Goal: Task Accomplishment & Management: Use online tool/utility

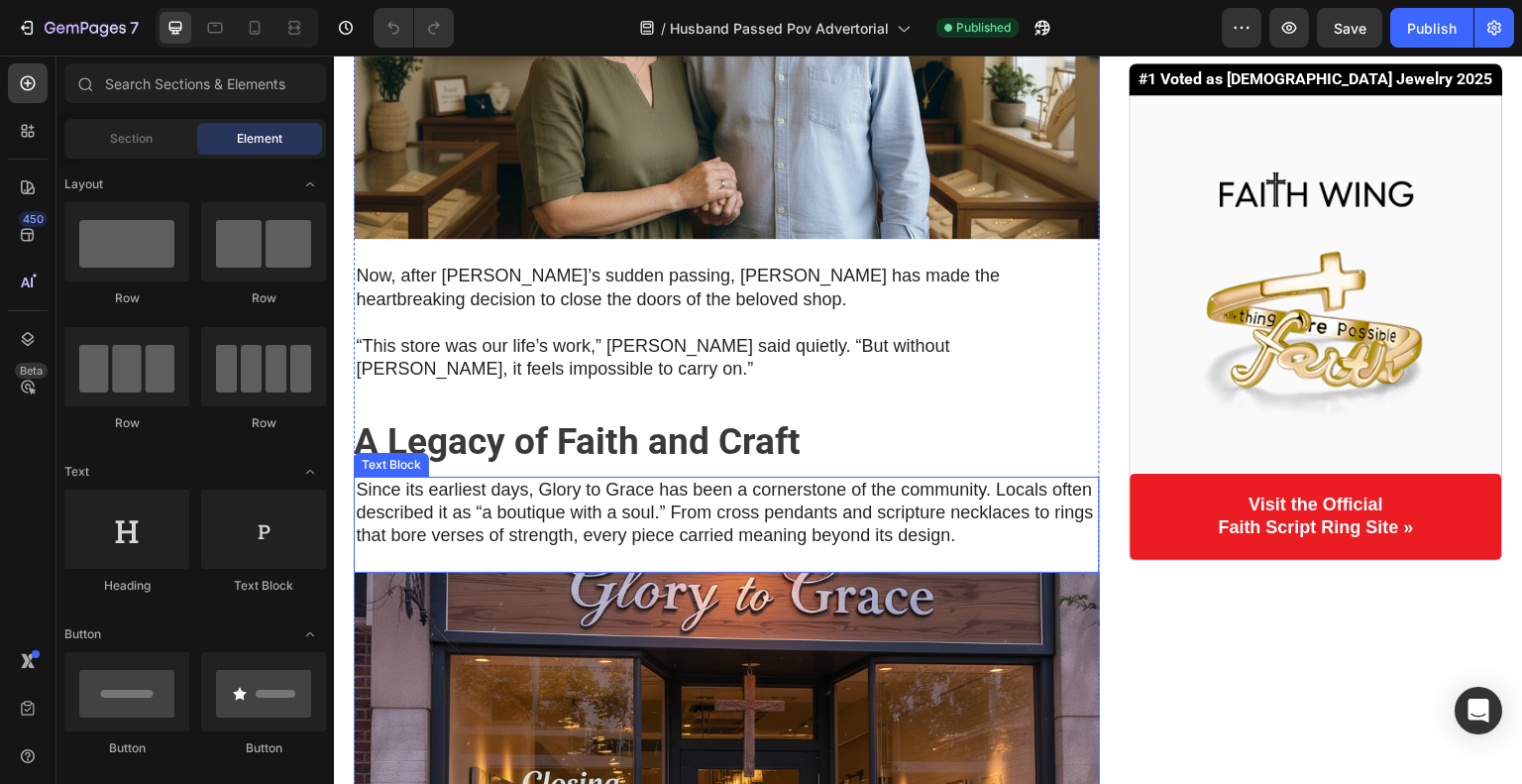
scroll to position [594, 0]
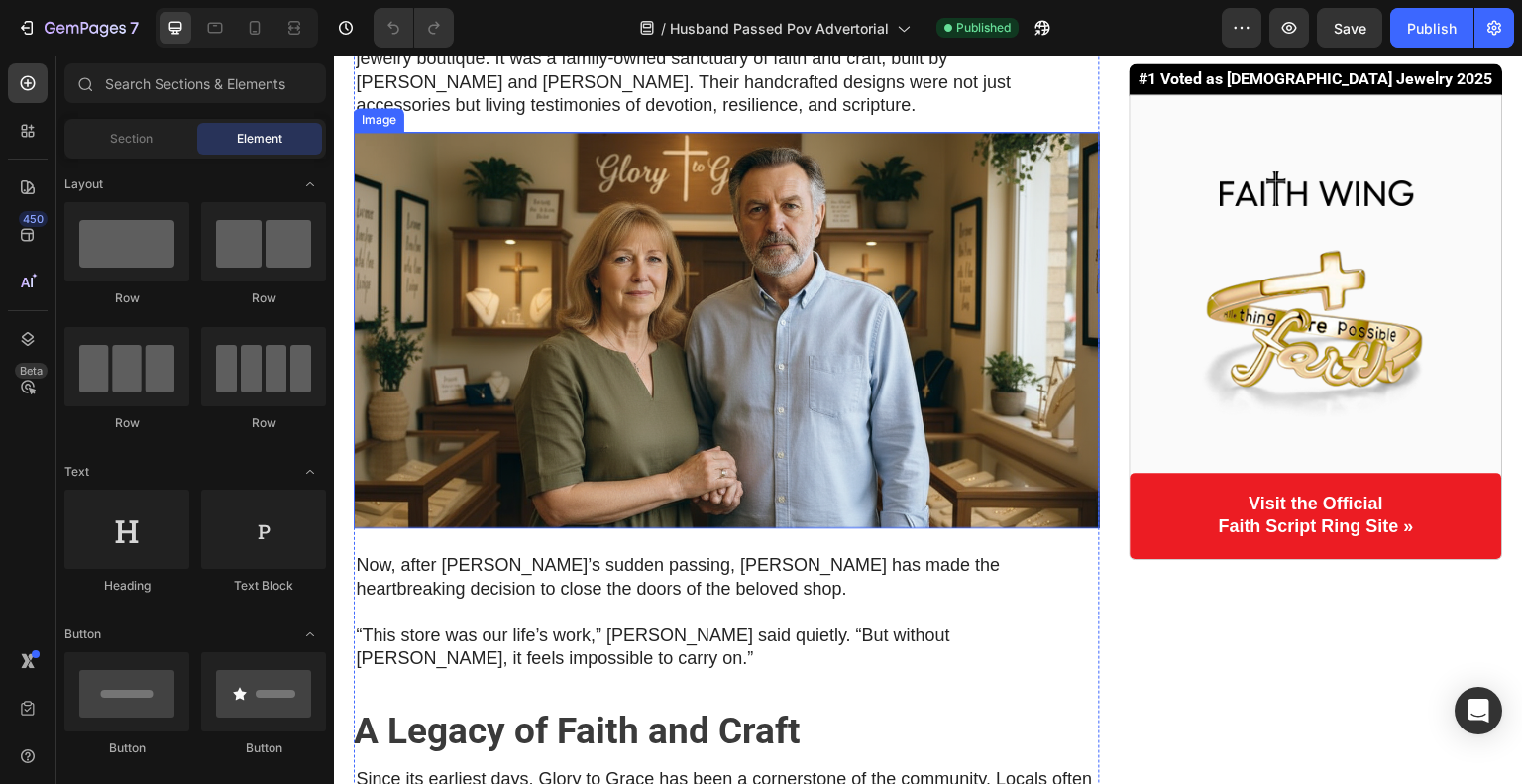
click at [939, 276] on img at bounding box center [727, 330] width 746 height 396
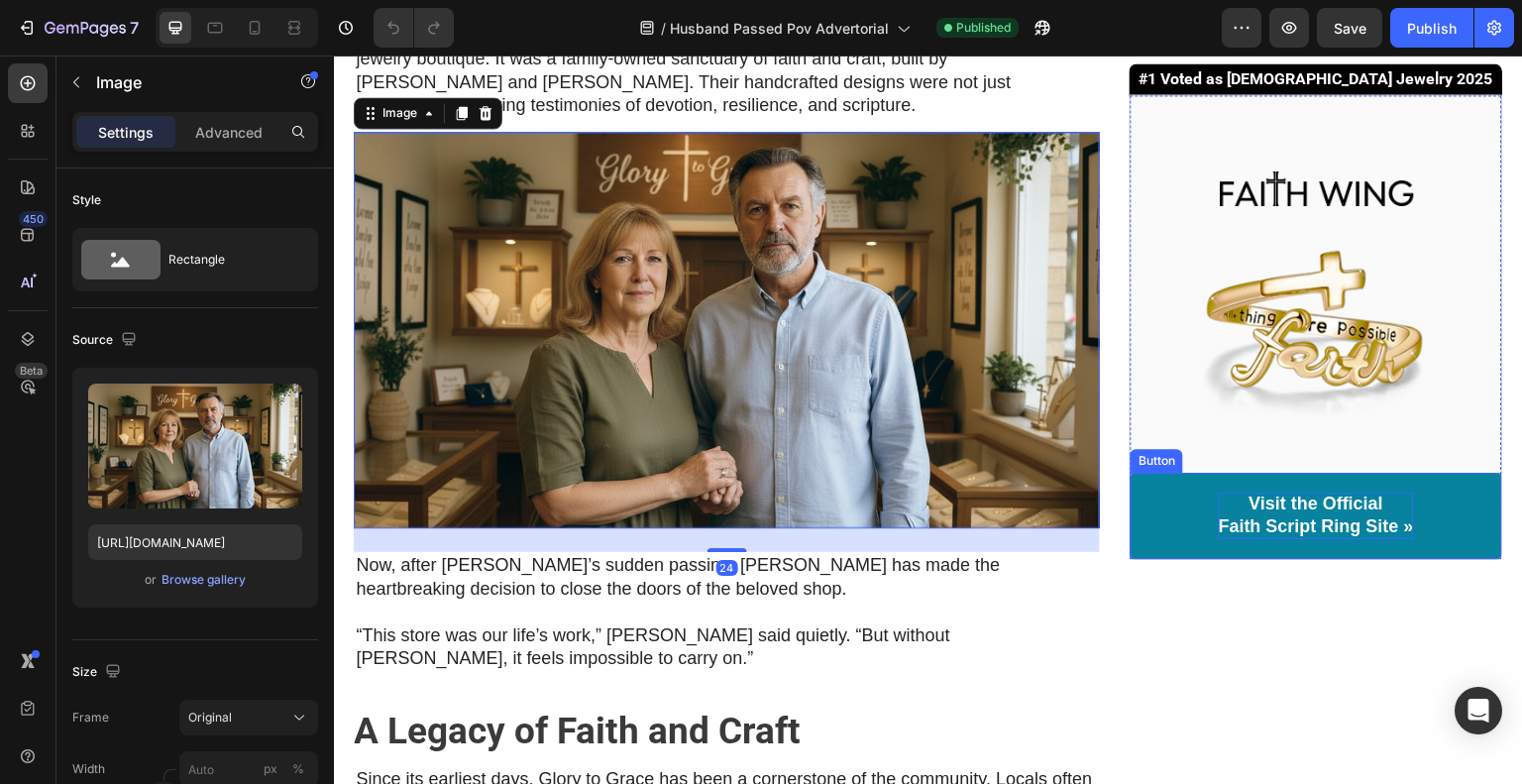
click at [1244, 527] on p "Visit the Official Faith Script Ring Site »" at bounding box center [1316, 515] width 195 height 47
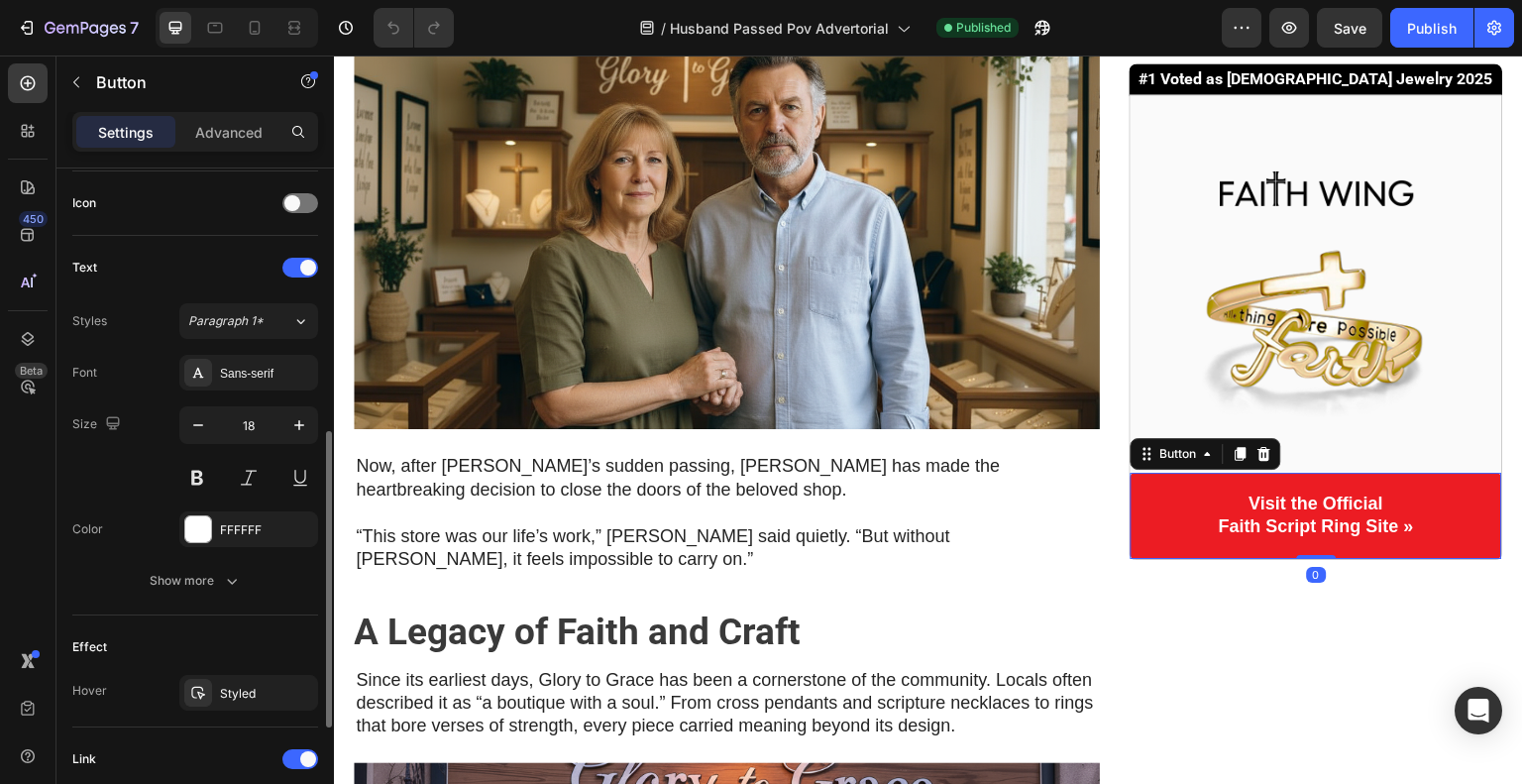
scroll to position [848, 0]
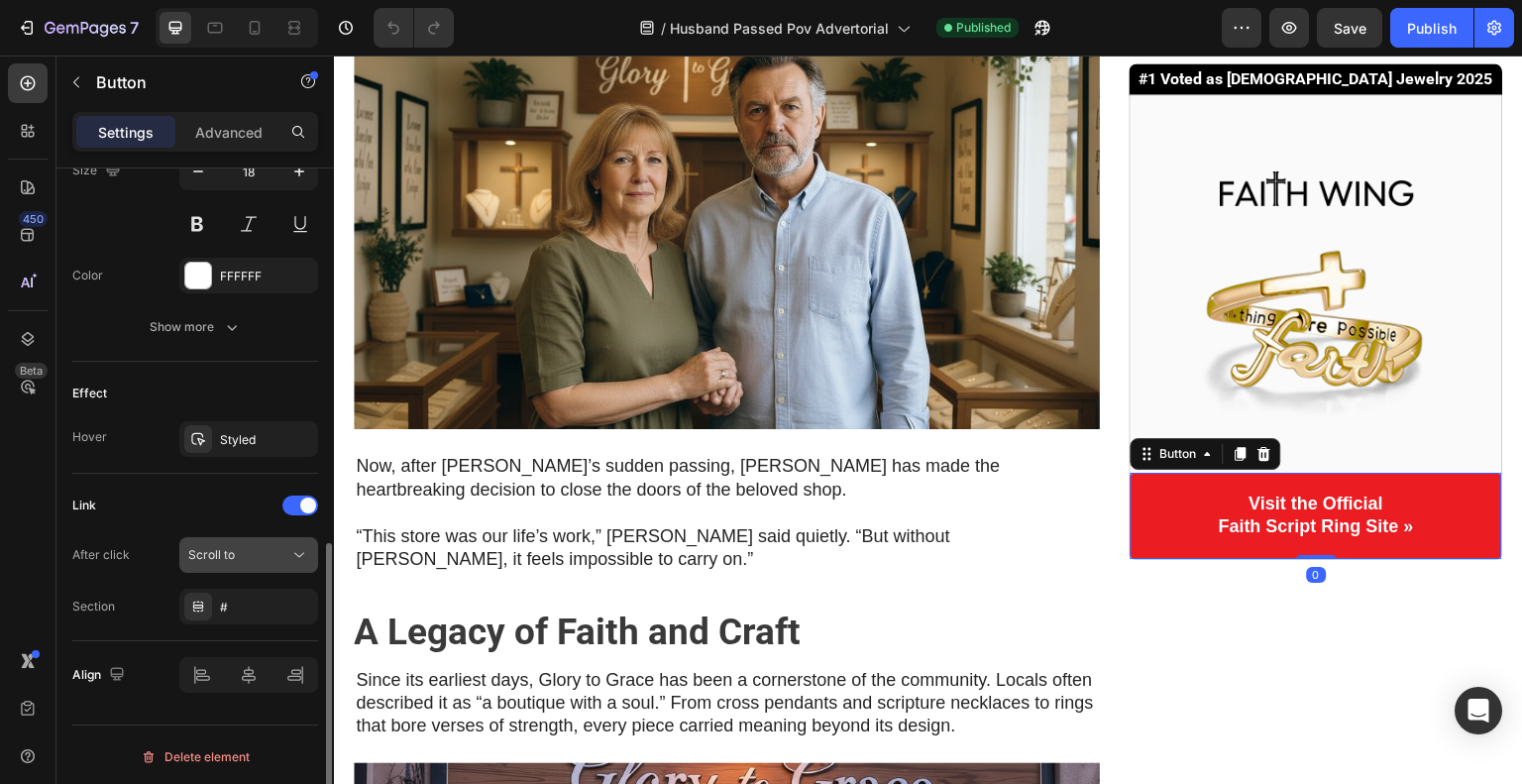
click at [252, 561] on div "Scroll to" at bounding box center [248, 555] width 121 height 20
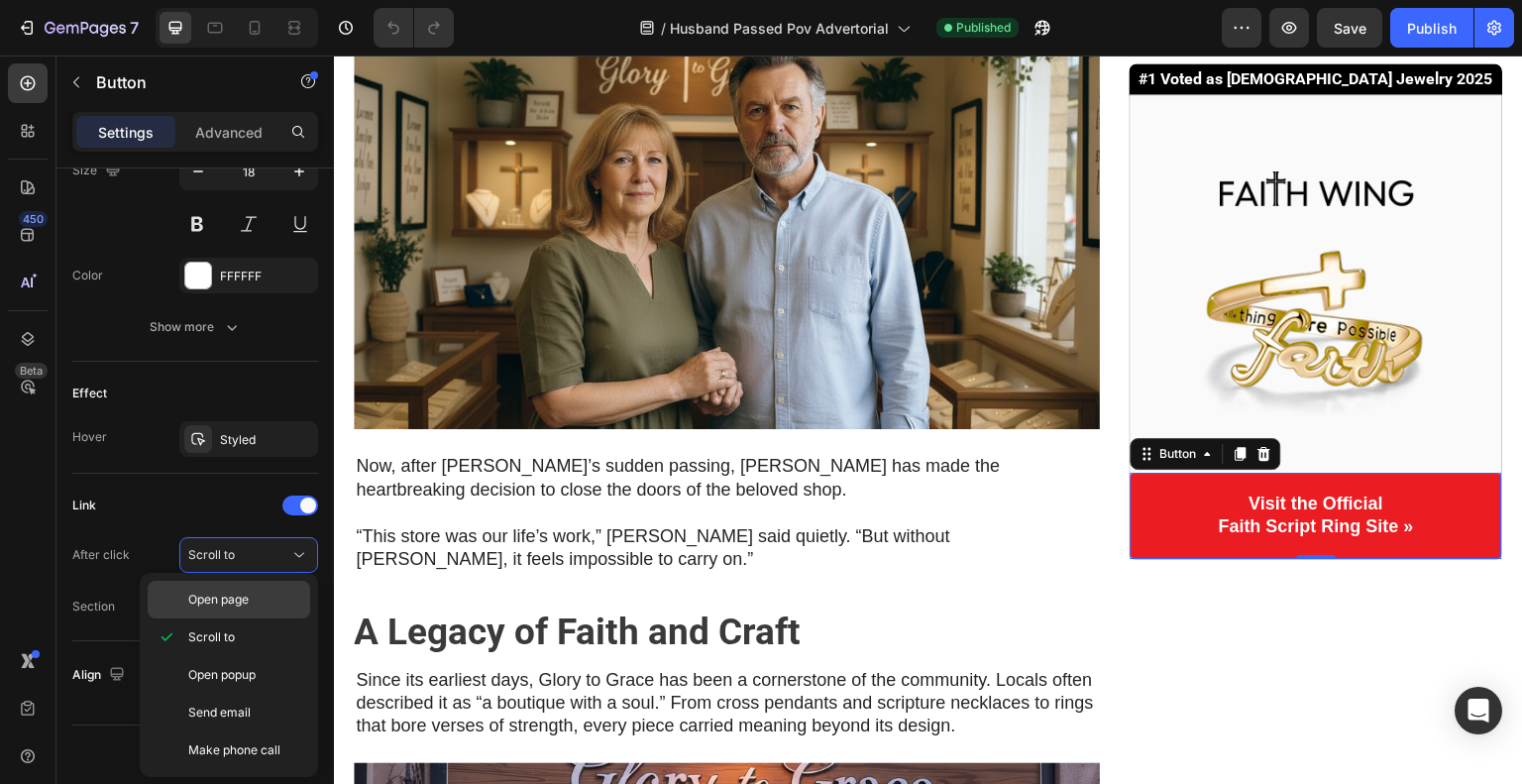
click at [237, 591] on span "Open page" at bounding box center [218, 600] width 60 height 18
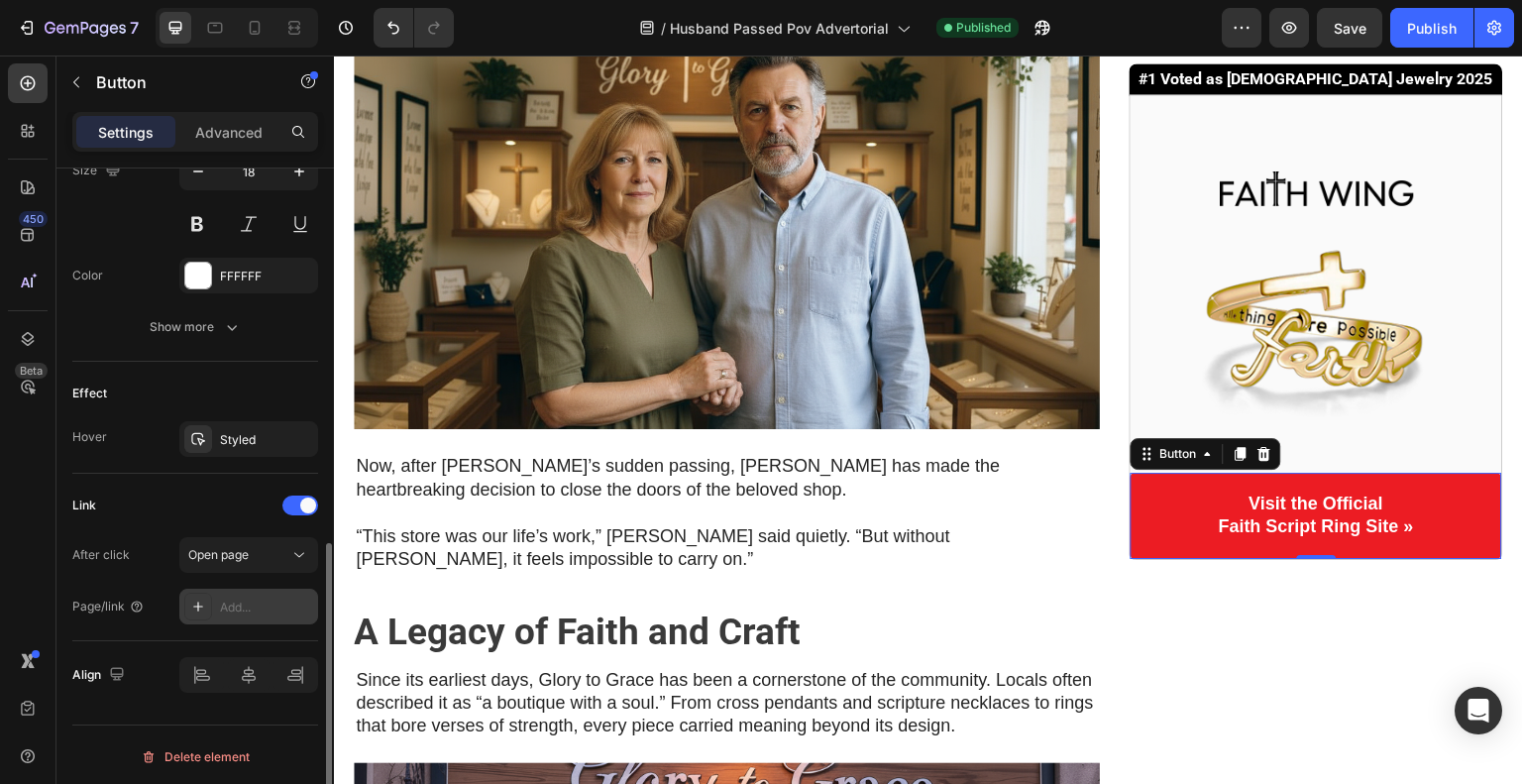
click at [258, 598] on div "Add..." at bounding box center [266, 607] width 93 height 18
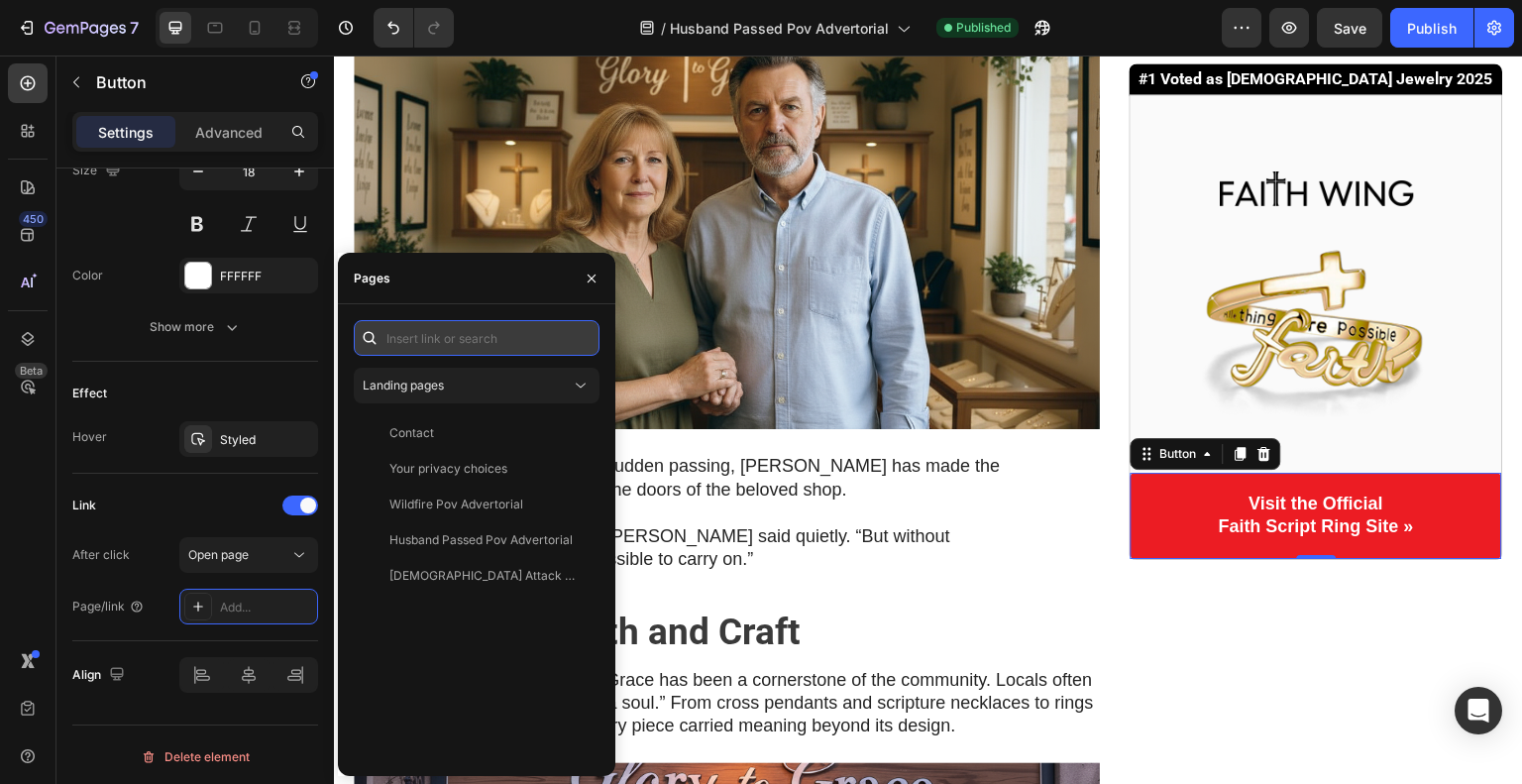
click at [453, 329] on input "text" at bounding box center [477, 338] width 246 height 36
paste input "https://glory-to-grace.com/products/faith-ring?variant=42459155890242"
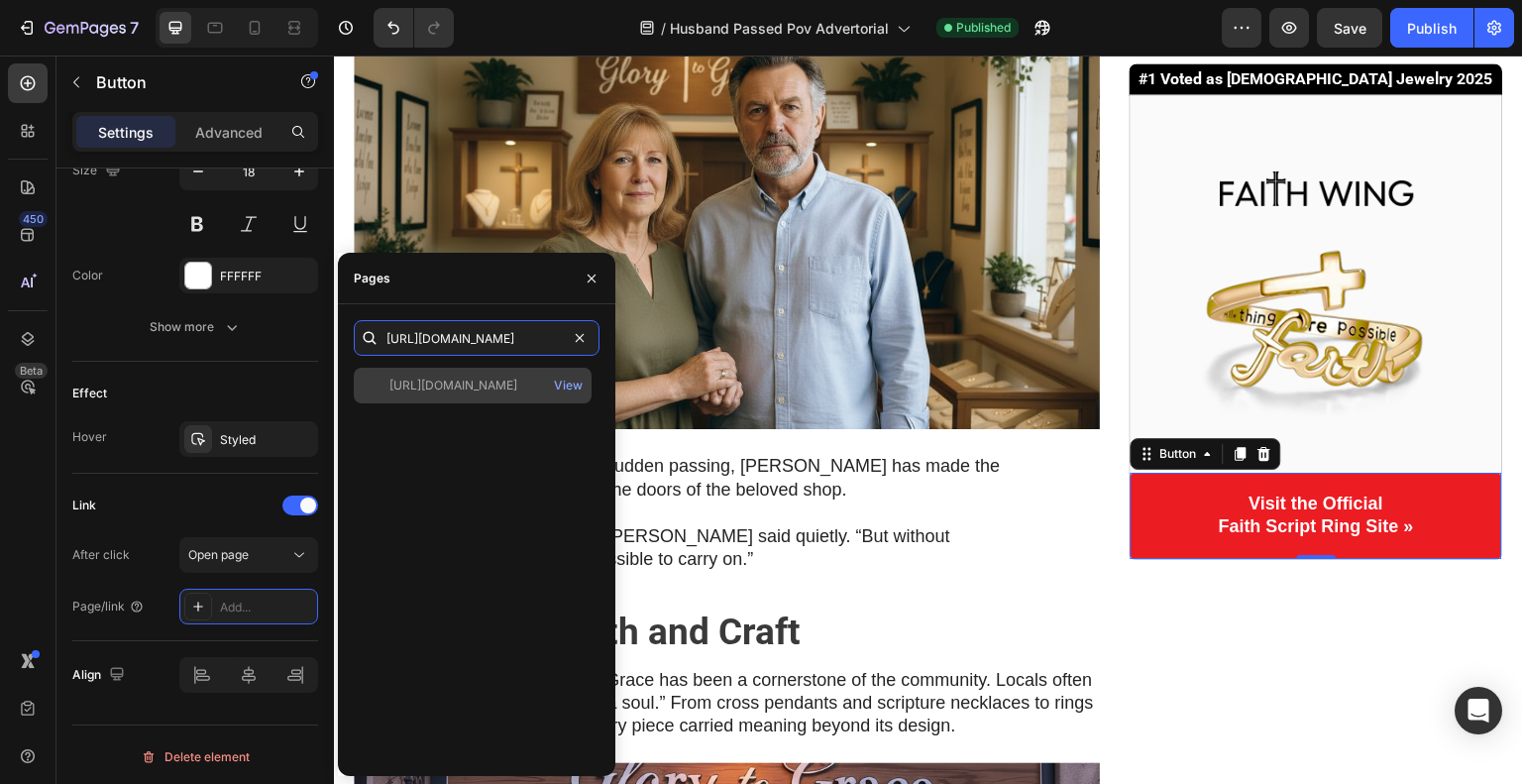
type input "https://glory-to-grace.com/products/faith-ring?variant=42459155890242"
click at [487, 387] on div "https://glory-to-grace.com/products/faith-ring?variant=42459155890242" at bounding box center [453, 385] width 128 height 18
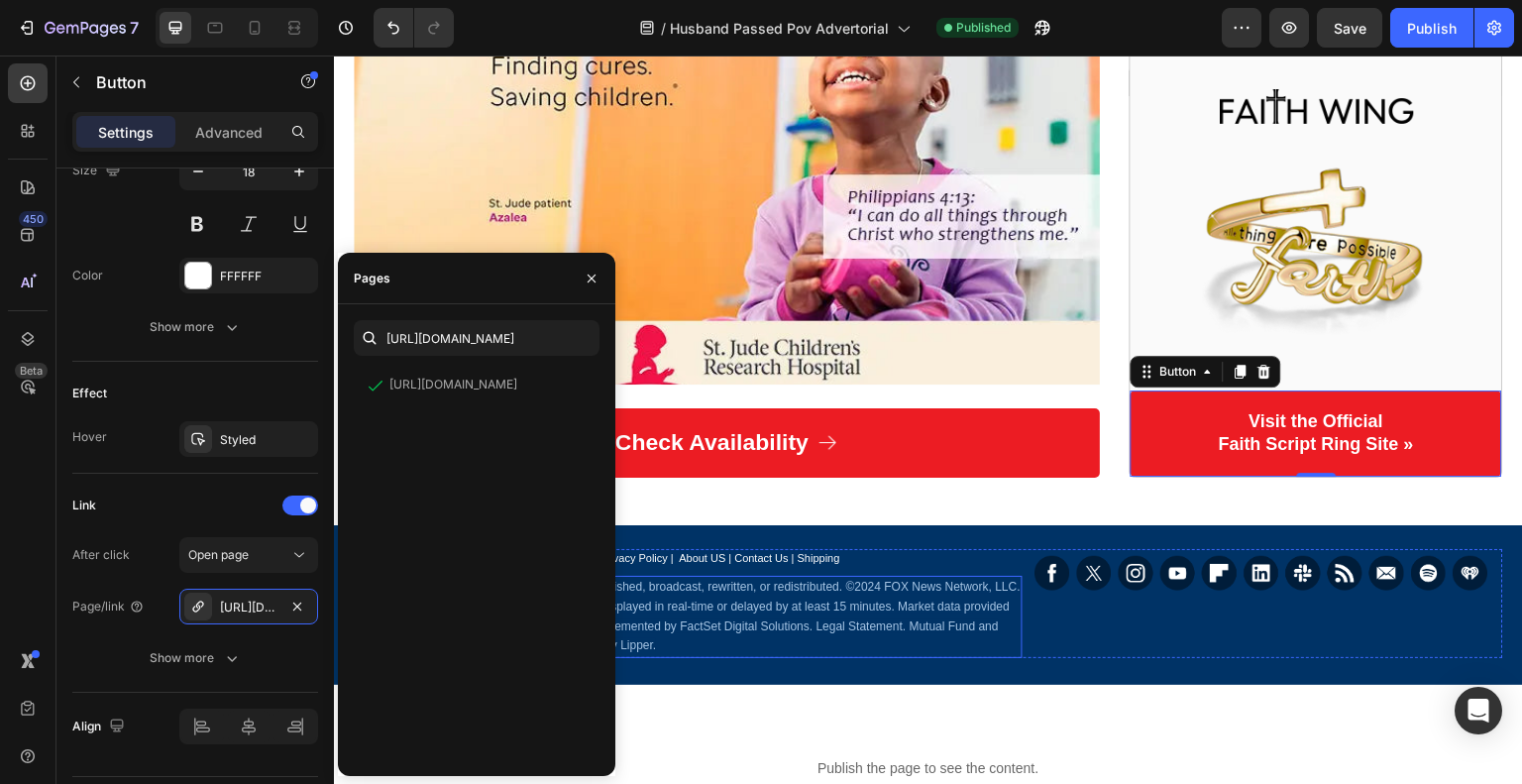
scroll to position [4176, 0]
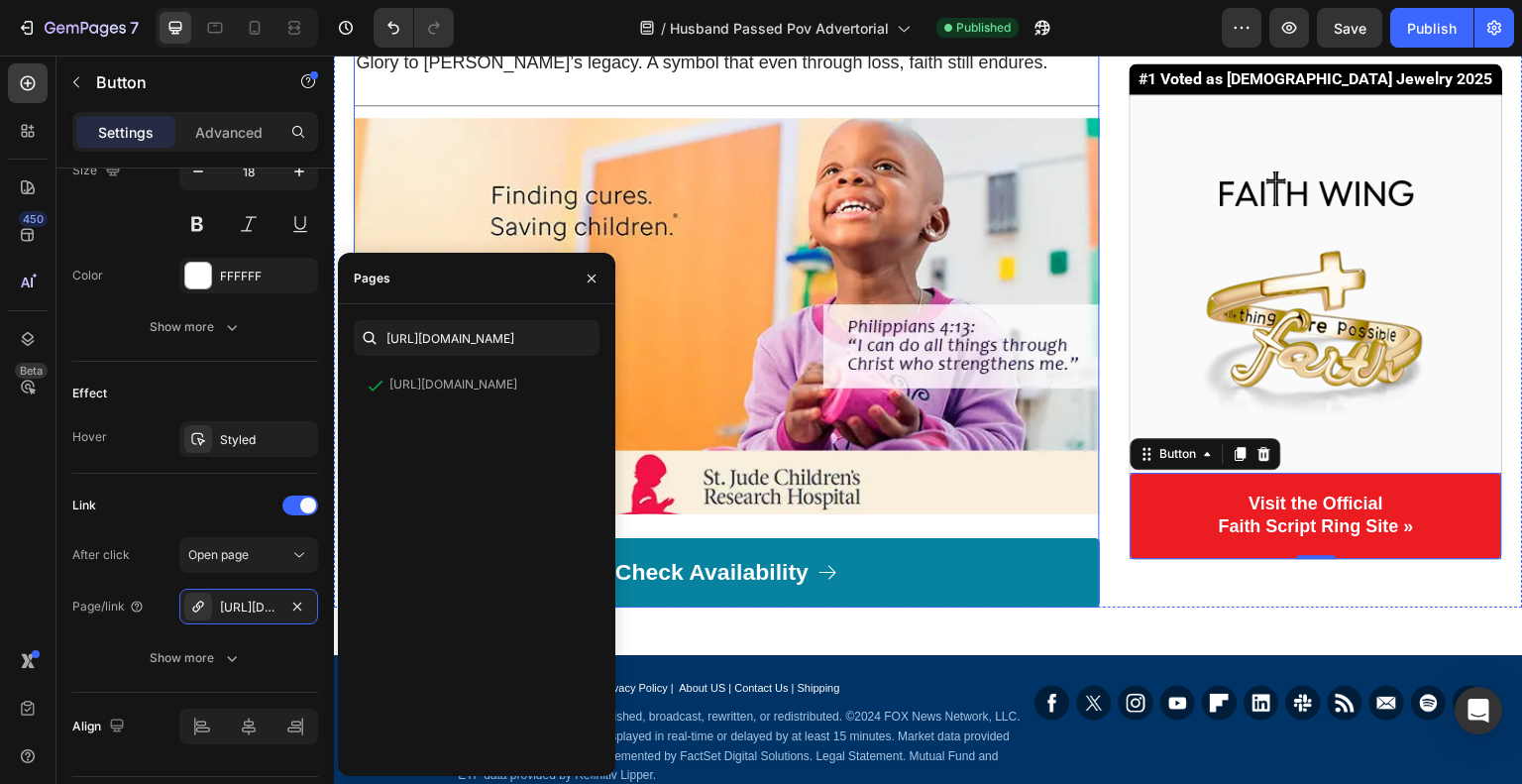
click at [795, 538] on link "Check Availability" at bounding box center [727, 572] width 746 height 69
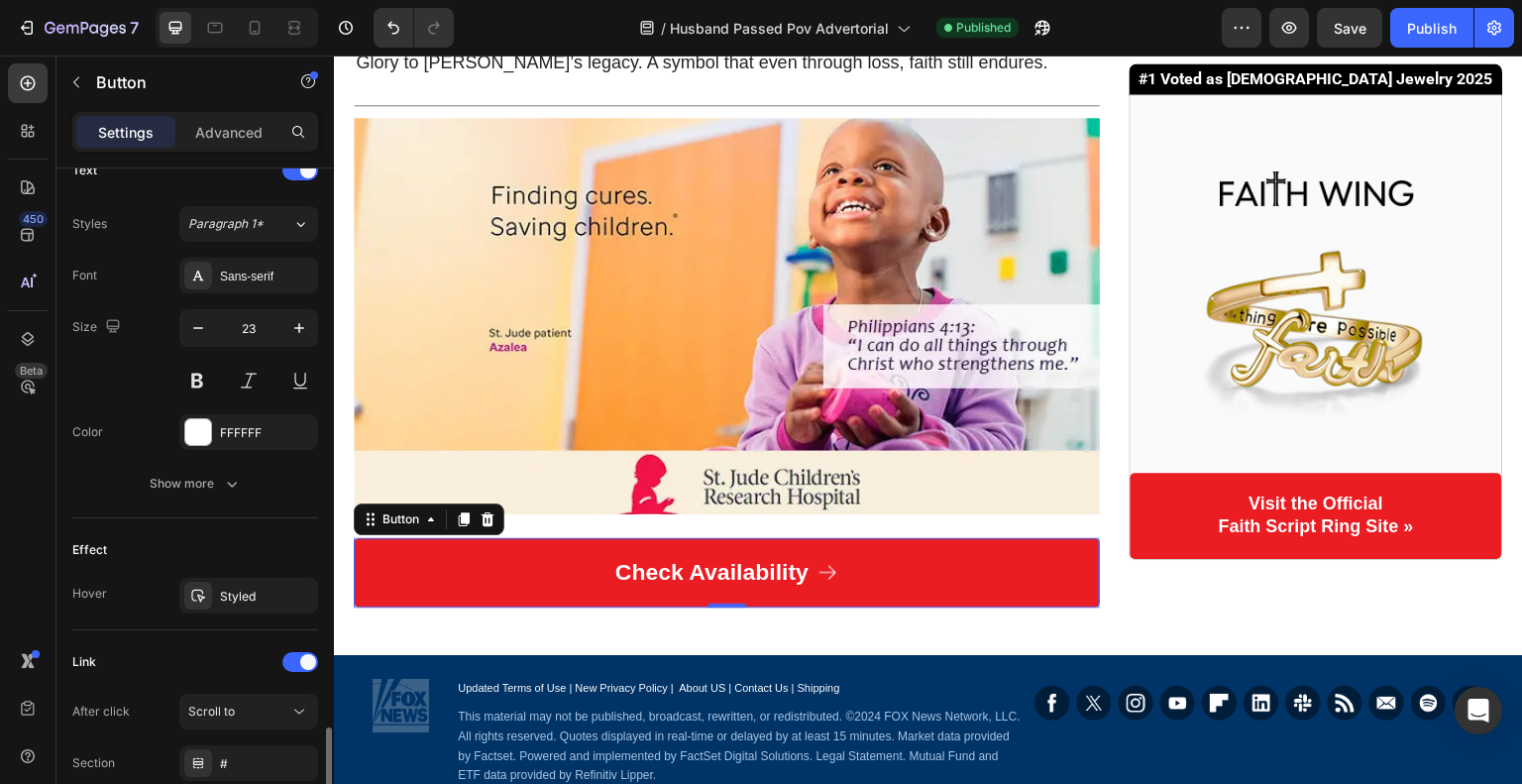
scroll to position [1005, 0]
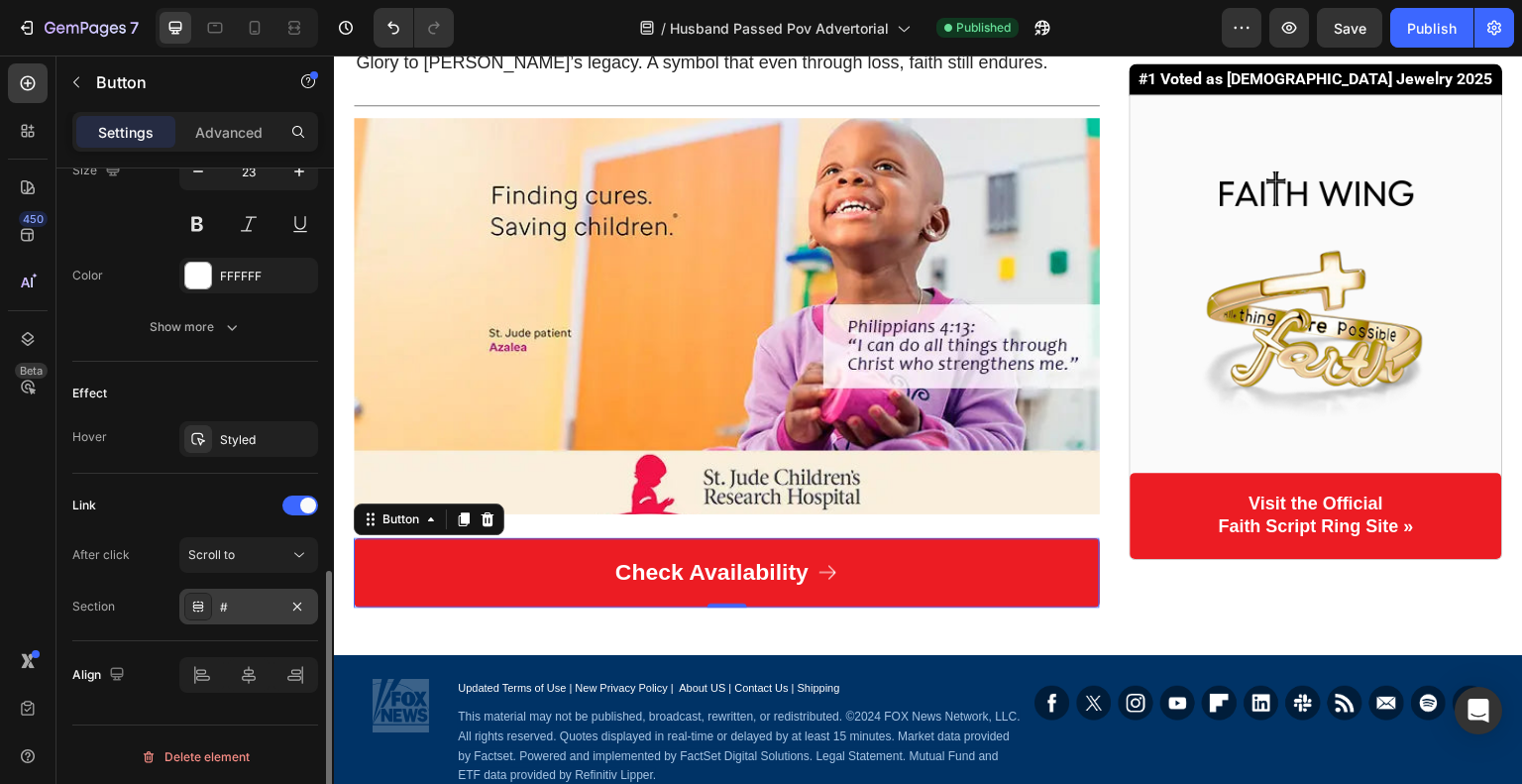
click at [254, 607] on div "#" at bounding box center [248, 607] width 57 height 18
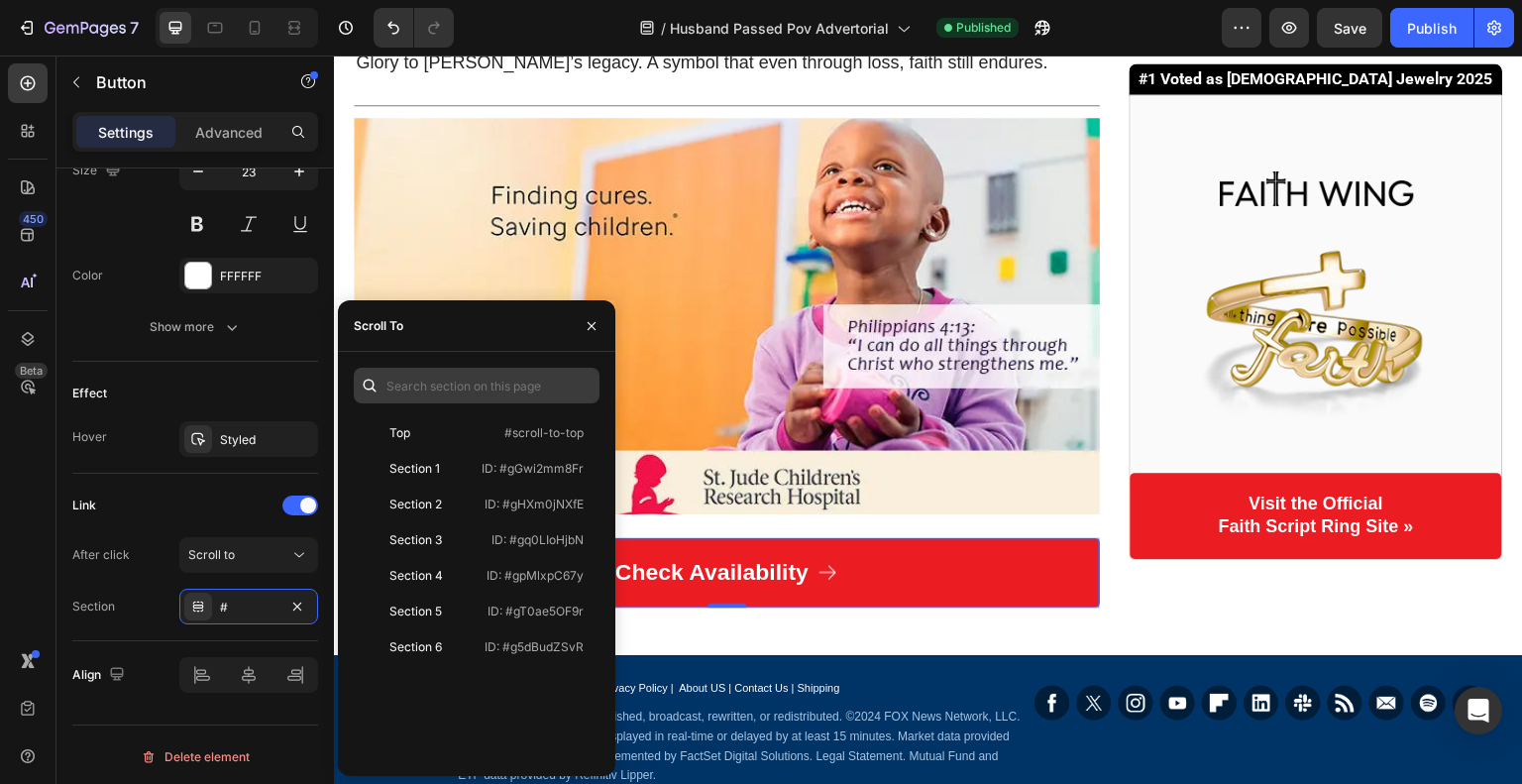
click at [416, 403] on div "Top #scroll-to-top Section 1 ID: #gGwi2mm8Fr Section 2 ID: #gHXm0jNXfE Section …" at bounding box center [477, 564] width 246 height 392
click at [417, 402] on input "text" at bounding box center [477, 386] width 246 height 36
paste input "https://glory-to-grace.com/products/faith-ring?variant=42459155890242"
type input "https://glory-to-grace.com/products/faith-ring?variant=42459155890242"
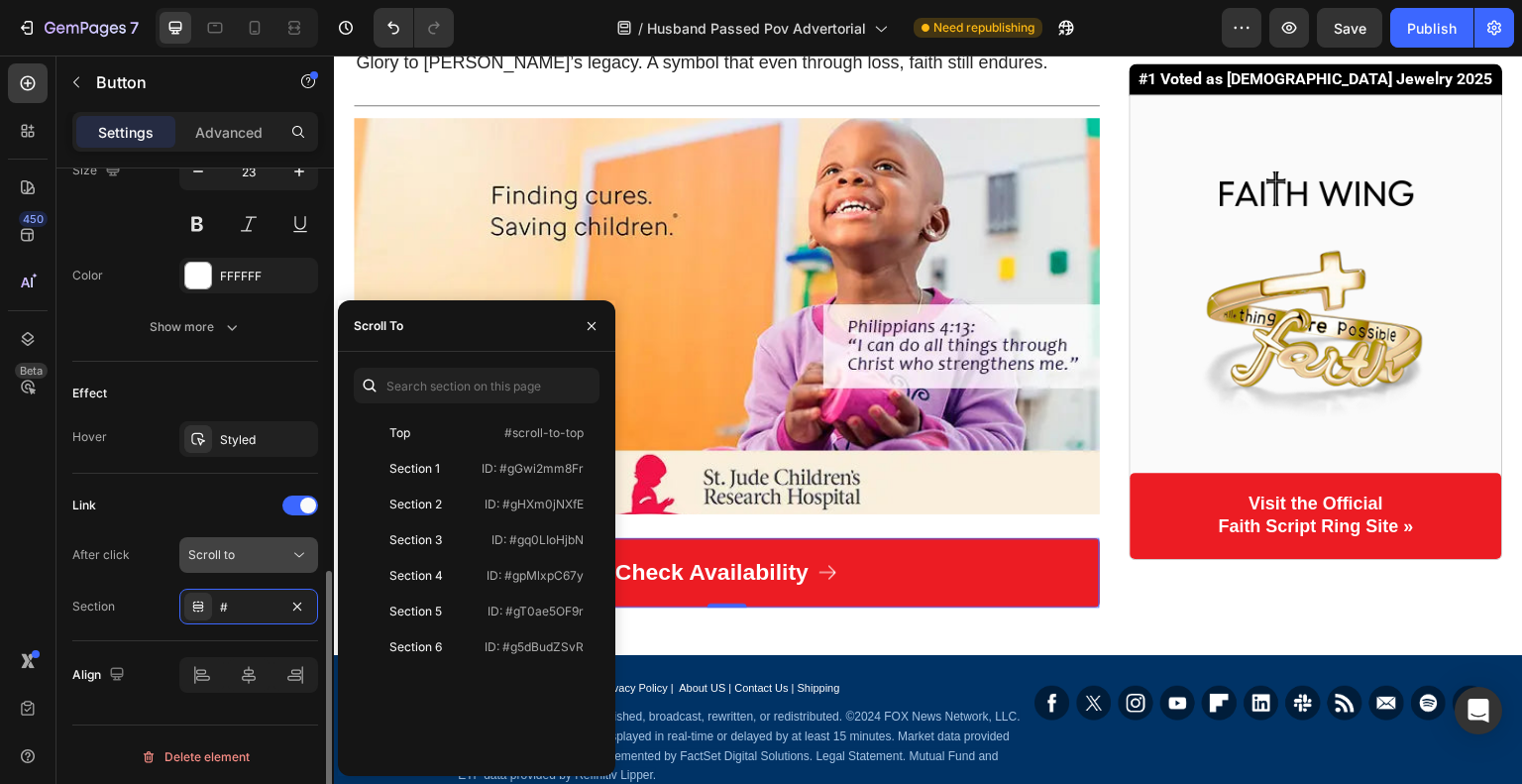
click at [235, 546] on div "Scroll to" at bounding box center [238, 555] width 101 height 18
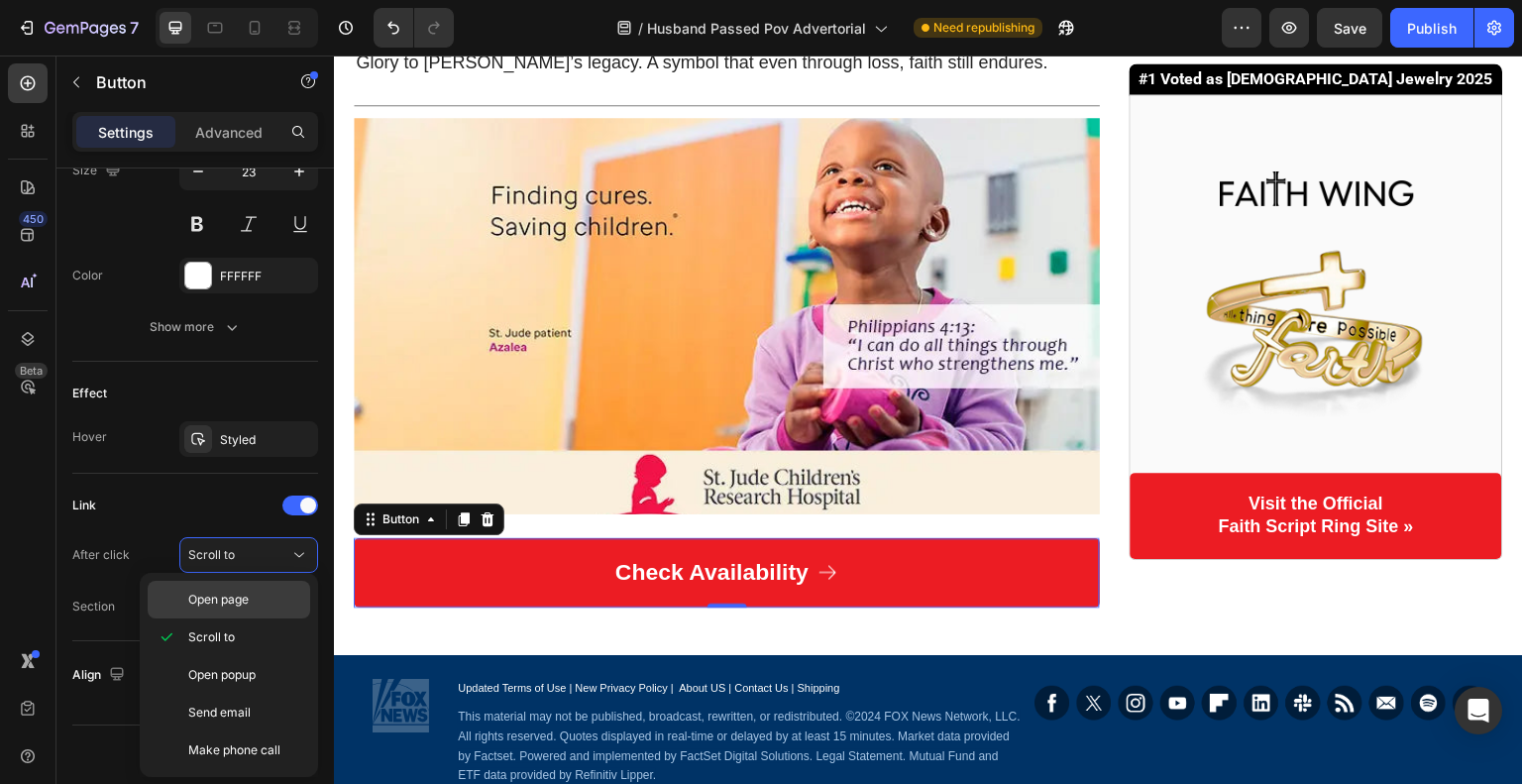
click at [243, 591] on span "Open page" at bounding box center [218, 600] width 60 height 18
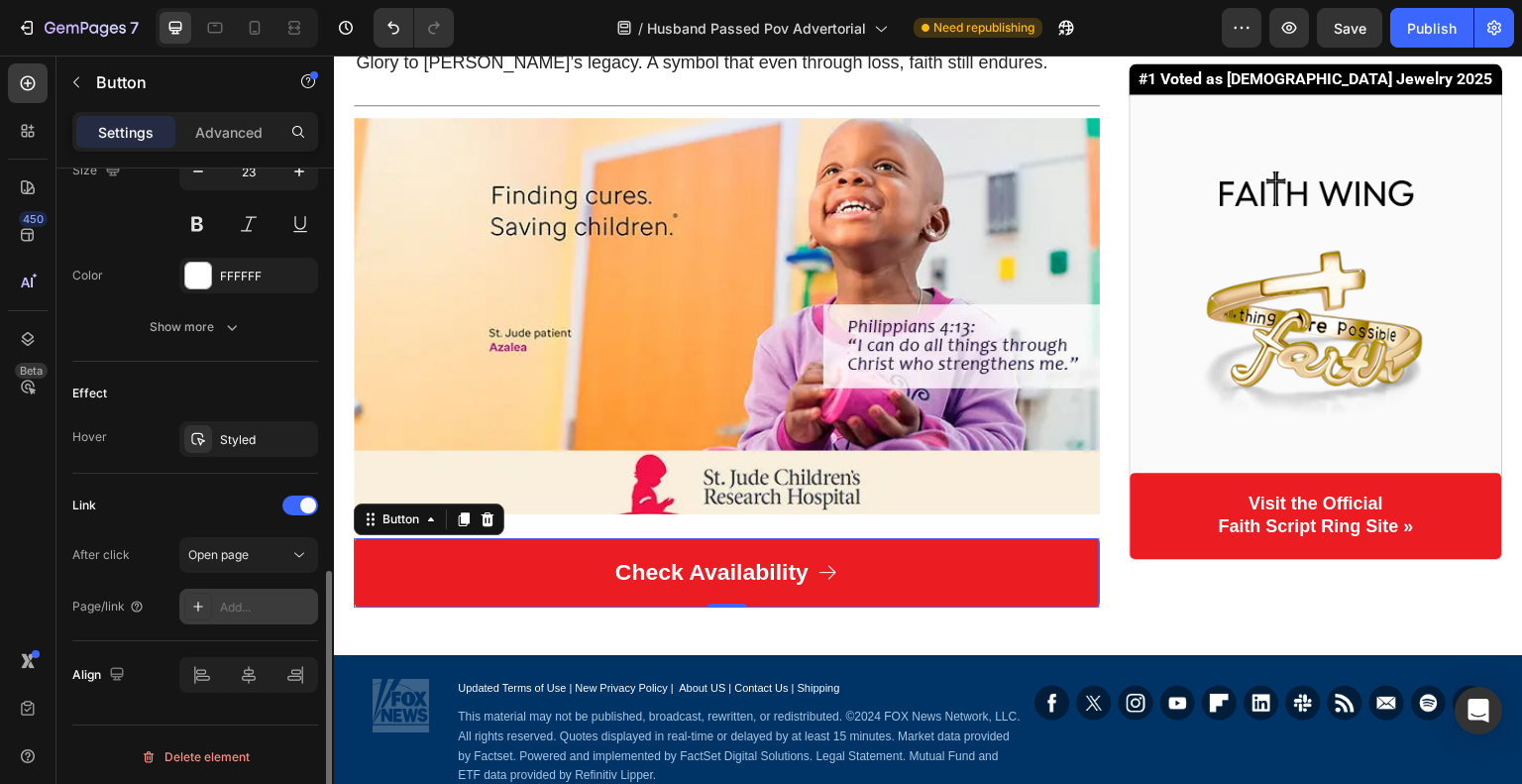
click at [262, 598] on div "Add..." at bounding box center [266, 607] width 93 height 18
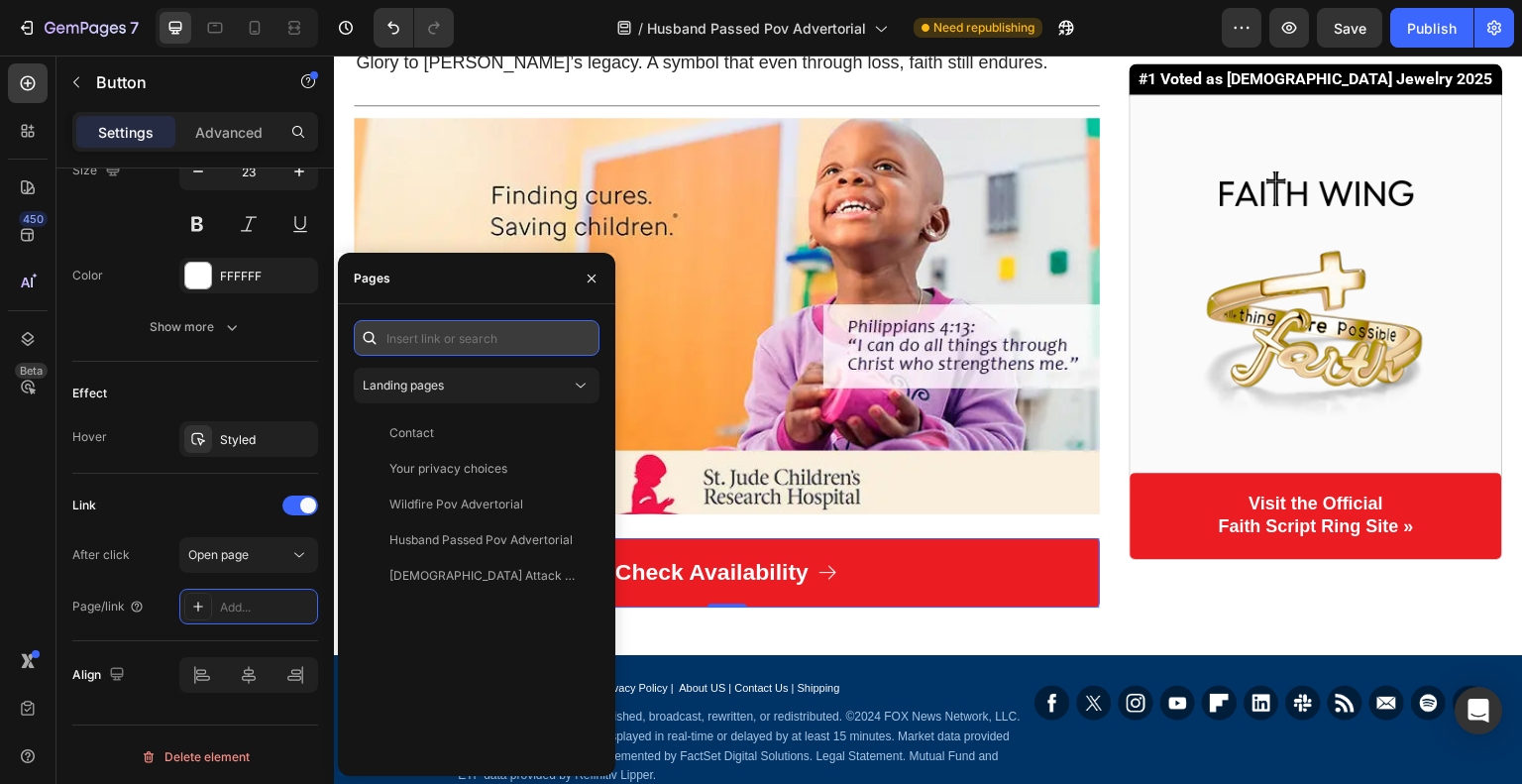
click at [440, 345] on input "text" at bounding box center [477, 338] width 246 height 36
paste input "https://glory-to-grace.com/products/faith-ring?variant=42459155890242"
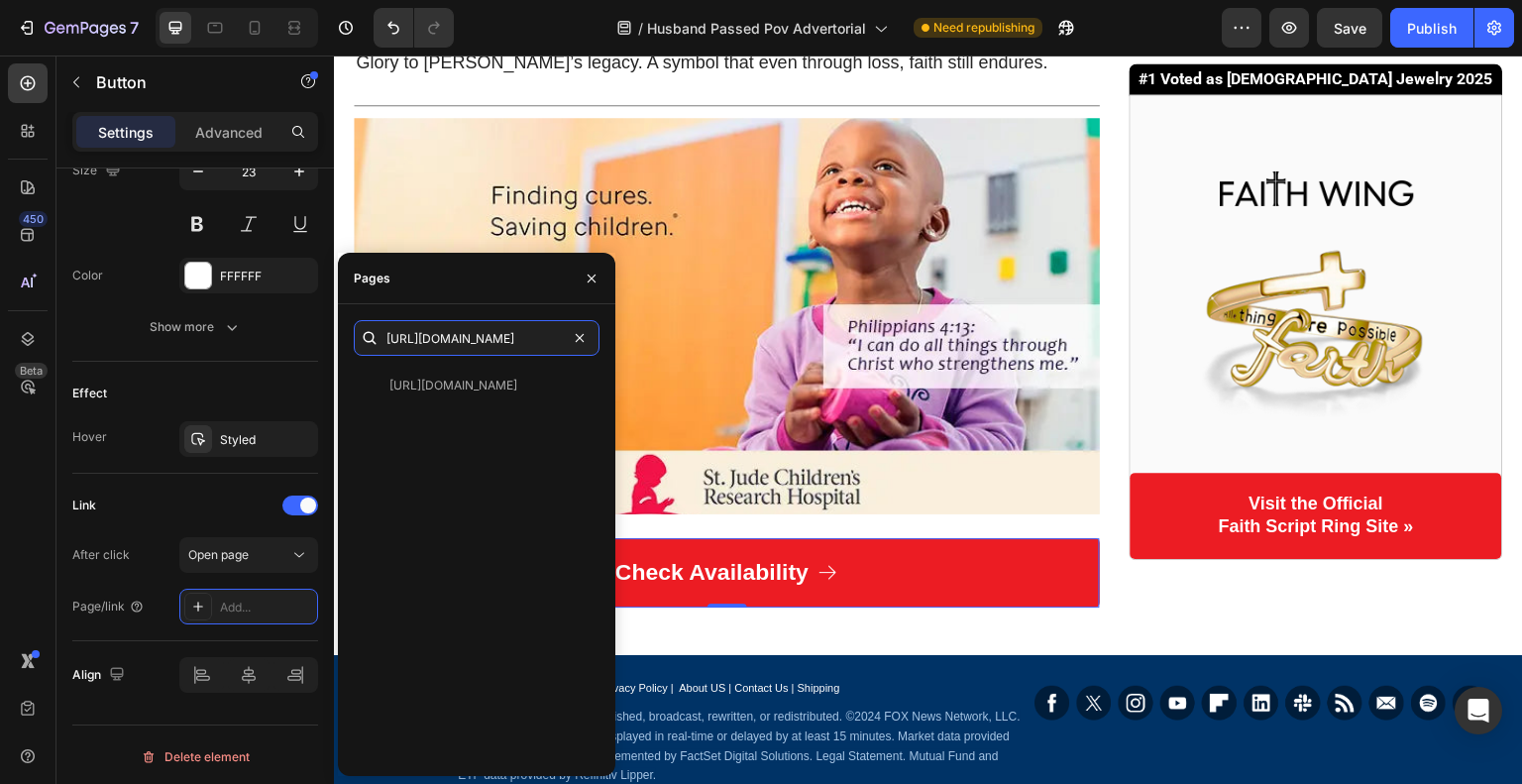
type input "https://glory-to-grace.com/products/faith-ring?variant=42459155890242"
click at [458, 407] on div "https://glory-to-grace.com/products/faith-ring?variant=42459155890242 View" at bounding box center [477, 564] width 246 height 392
drag, startPoint x: 460, startPoint y: 391, endPoint x: 537, endPoint y: 267, distance: 146.8
click at [460, 391] on div "https://glory-to-grace.com/products/faith-ring?variant=42459155890242" at bounding box center [453, 385] width 128 height 18
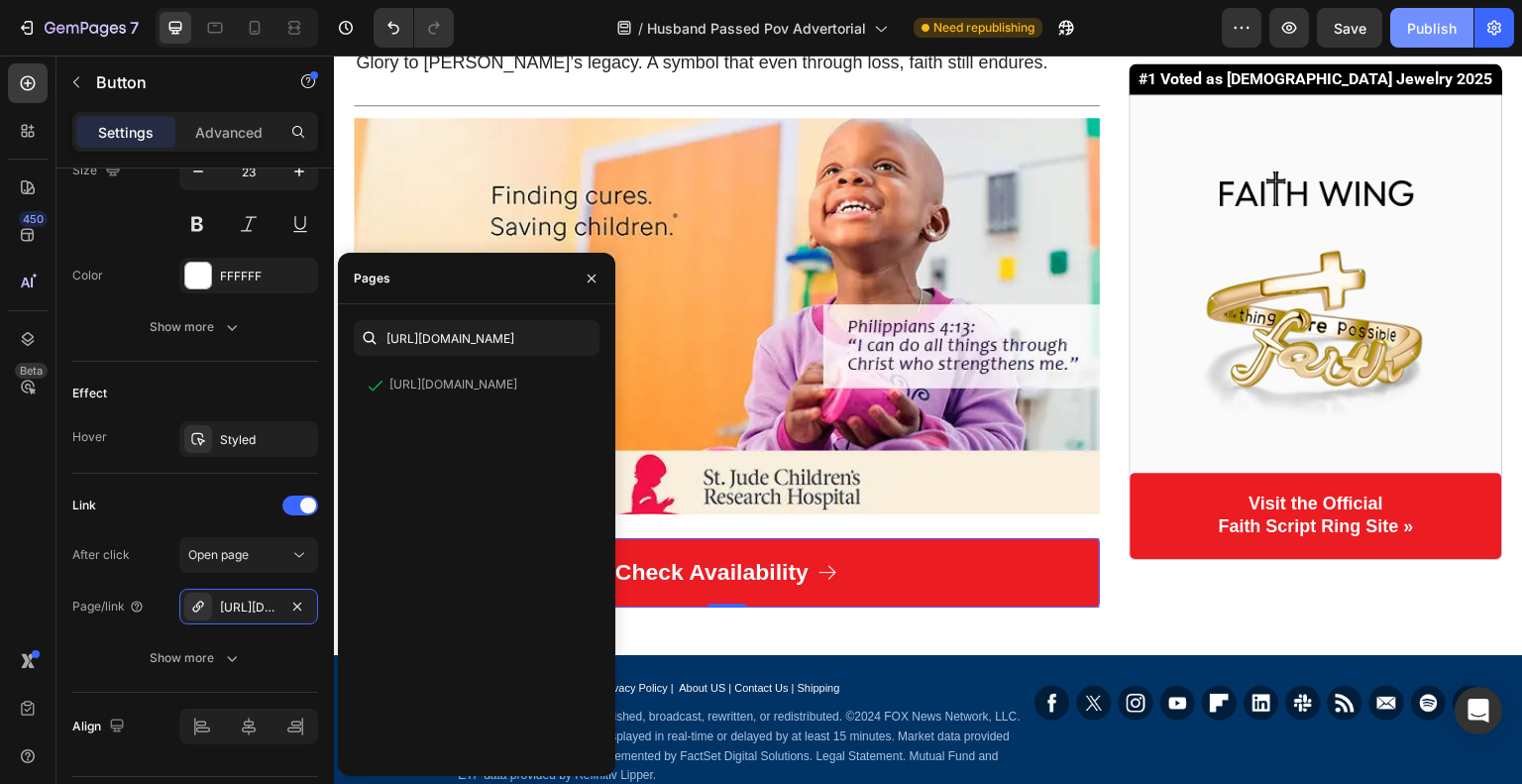
click at [1428, 21] on div "Publish" at bounding box center [1432, 28] width 50 height 21
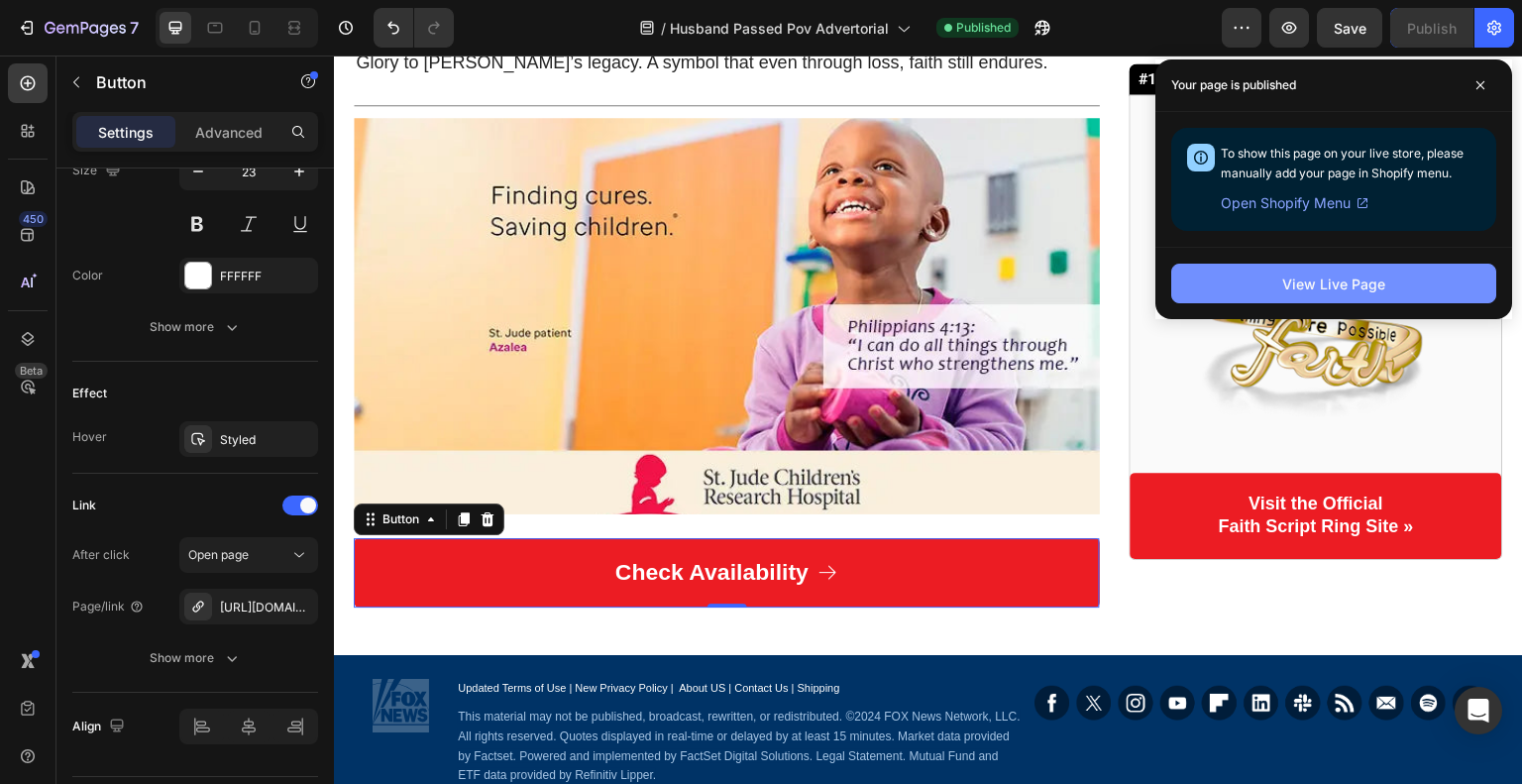
click at [1357, 290] on div "View Live Page" at bounding box center [1333, 283] width 103 height 21
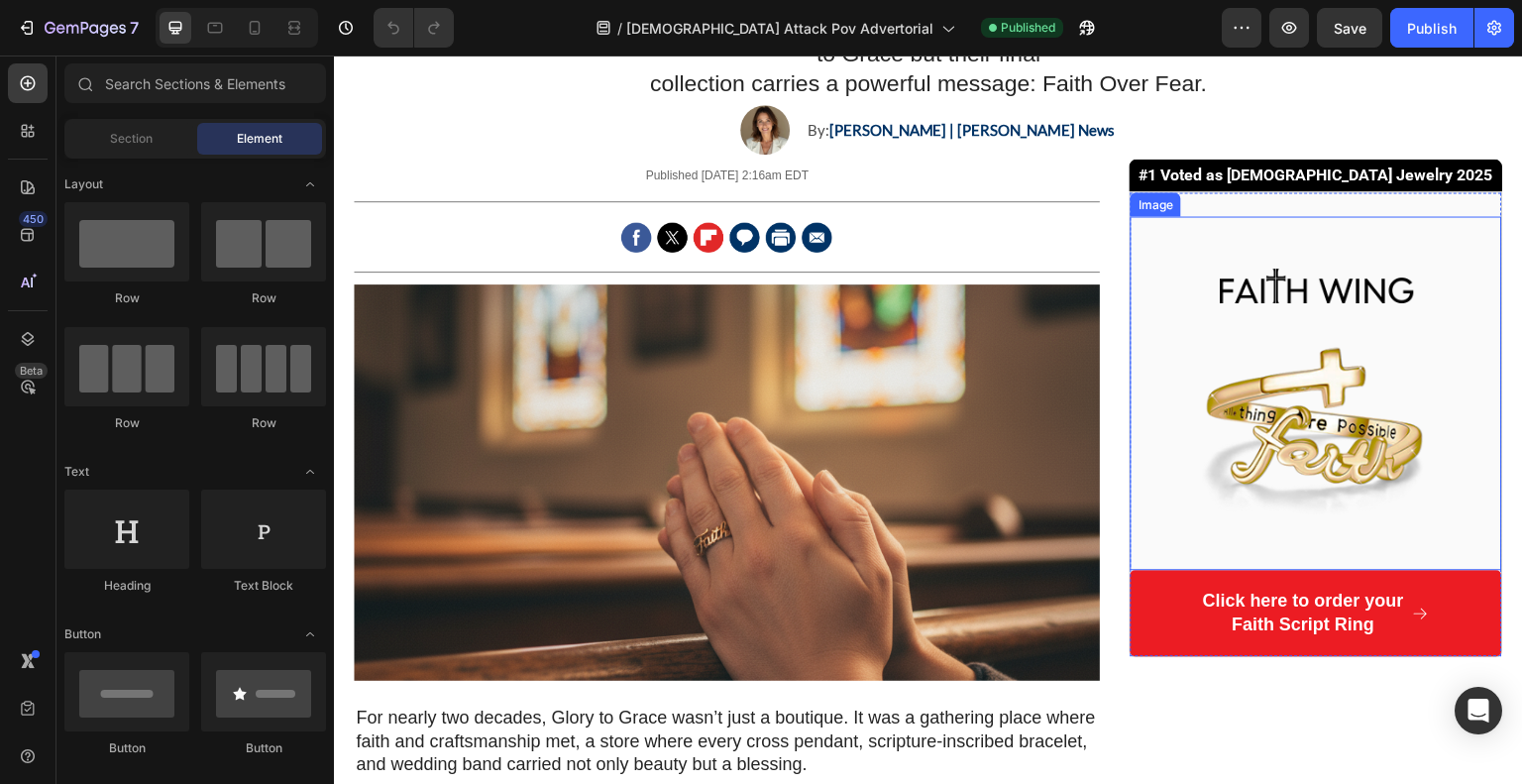
scroll to position [396, 0]
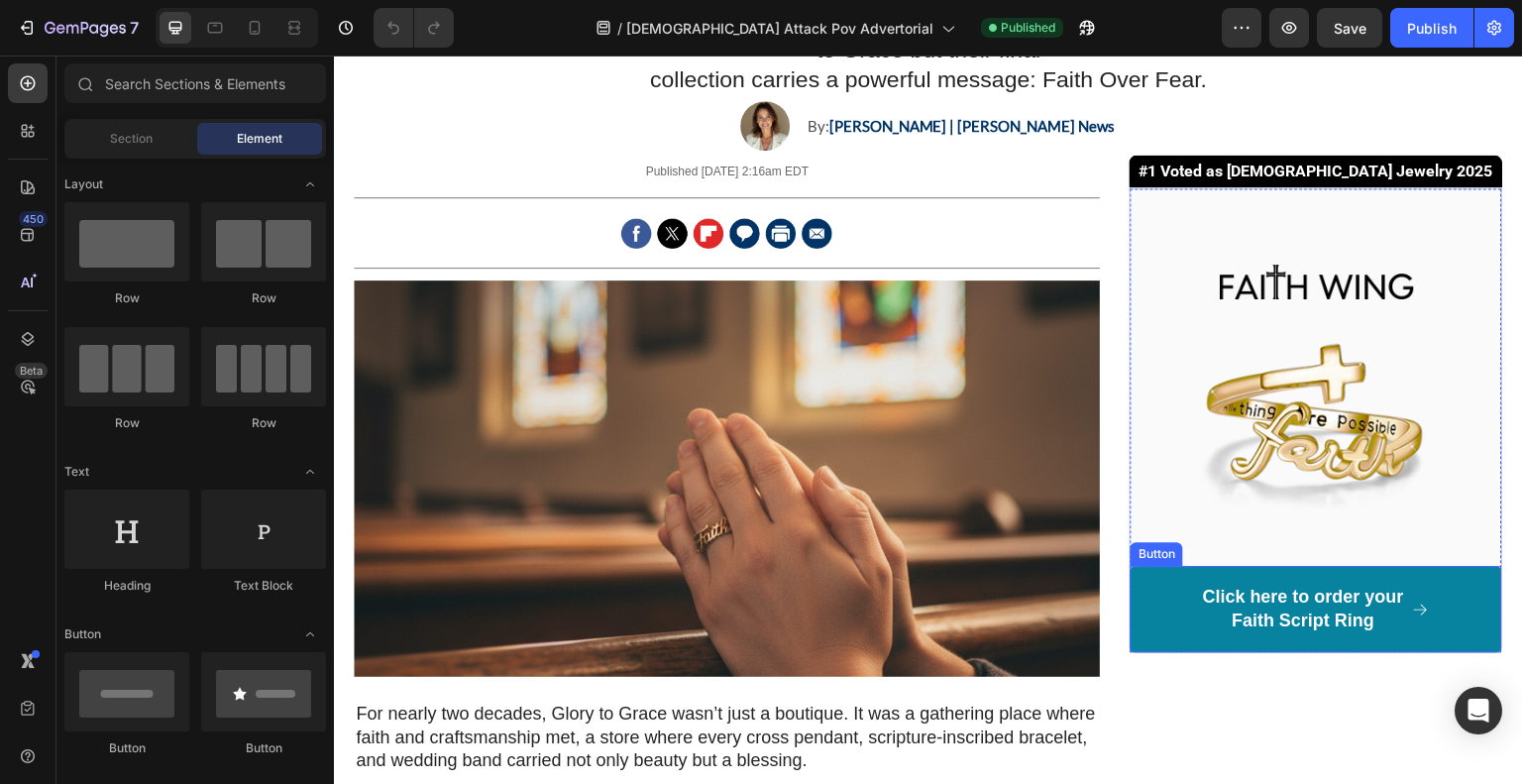
drag, startPoint x: 1233, startPoint y: 540, endPoint x: 1211, endPoint y: 547, distance: 22.9
click at [1233, 566] on link "Click here to order your Faith Script Ring" at bounding box center [1316, 609] width 372 height 86
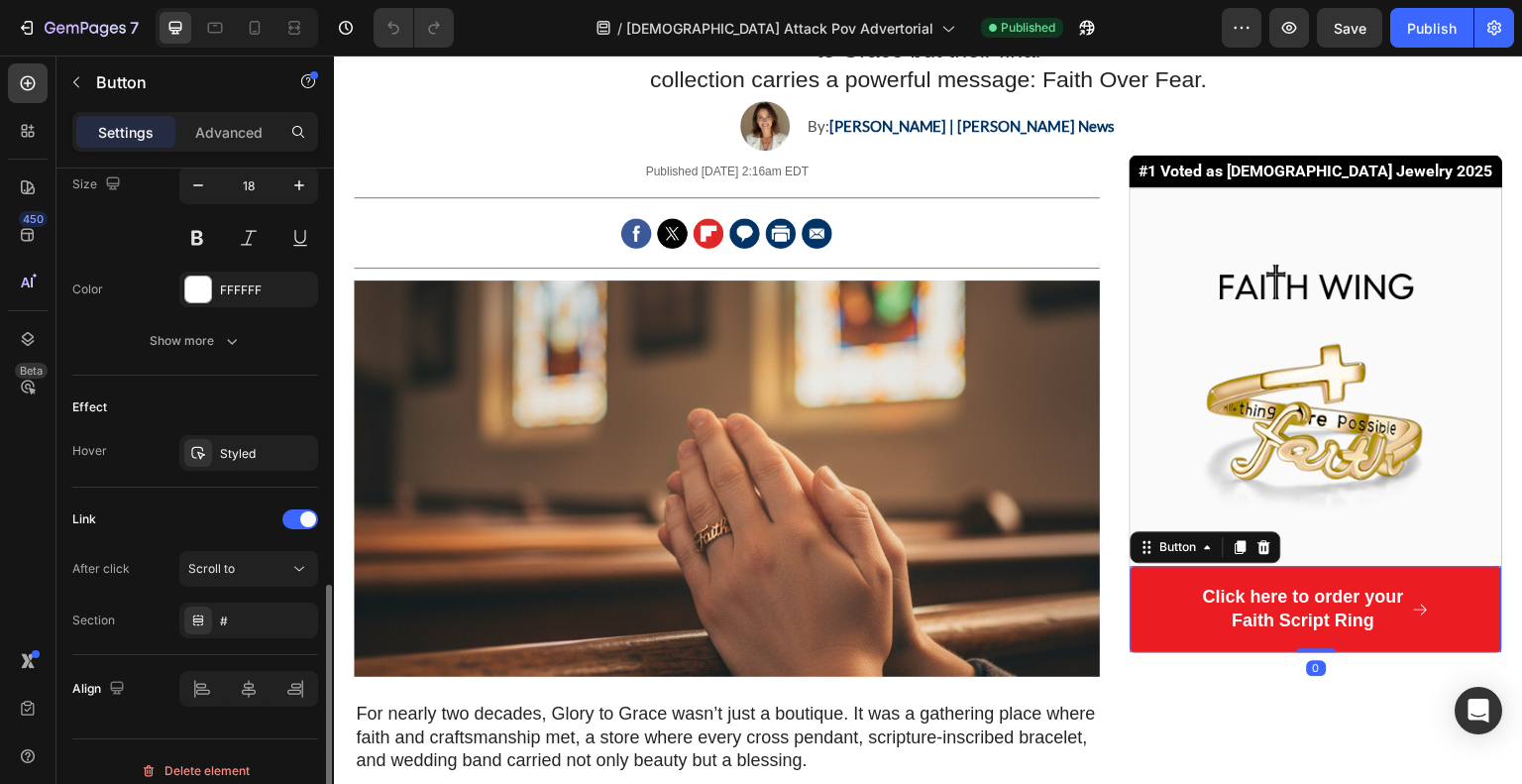
scroll to position [1005, 0]
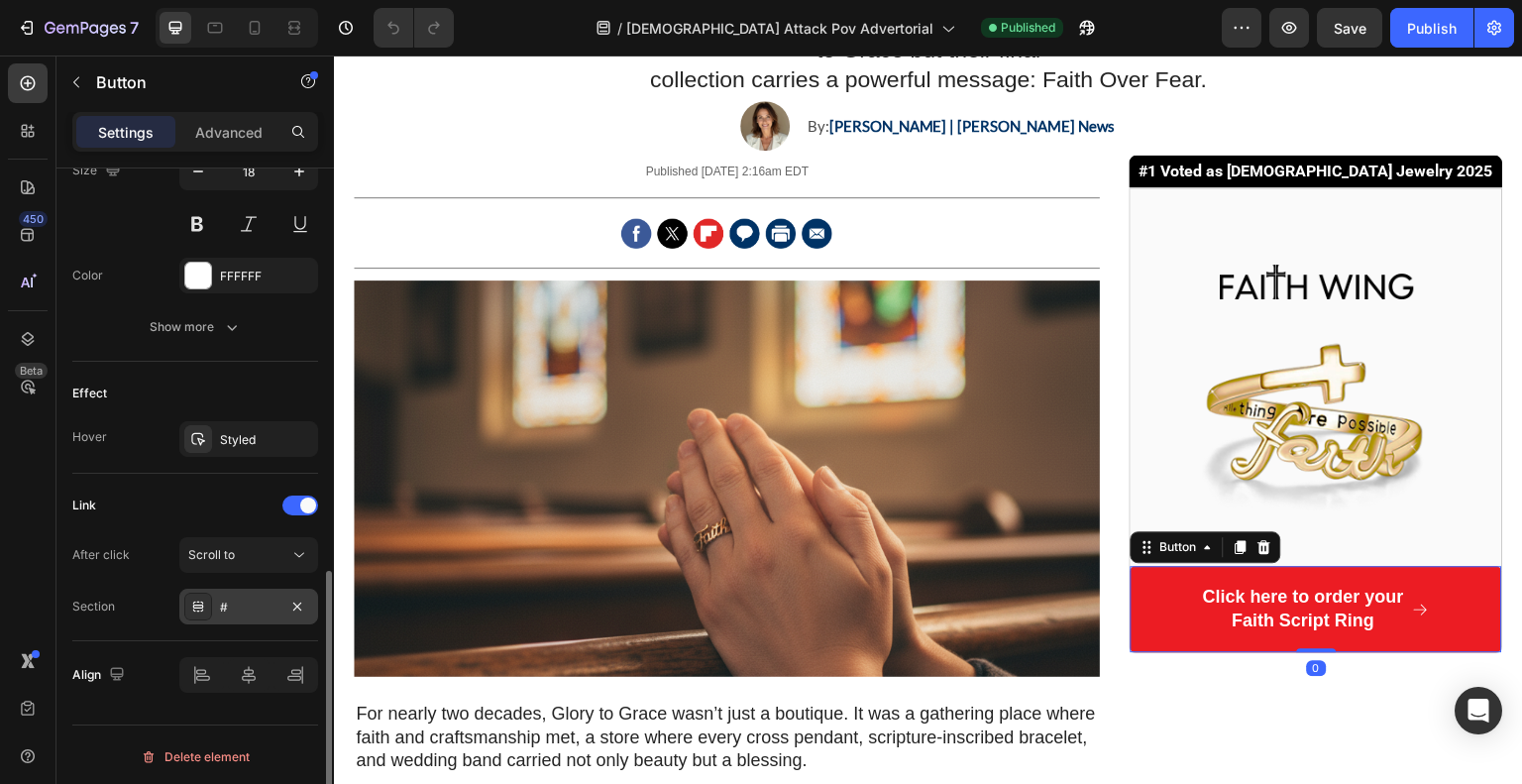
click at [253, 616] on div "#" at bounding box center [248, 607] width 139 height 36
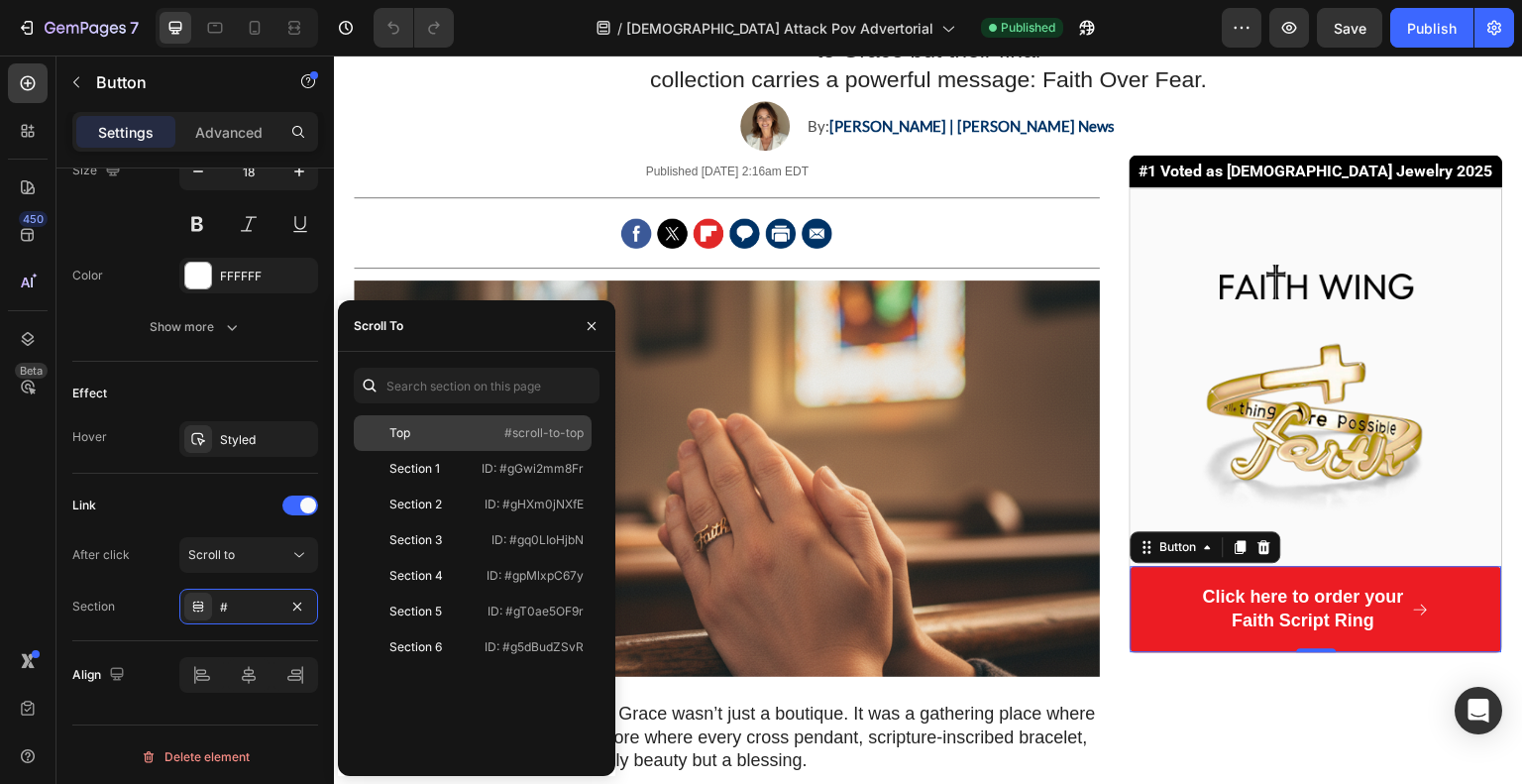
click at [410, 424] on div "Top" at bounding box center [419, 433] width 115 height 18
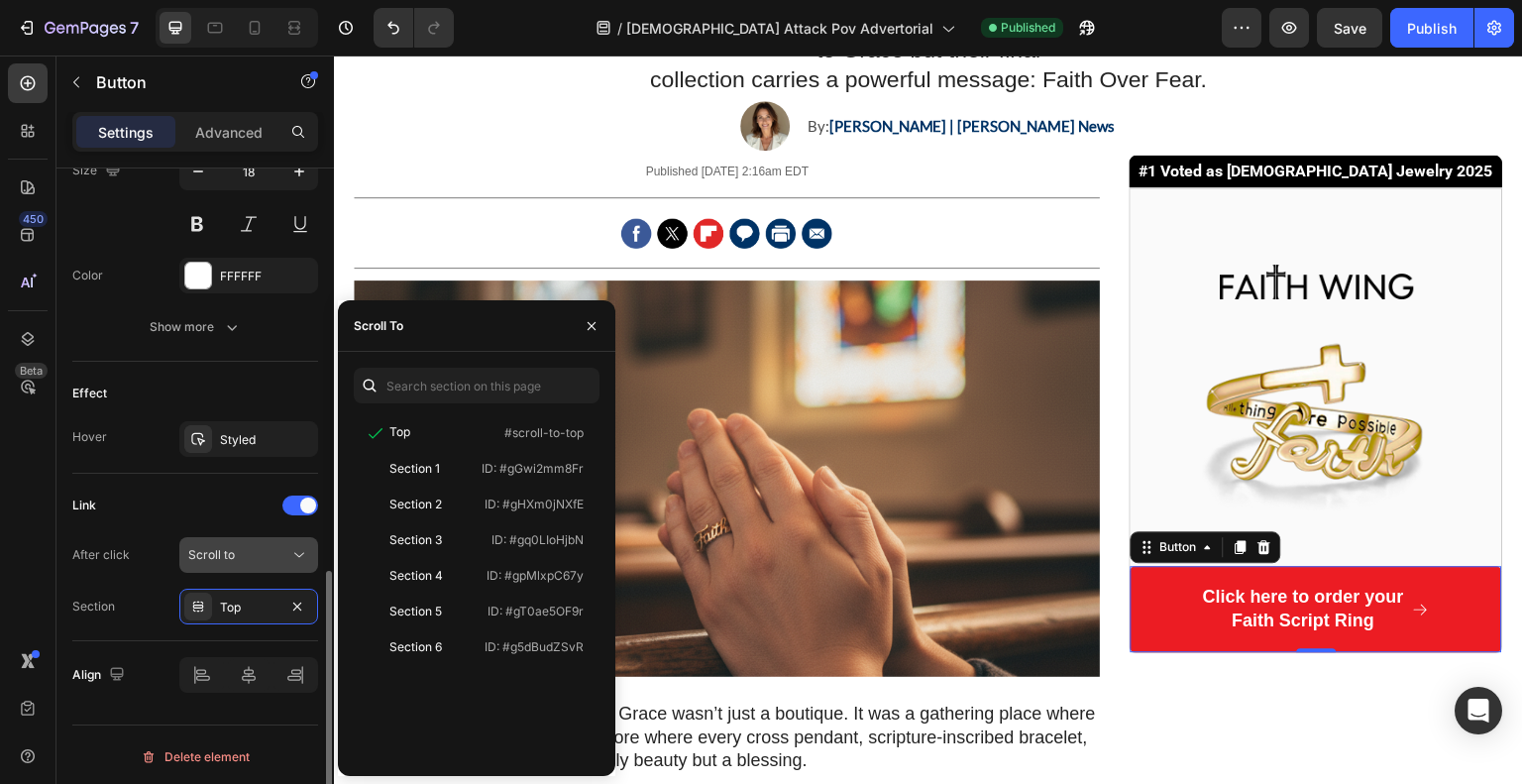
click at [229, 537] on button "Scroll to" at bounding box center [248, 555] width 139 height 36
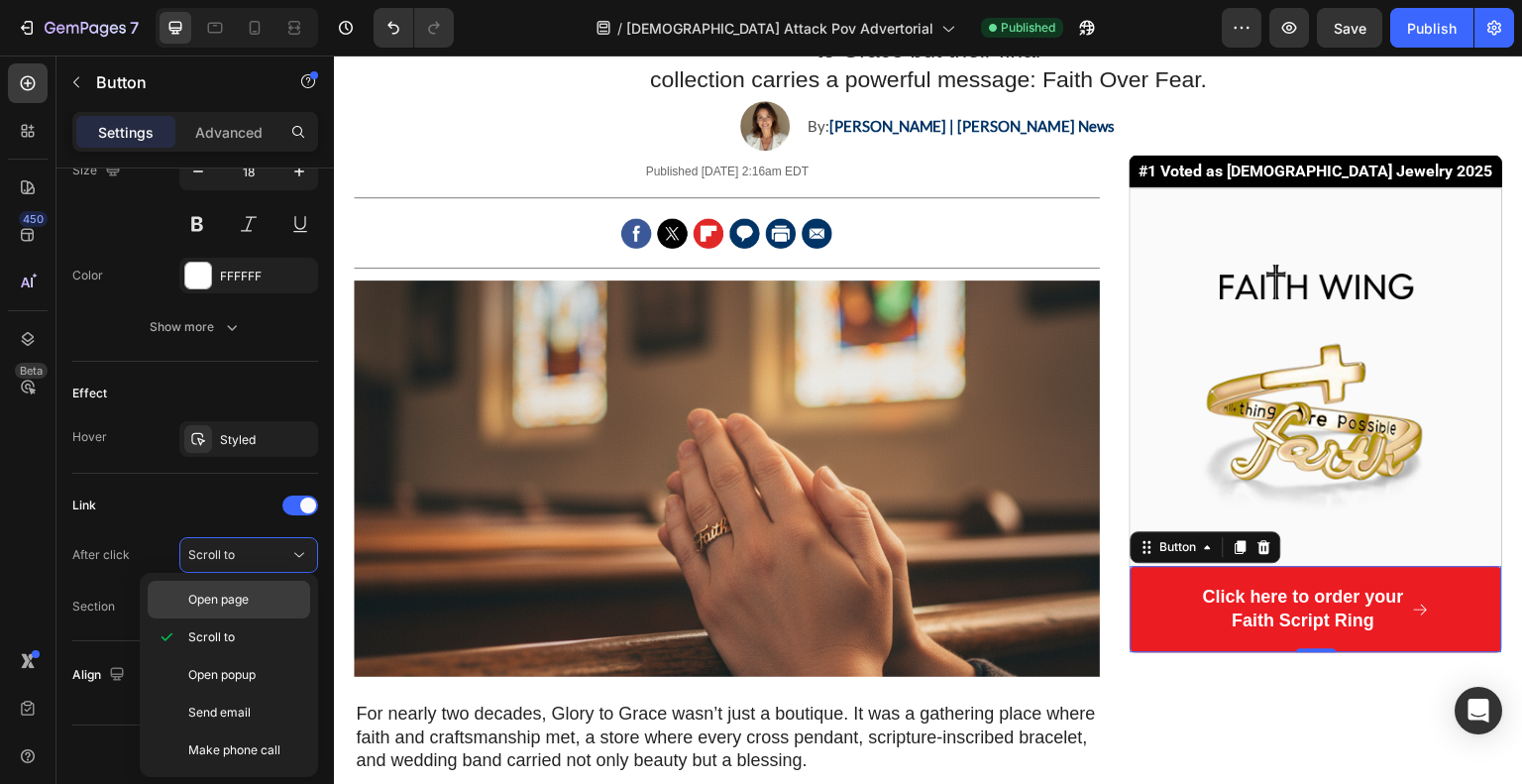
click at [242, 594] on span "Open page" at bounding box center [218, 600] width 60 height 18
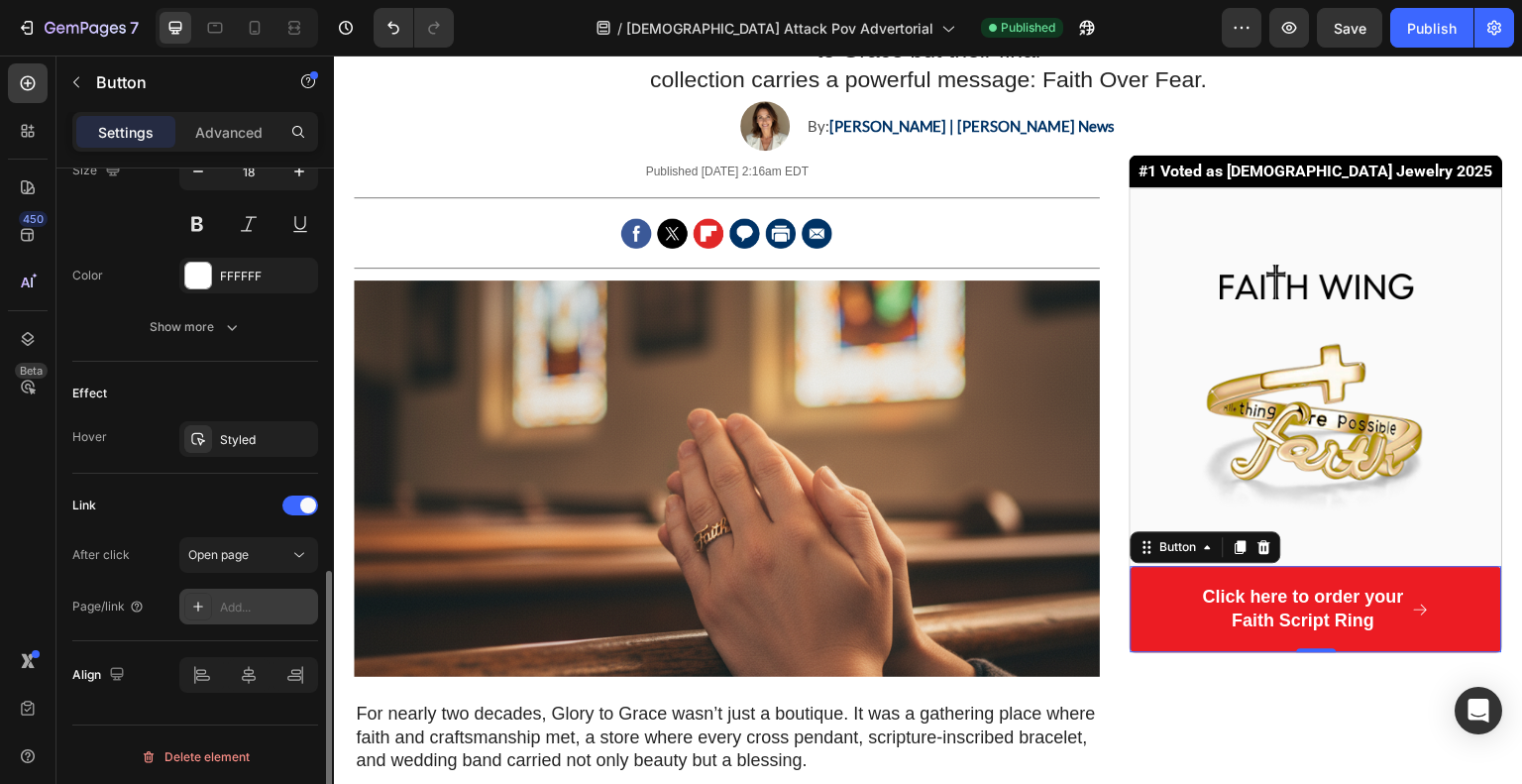
click at [262, 618] on div "Add..." at bounding box center [248, 607] width 139 height 36
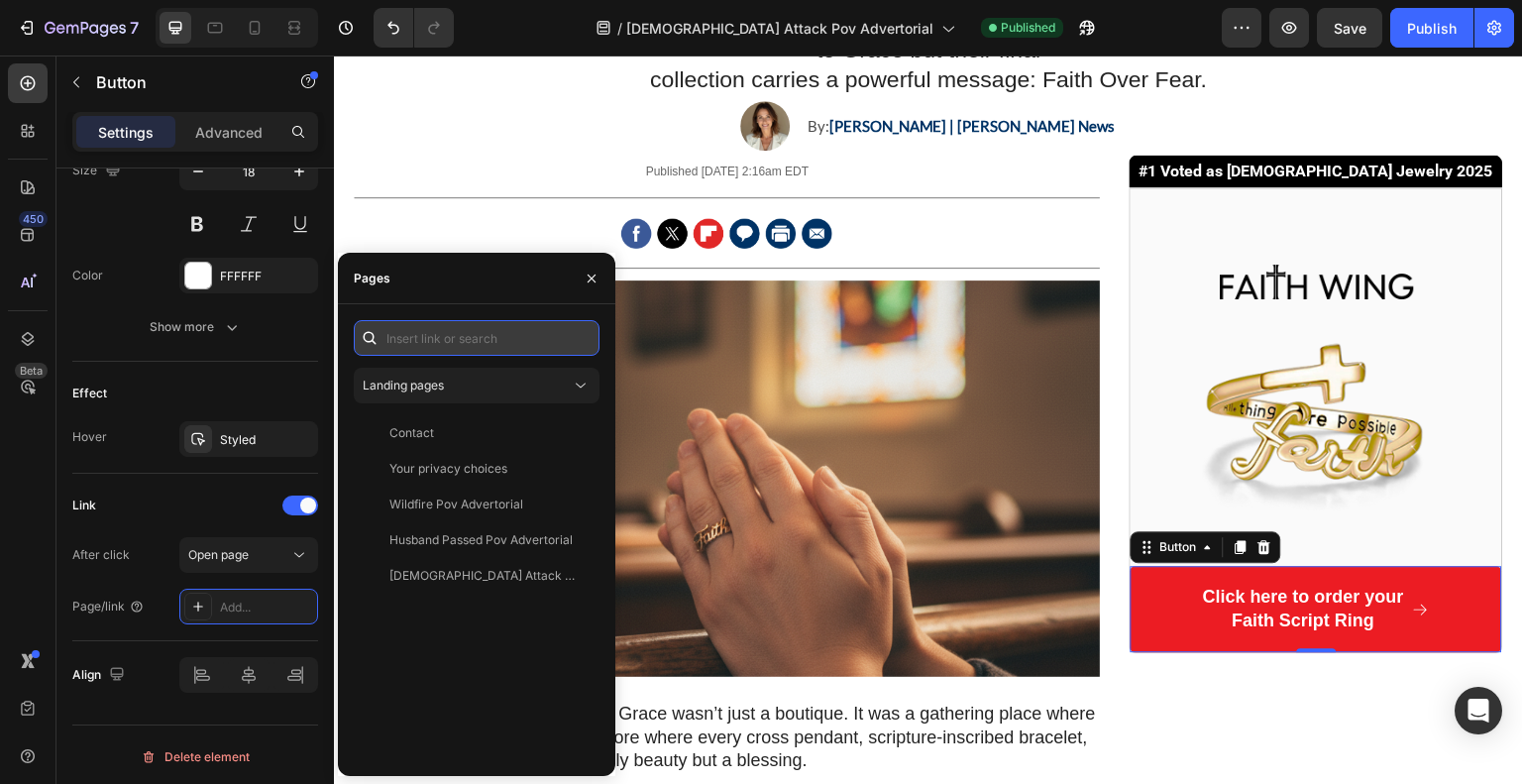
paste input "https://glory-to-grace.com/products/faith-ring?variant=42459155890242"
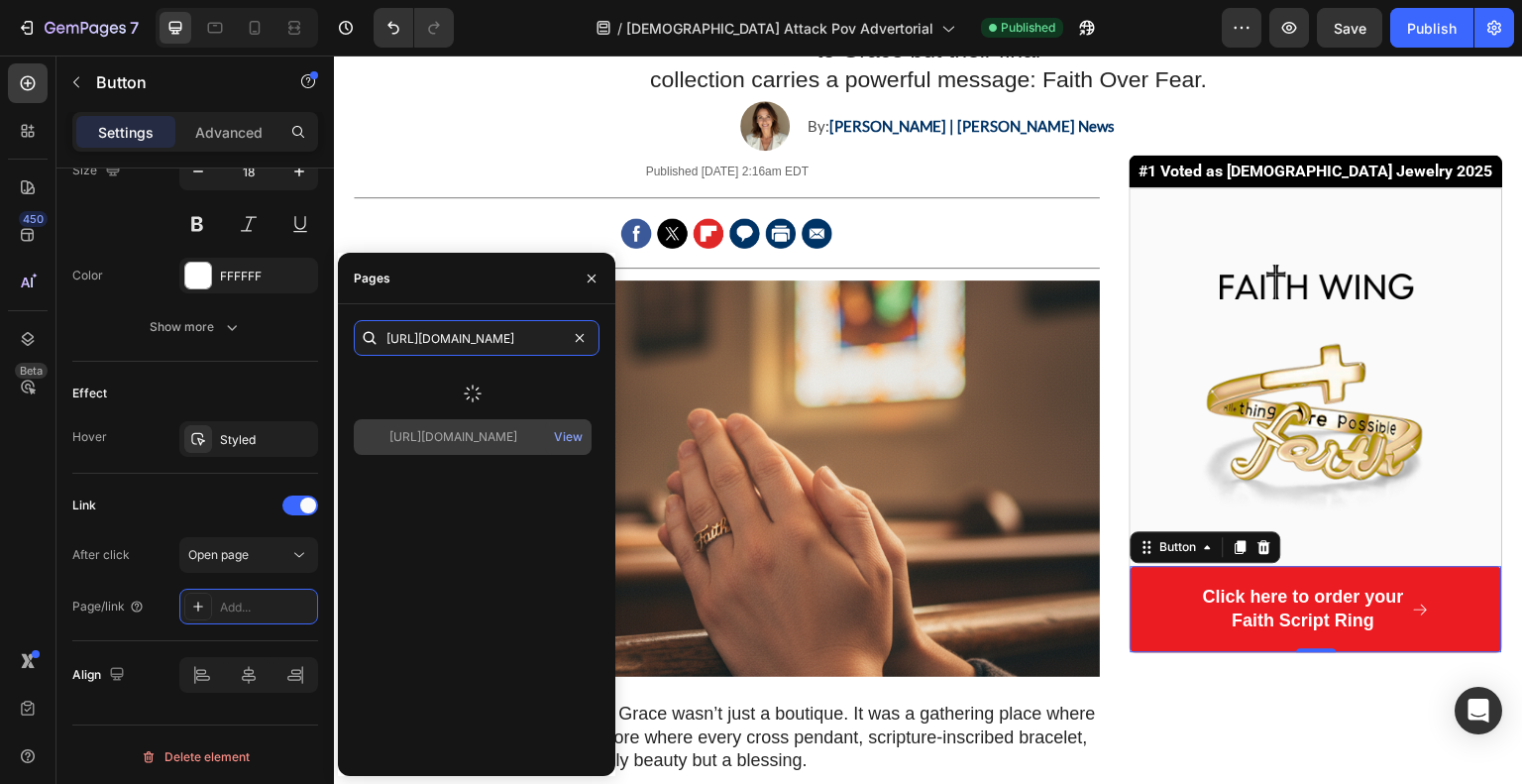
type input "https://glory-to-grace.com/products/faith-ring?variant=42459155890242"
click at [515, 381] on div at bounding box center [473, 394] width 238 height 52
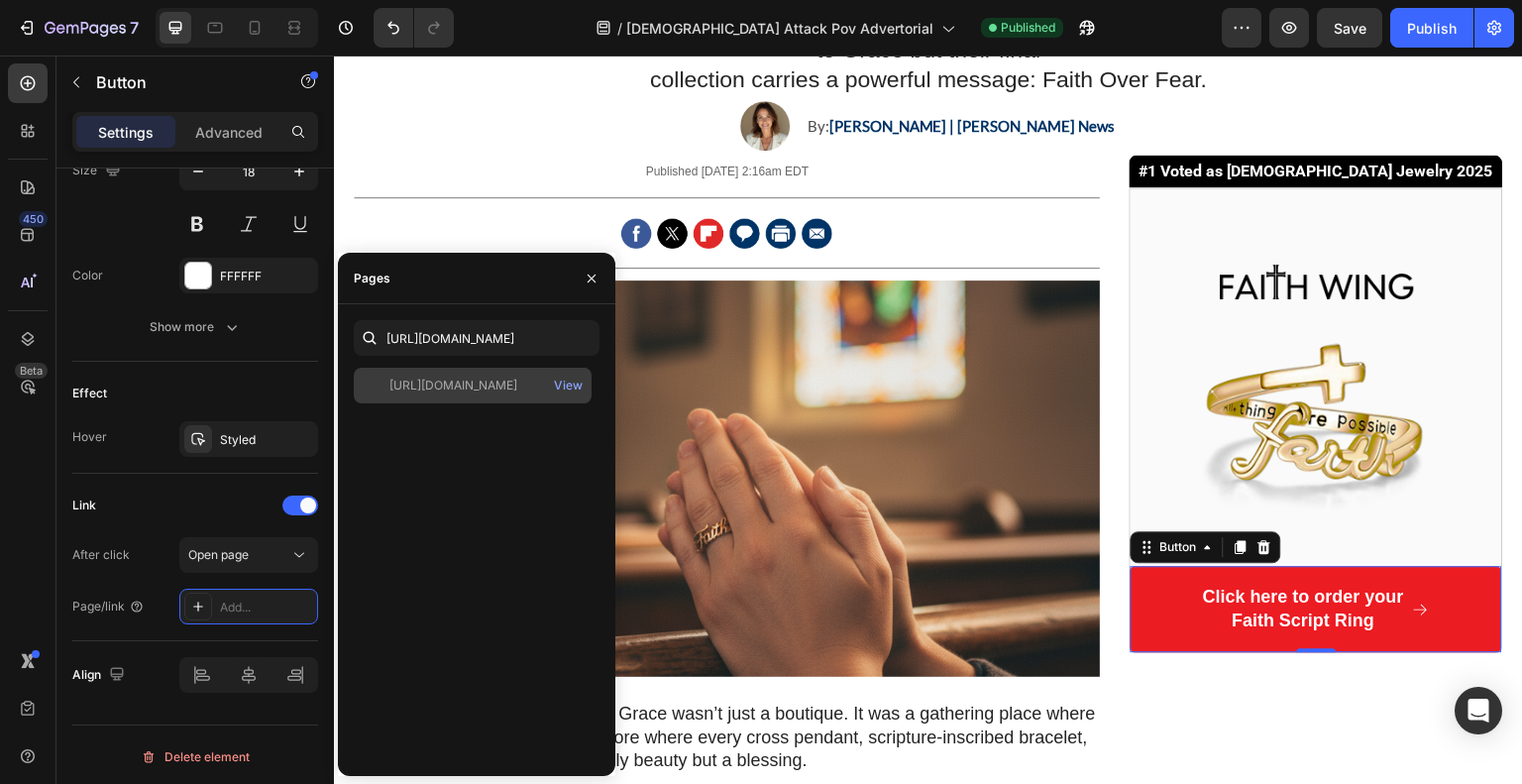
click at [517, 384] on div "https://glory-to-grace.com/products/faith-ring?variant=42459155890242" at bounding box center [453, 385] width 128 height 18
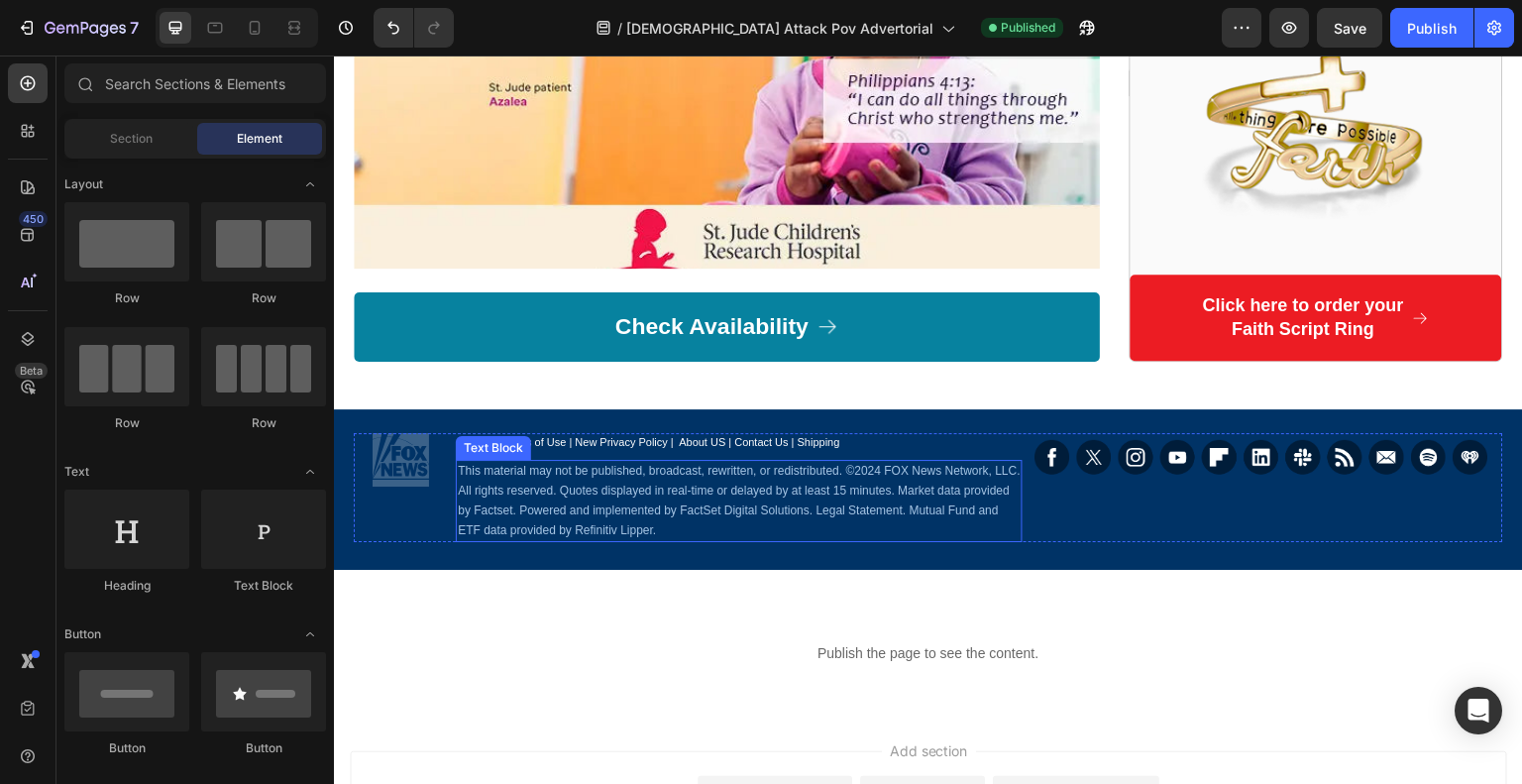
scroll to position [4221, 0]
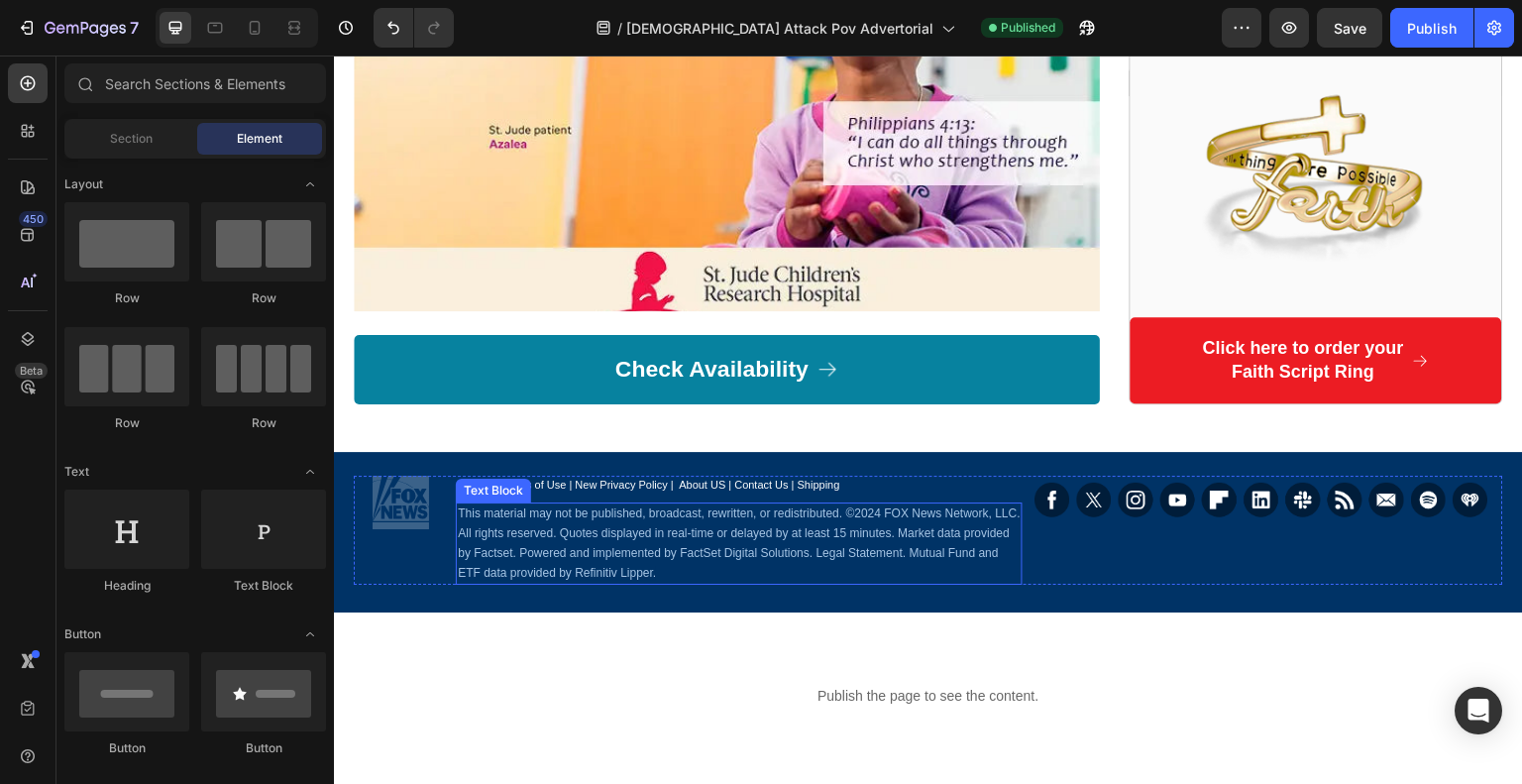
click at [869, 335] on link "Check Availability" at bounding box center [727, 369] width 746 height 69
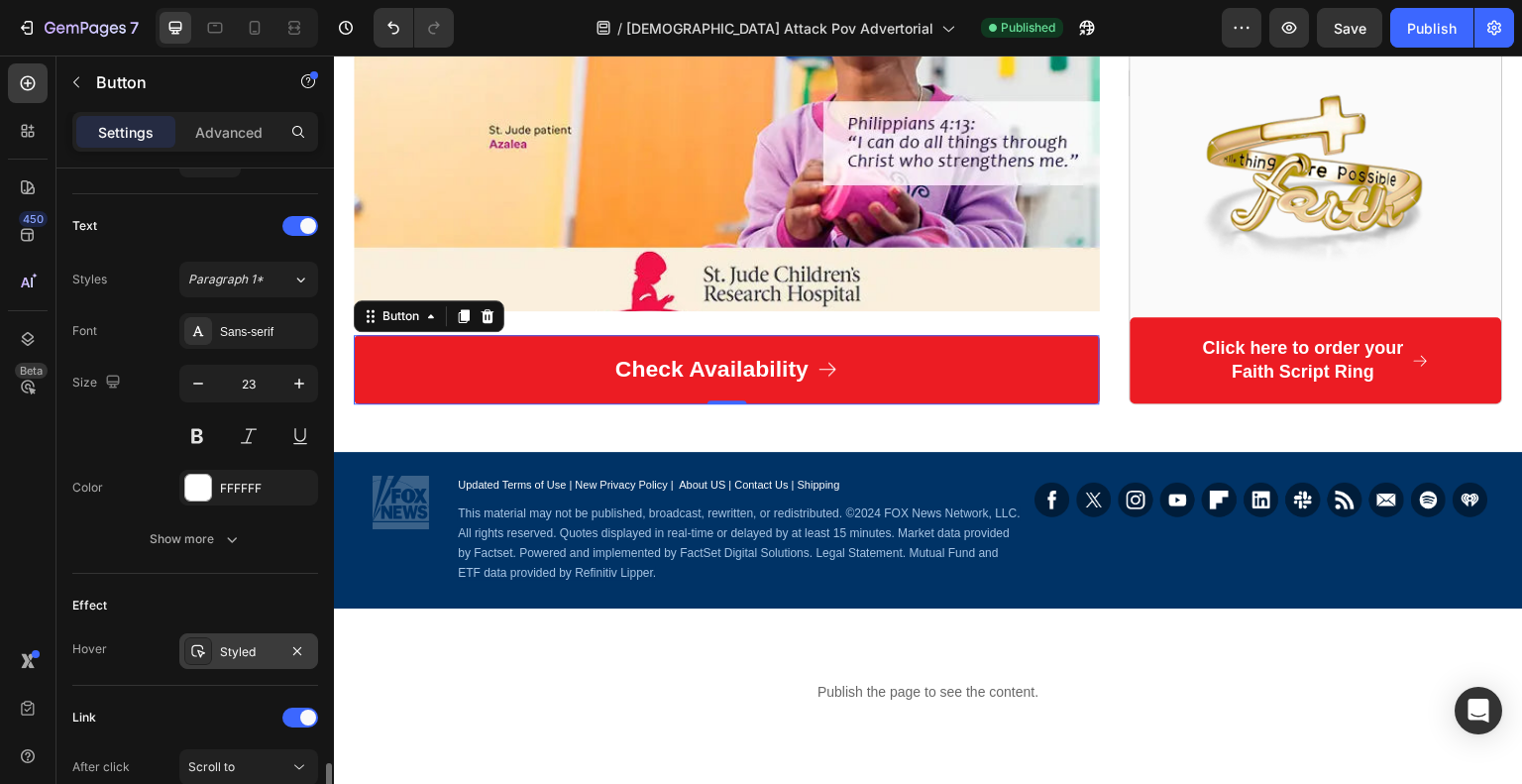
scroll to position [1005, 0]
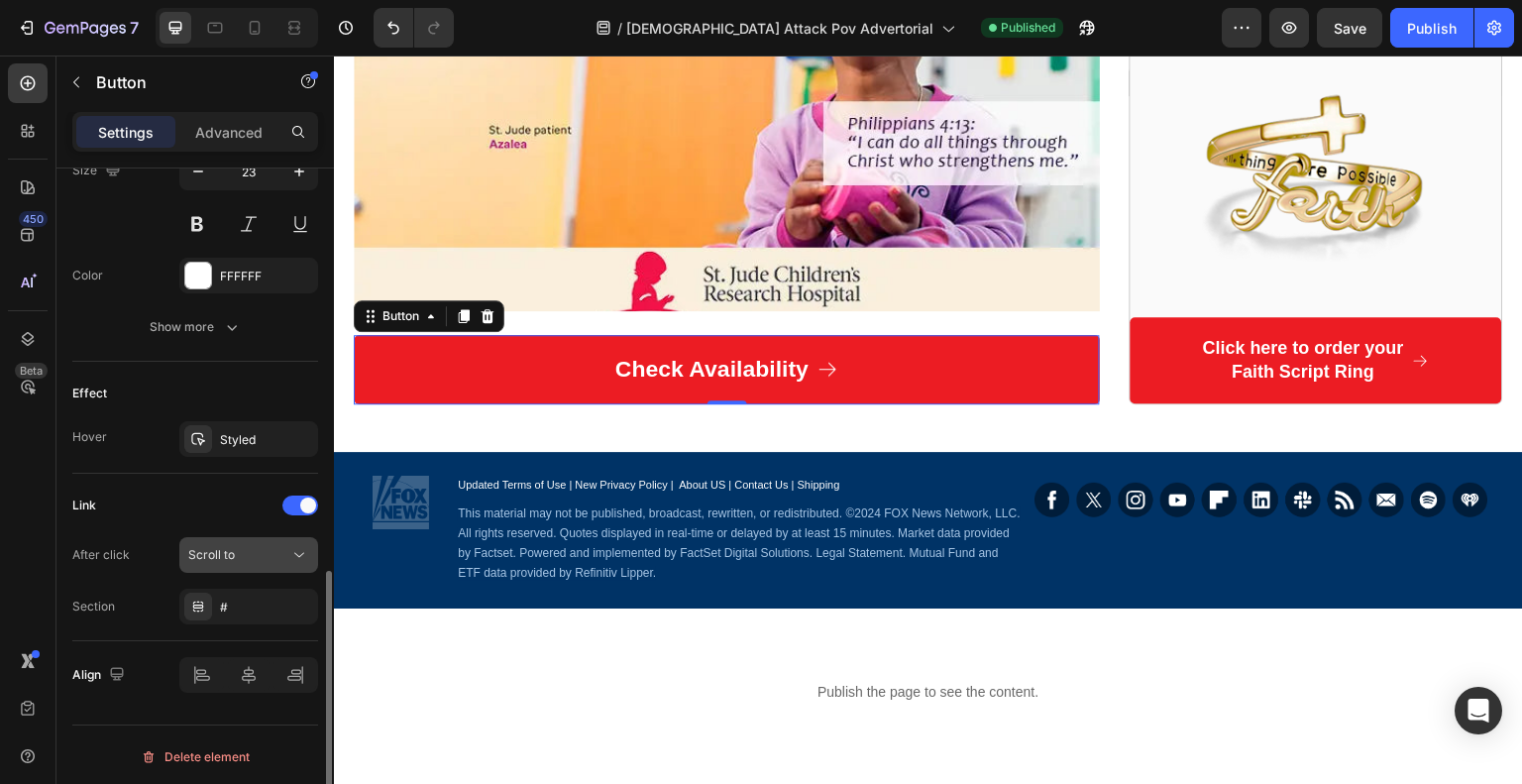
click at [226, 538] on button "Scroll to" at bounding box center [248, 555] width 139 height 36
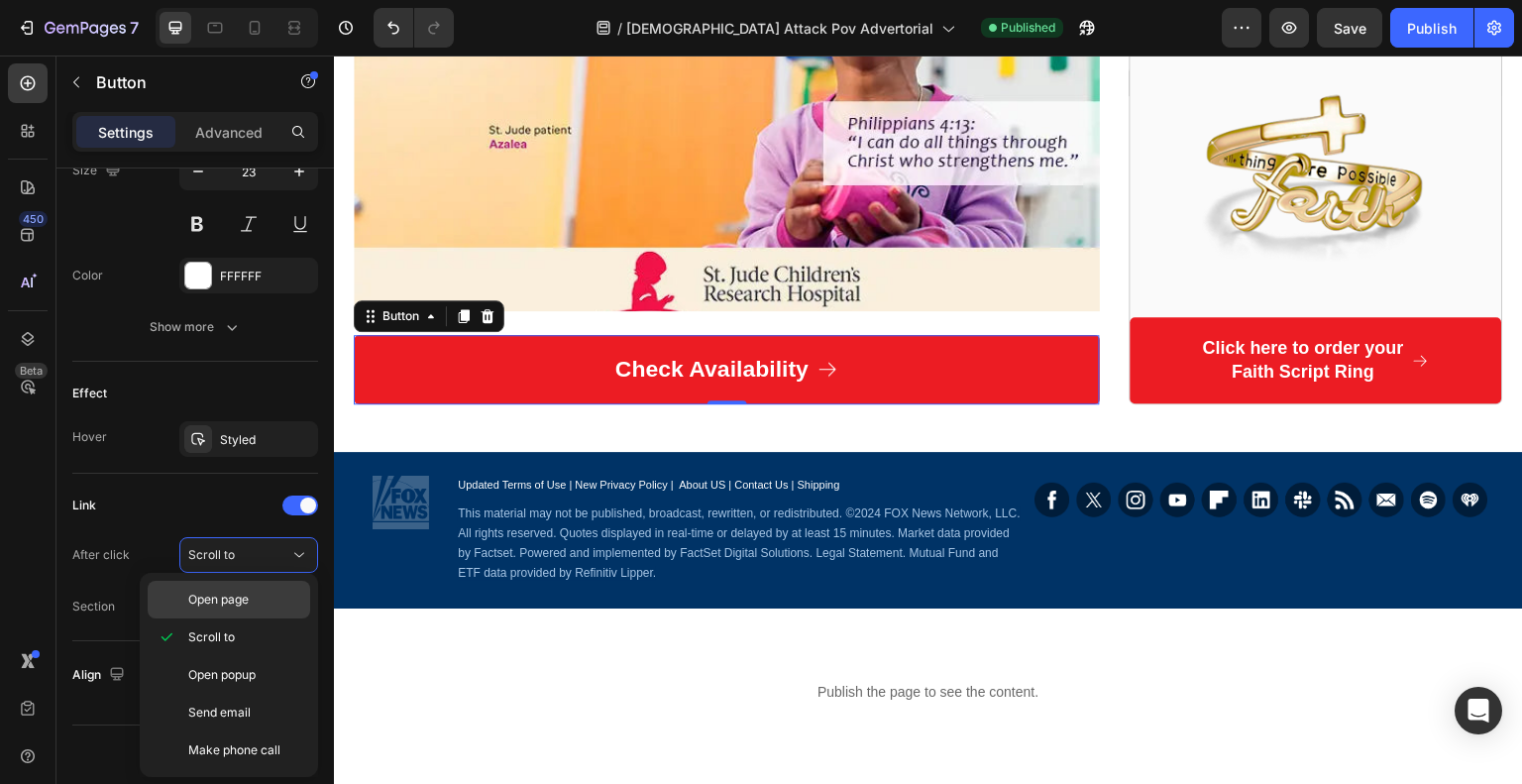
click at [258, 593] on p "Open page" at bounding box center [244, 600] width 113 height 18
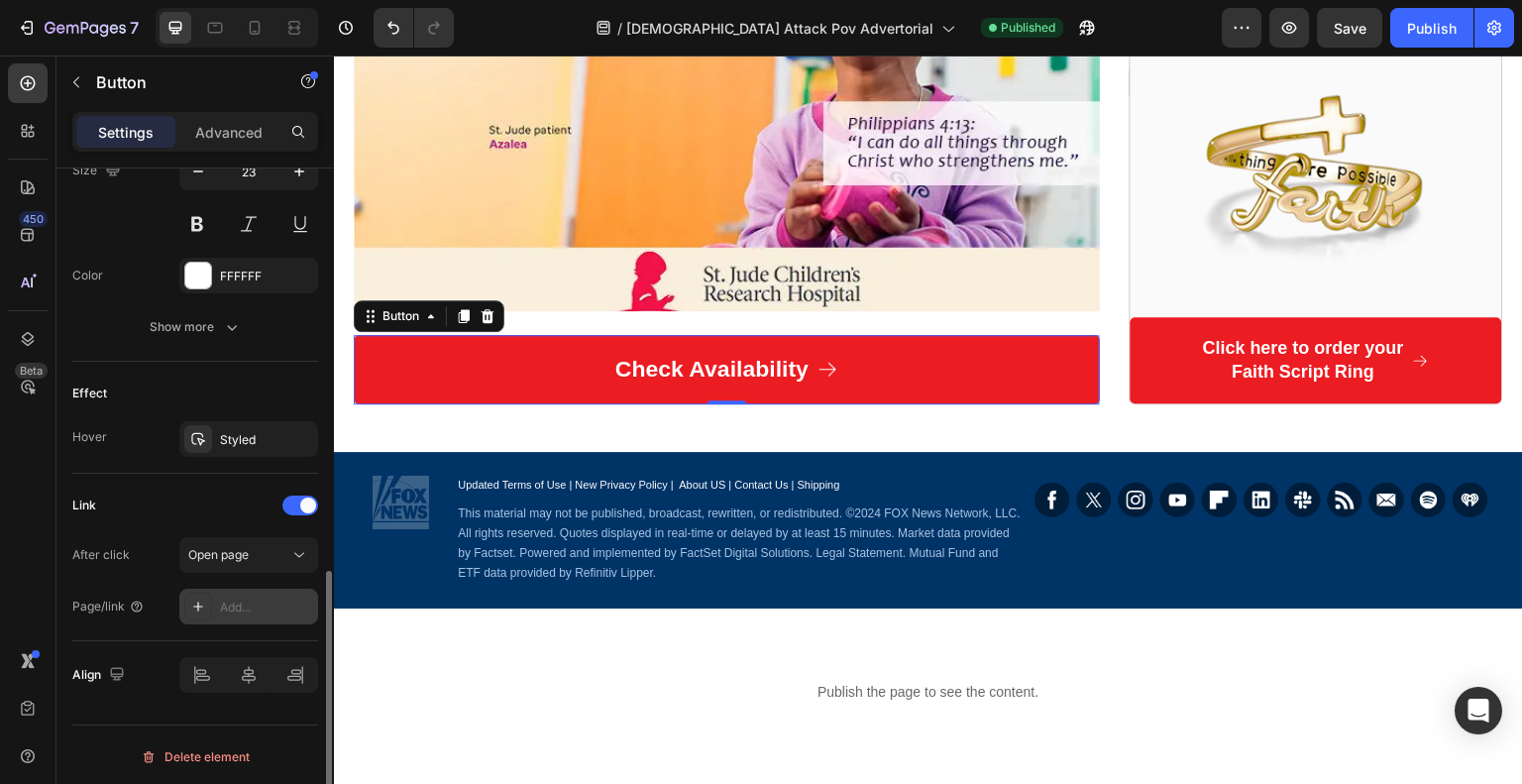
click at [248, 592] on div "Add..." at bounding box center [248, 607] width 139 height 36
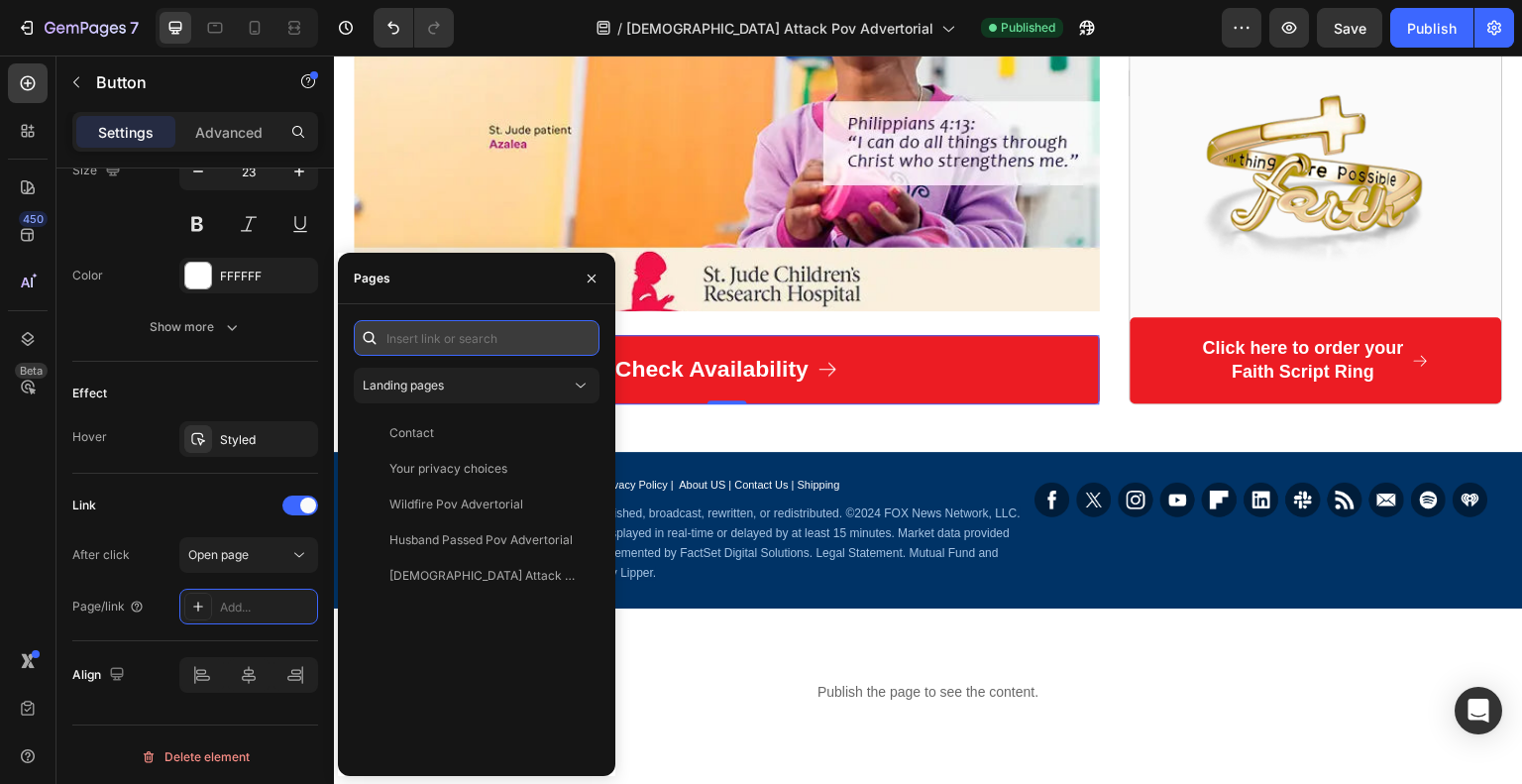
click at [424, 346] on input "text" at bounding box center [477, 338] width 246 height 36
paste input "https://glory-to-grace.com/products/faith-ring?variant=42459155890242"
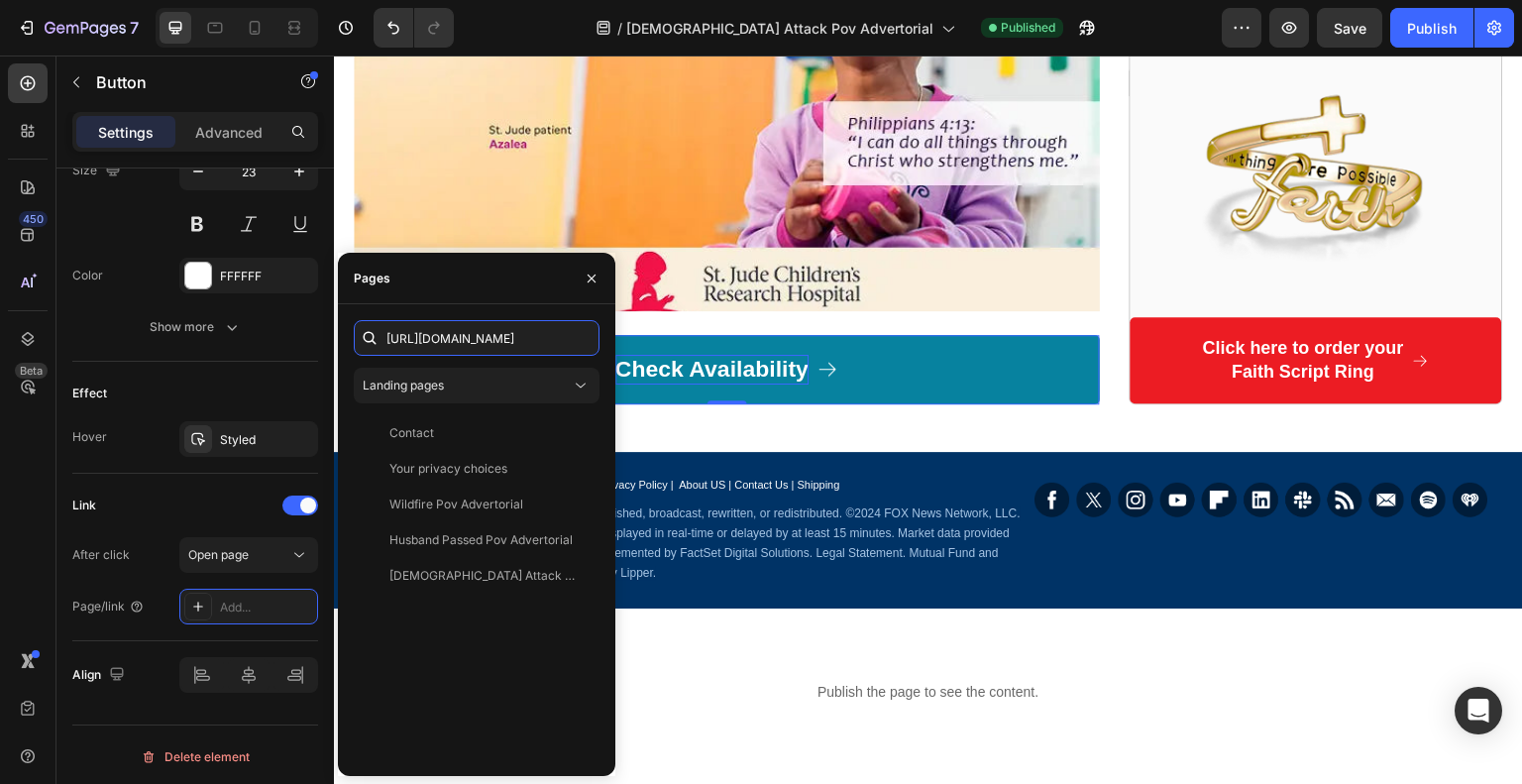
scroll to position [0, 240]
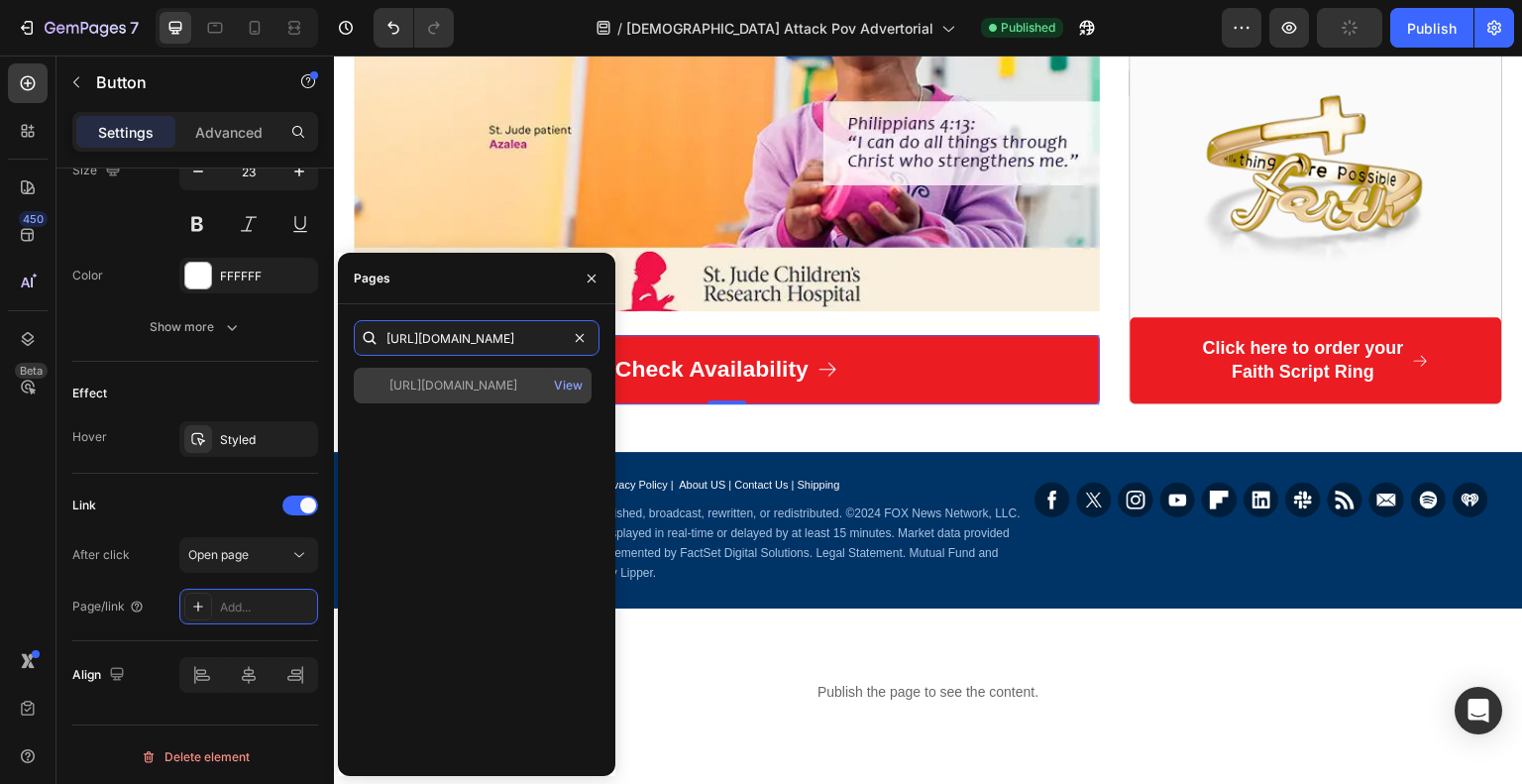
type input "https://glory-to-grace.com/products/faith-ring?variant=42459155890242"
click at [503, 399] on div "https://glory-to-grace.com/products/faith-ring?variant=42459155890242 View" at bounding box center [473, 386] width 238 height 36
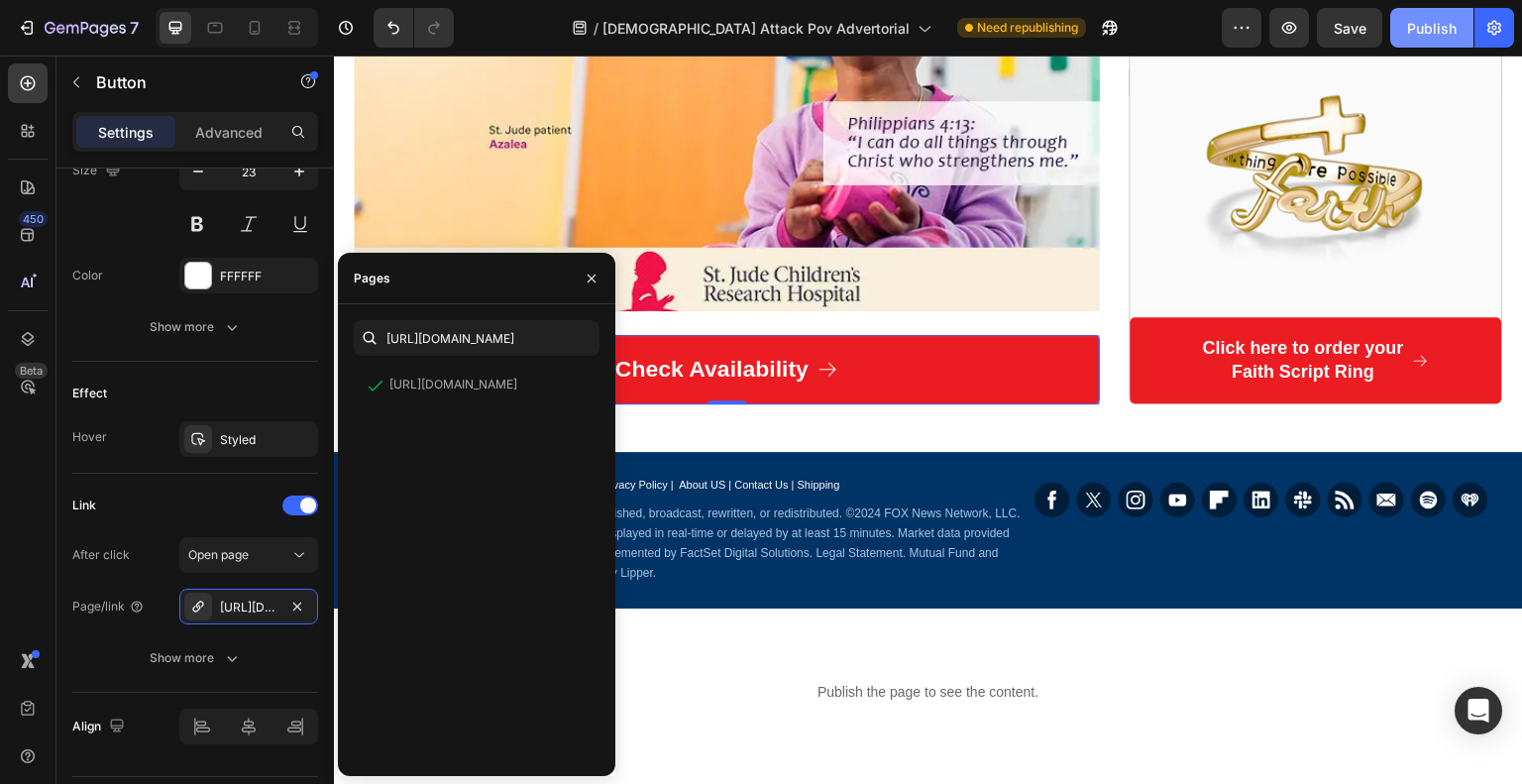
click at [1428, 40] on button "Publish" at bounding box center [1431, 28] width 83 height 40
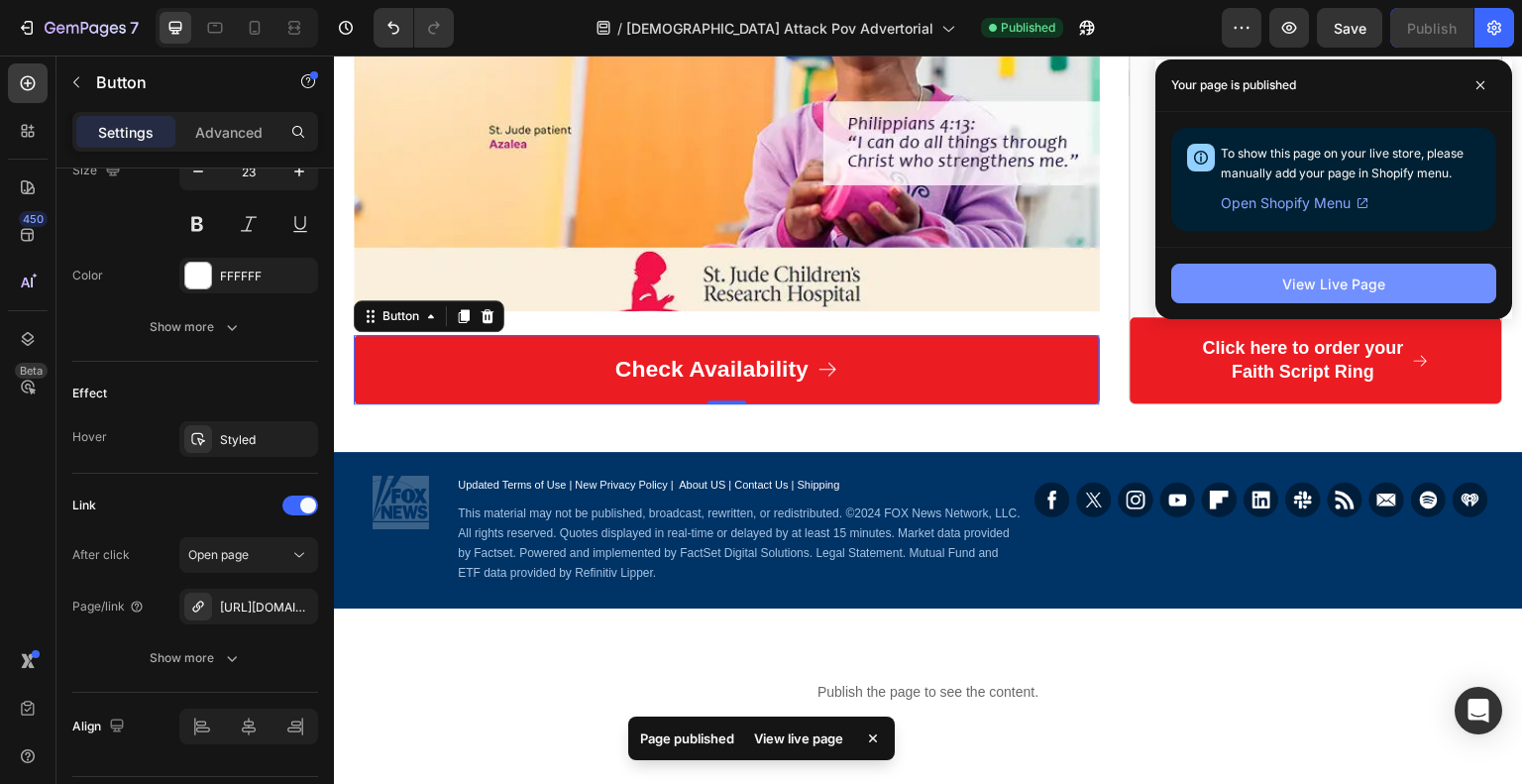
click at [1328, 277] on div "View Live Page" at bounding box center [1333, 283] width 103 height 21
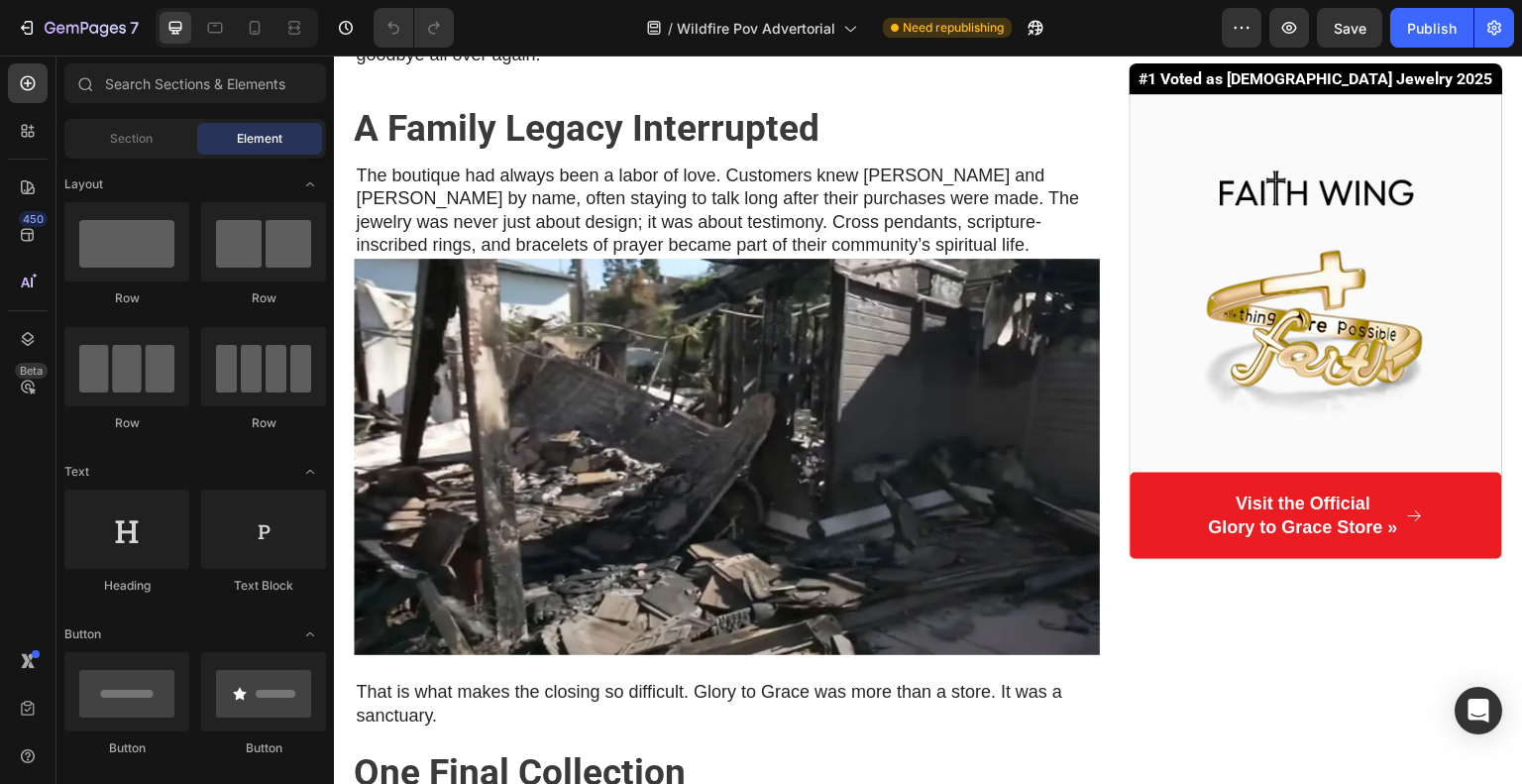
scroll to position [1064, 0]
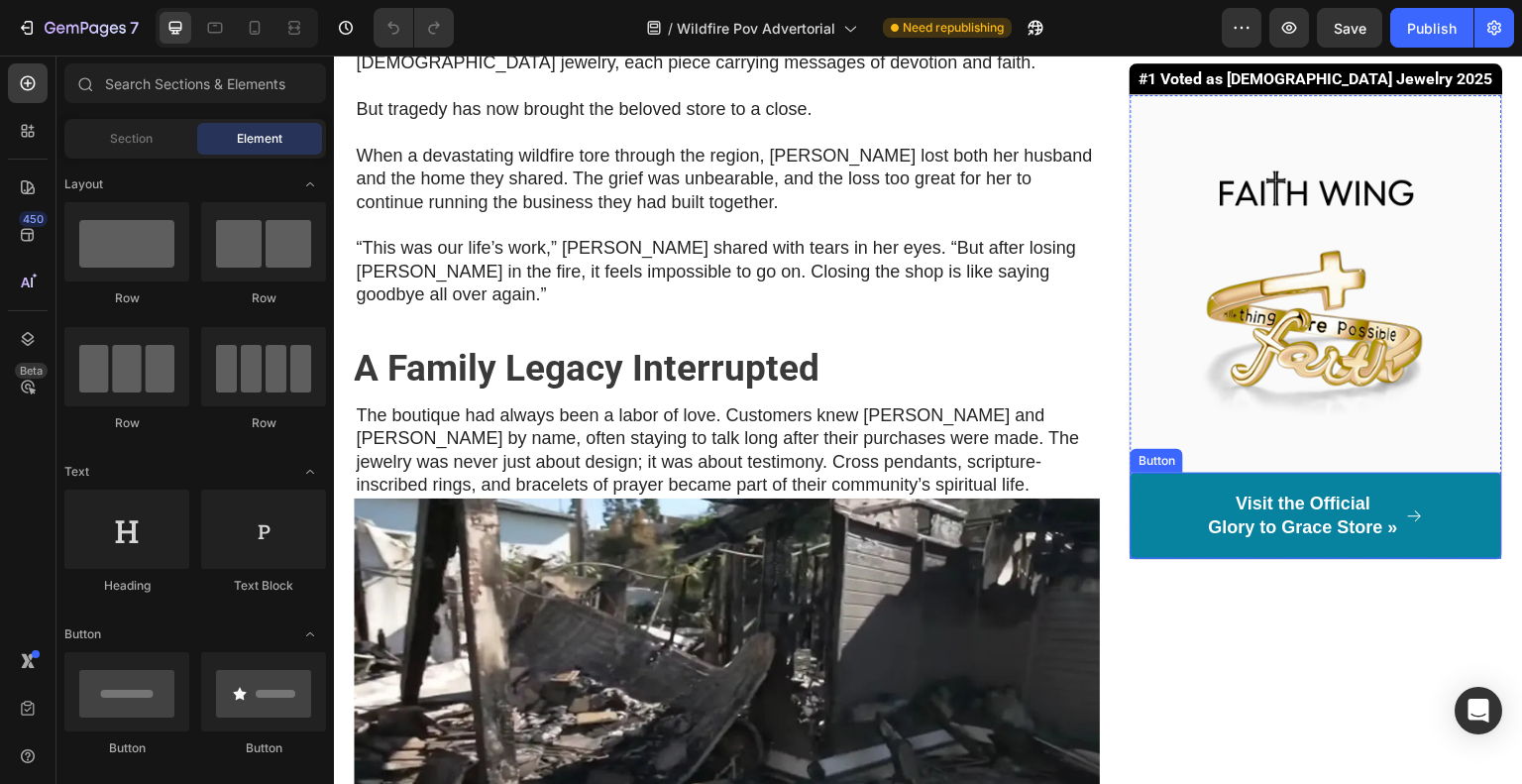
click at [1242, 530] on p "Visit the Official Glory to Grace Store »" at bounding box center [1303, 515] width 189 height 47
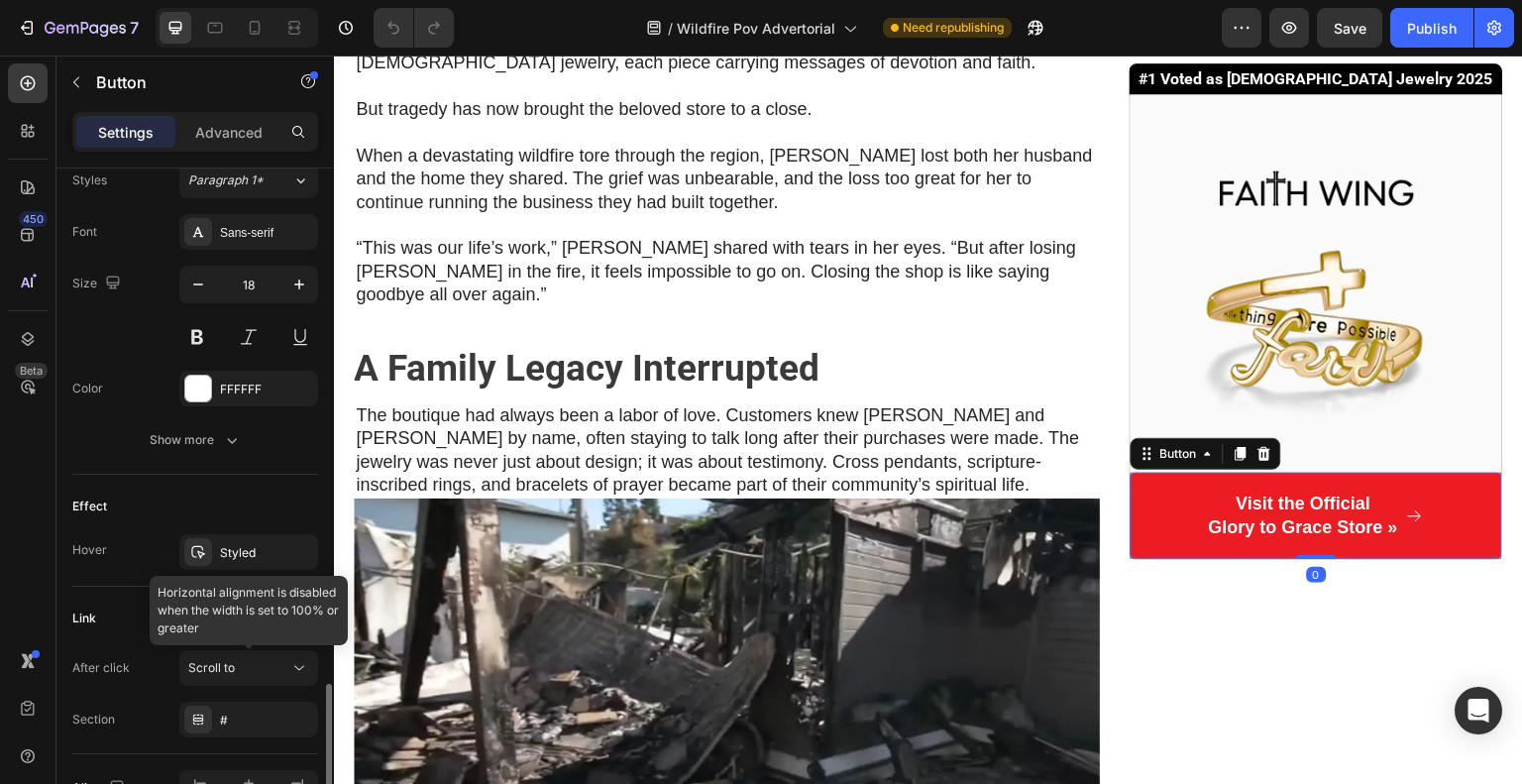
scroll to position [1005, 0]
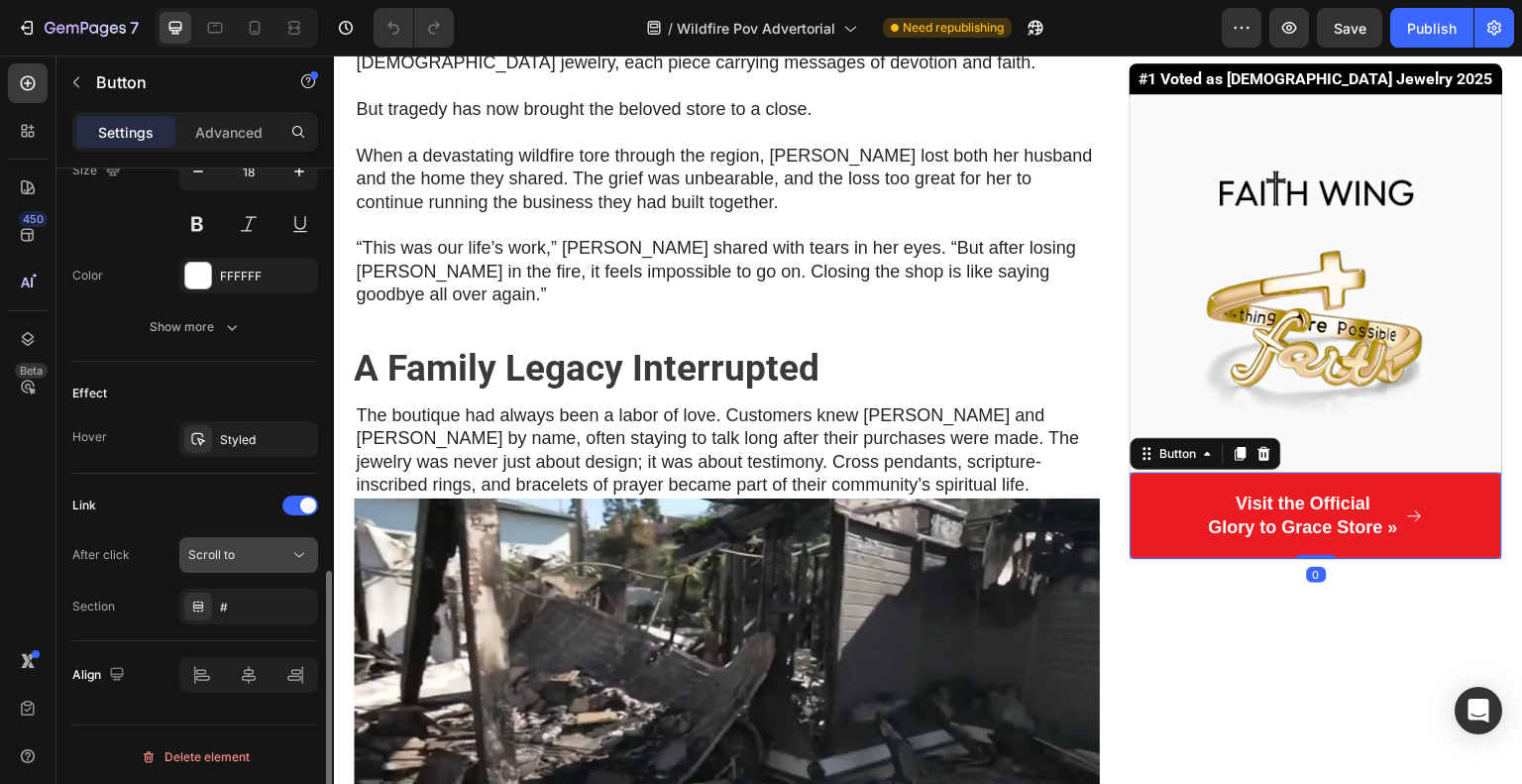
click at [239, 546] on div "Scroll to" at bounding box center [238, 555] width 101 height 18
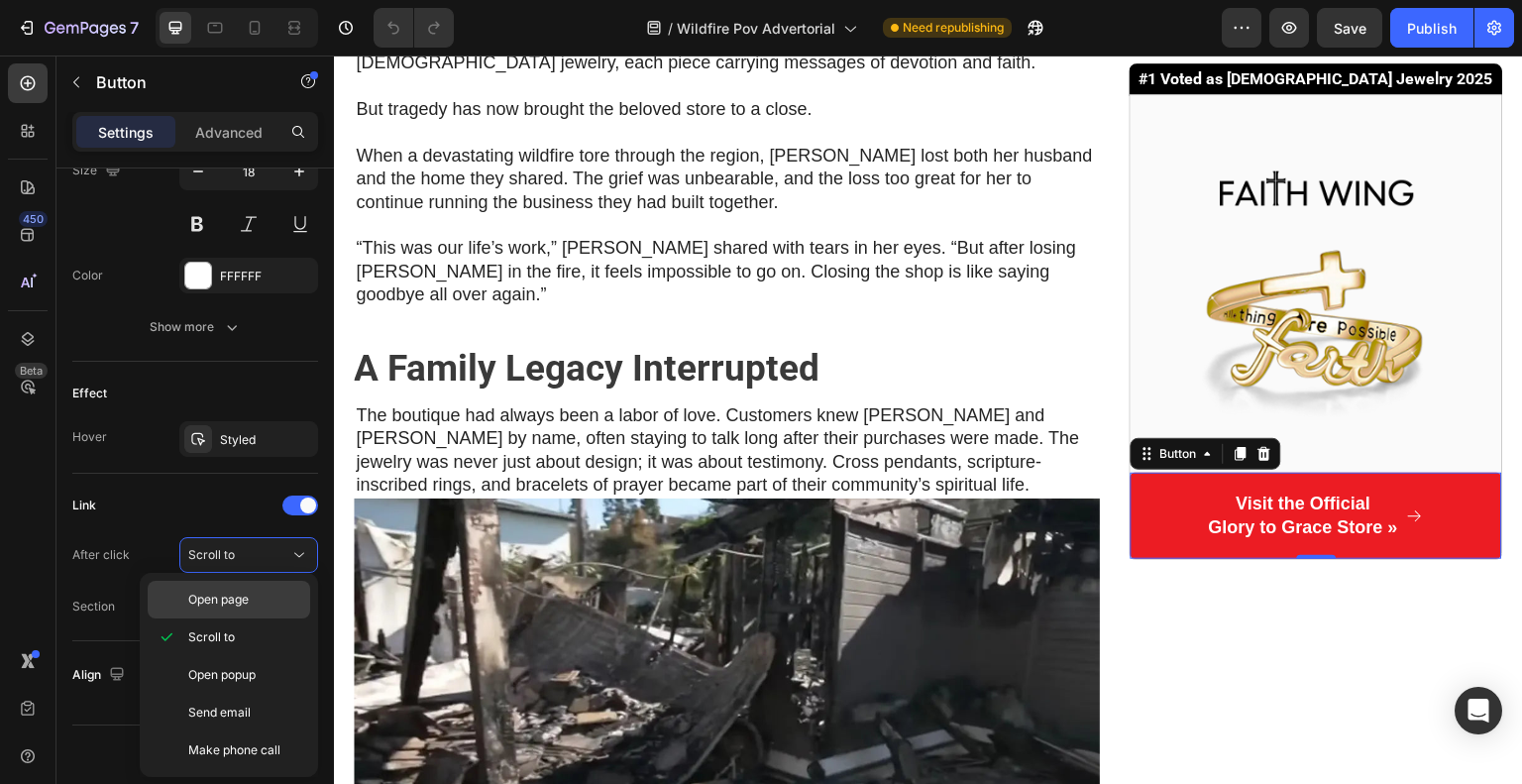
click at [238, 605] on span "Open page" at bounding box center [218, 600] width 60 height 18
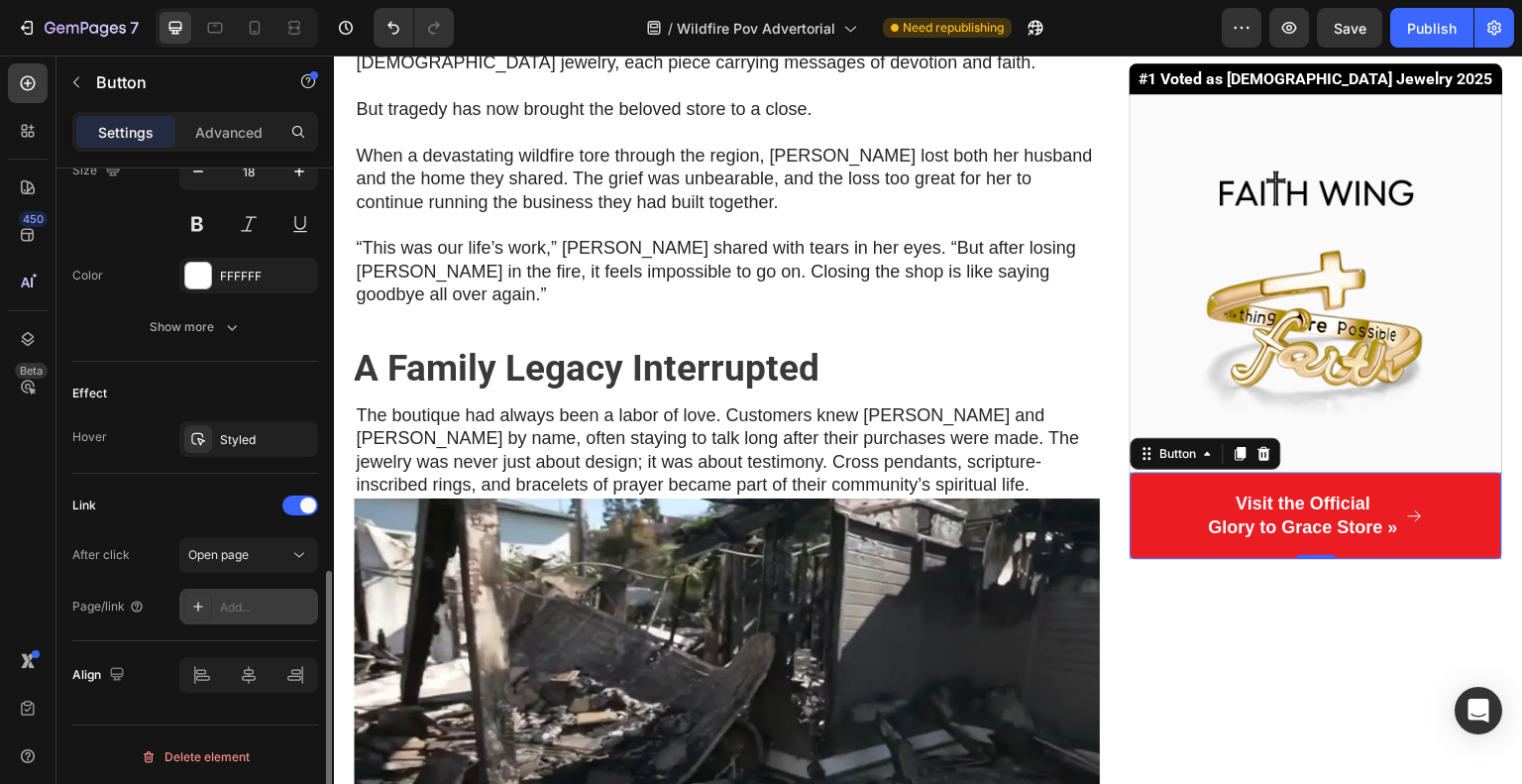
click at [235, 616] on div "Add..." at bounding box center [248, 607] width 139 height 36
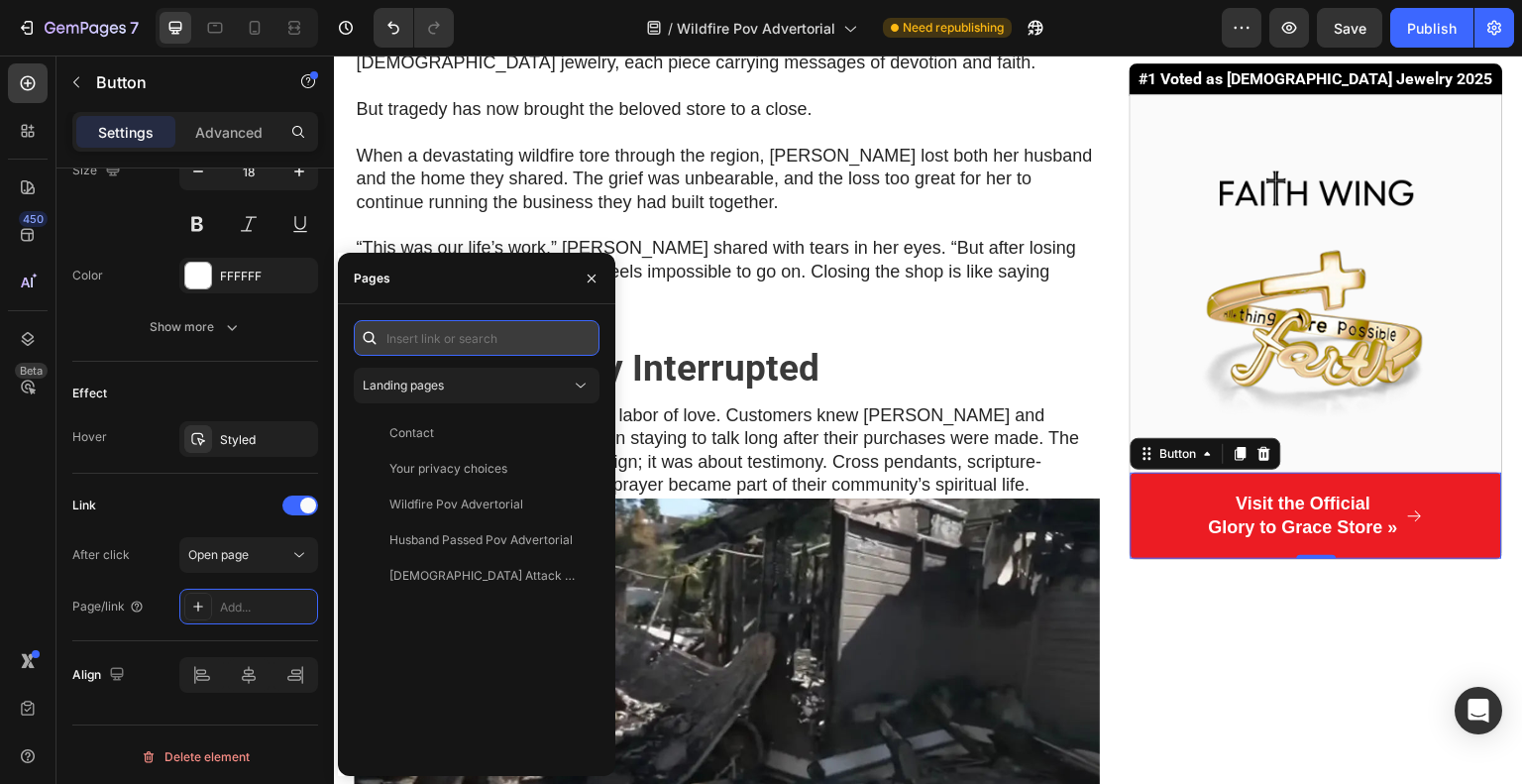
click at [416, 348] on input "text" at bounding box center [477, 338] width 246 height 36
paste input "https://glory-to-grace.com/products/faith-ring?variant=42459155890242"
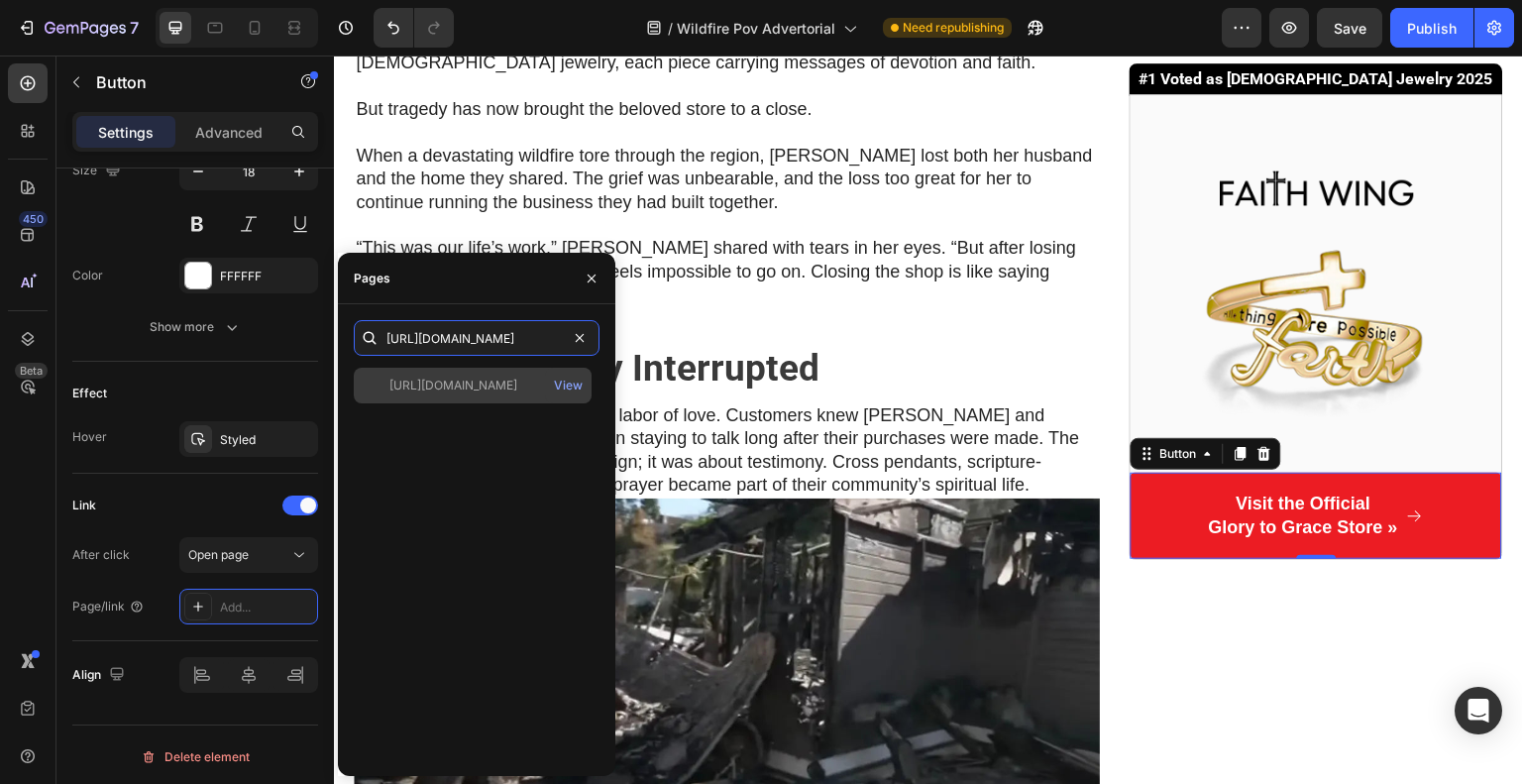
type input "https://glory-to-grace.com/products/faith-ring?variant=42459155890242"
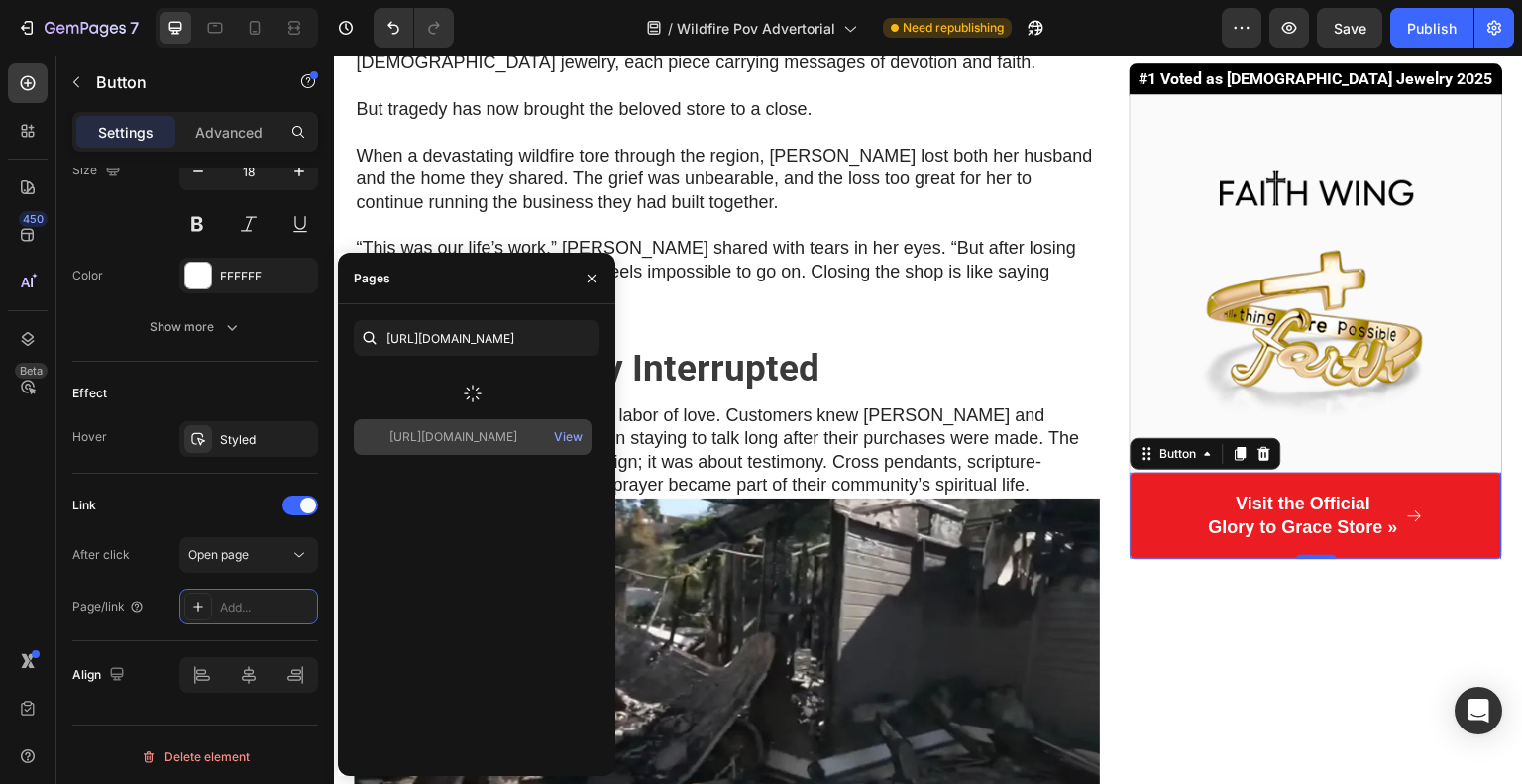
scroll to position [0, 0]
click at [518, 379] on div at bounding box center [473, 394] width 238 height 52
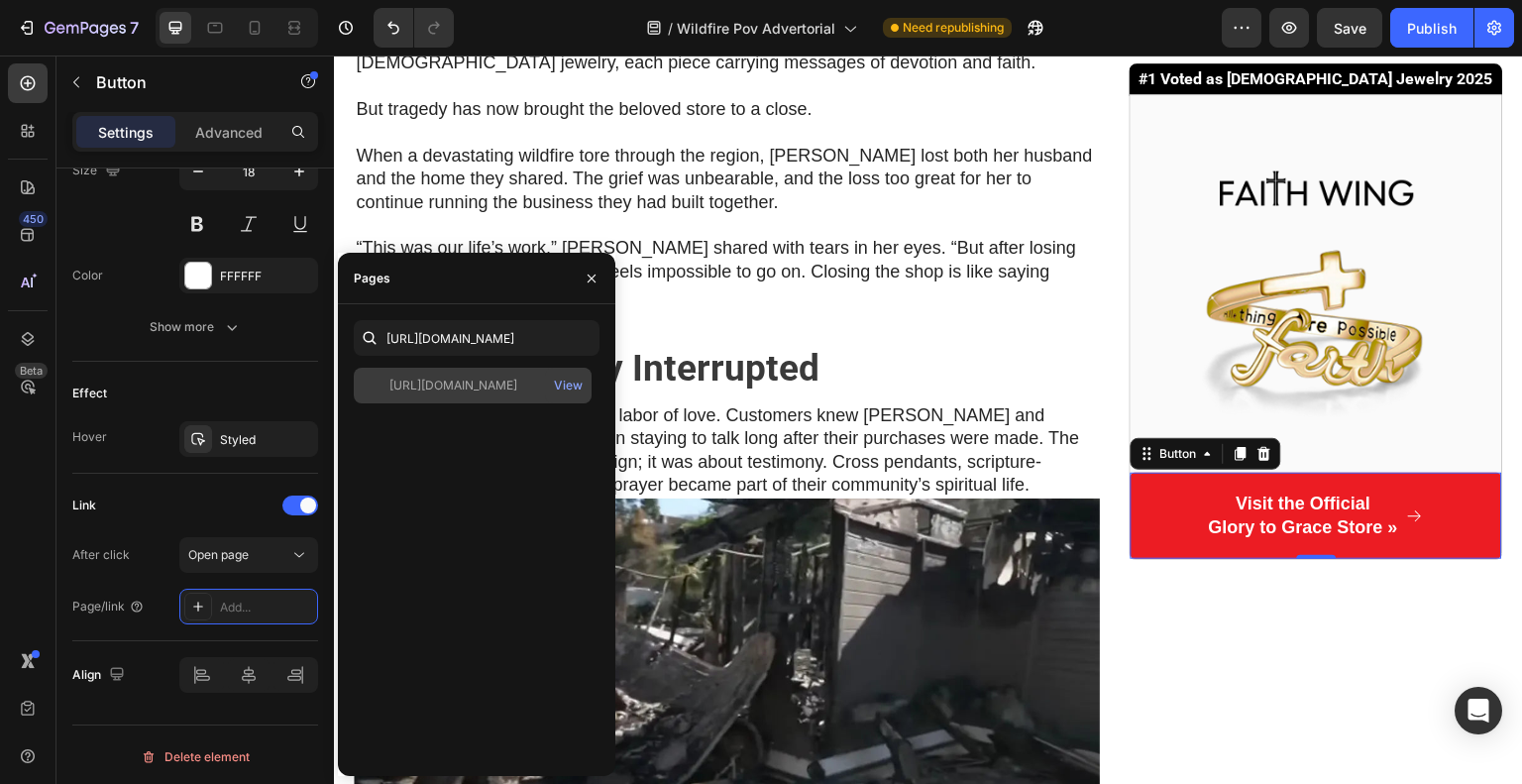
click at [503, 388] on div "https://glory-to-grace.com/products/faith-ring?variant=42459155890242" at bounding box center [453, 385] width 128 height 18
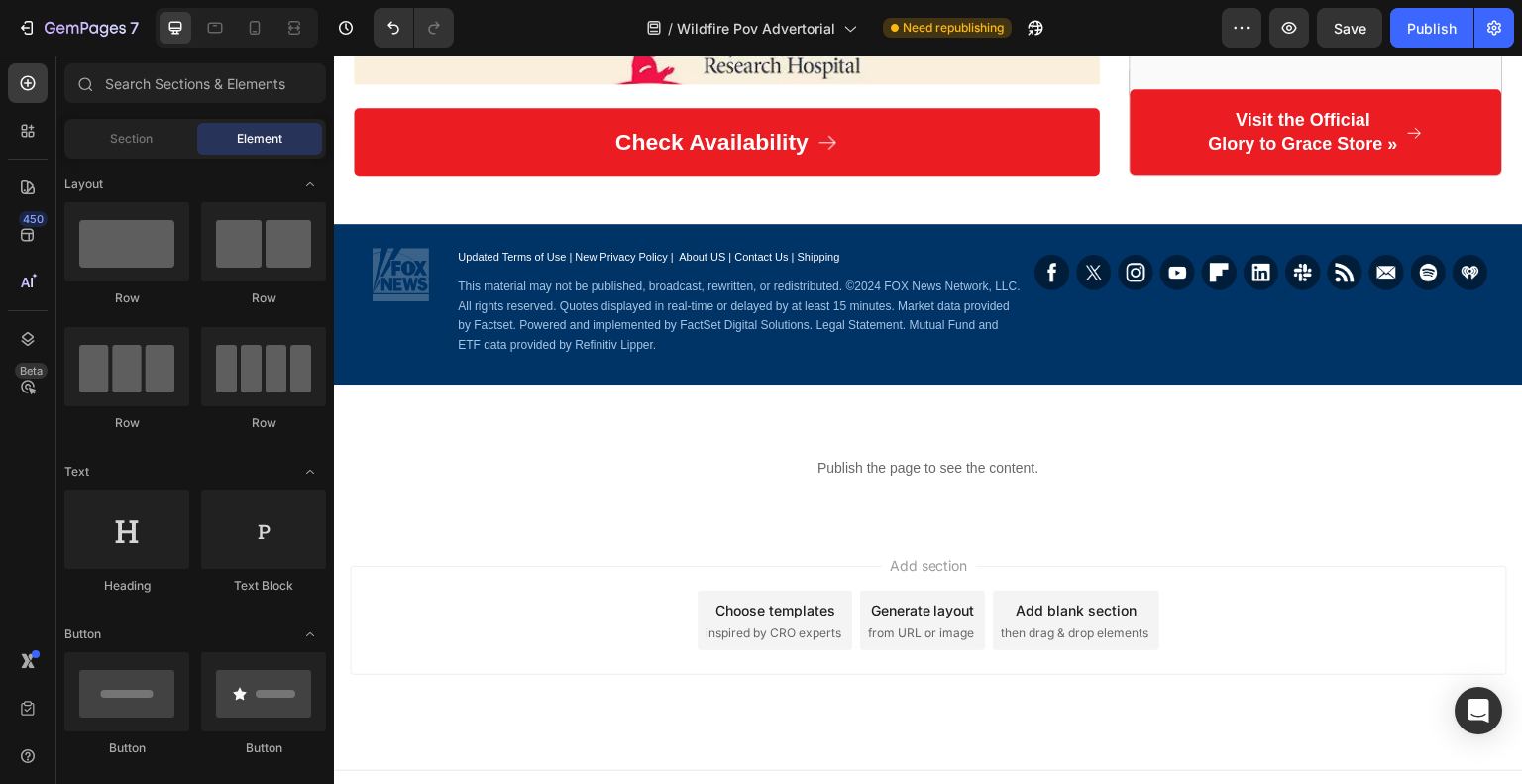
scroll to position [4306, 0]
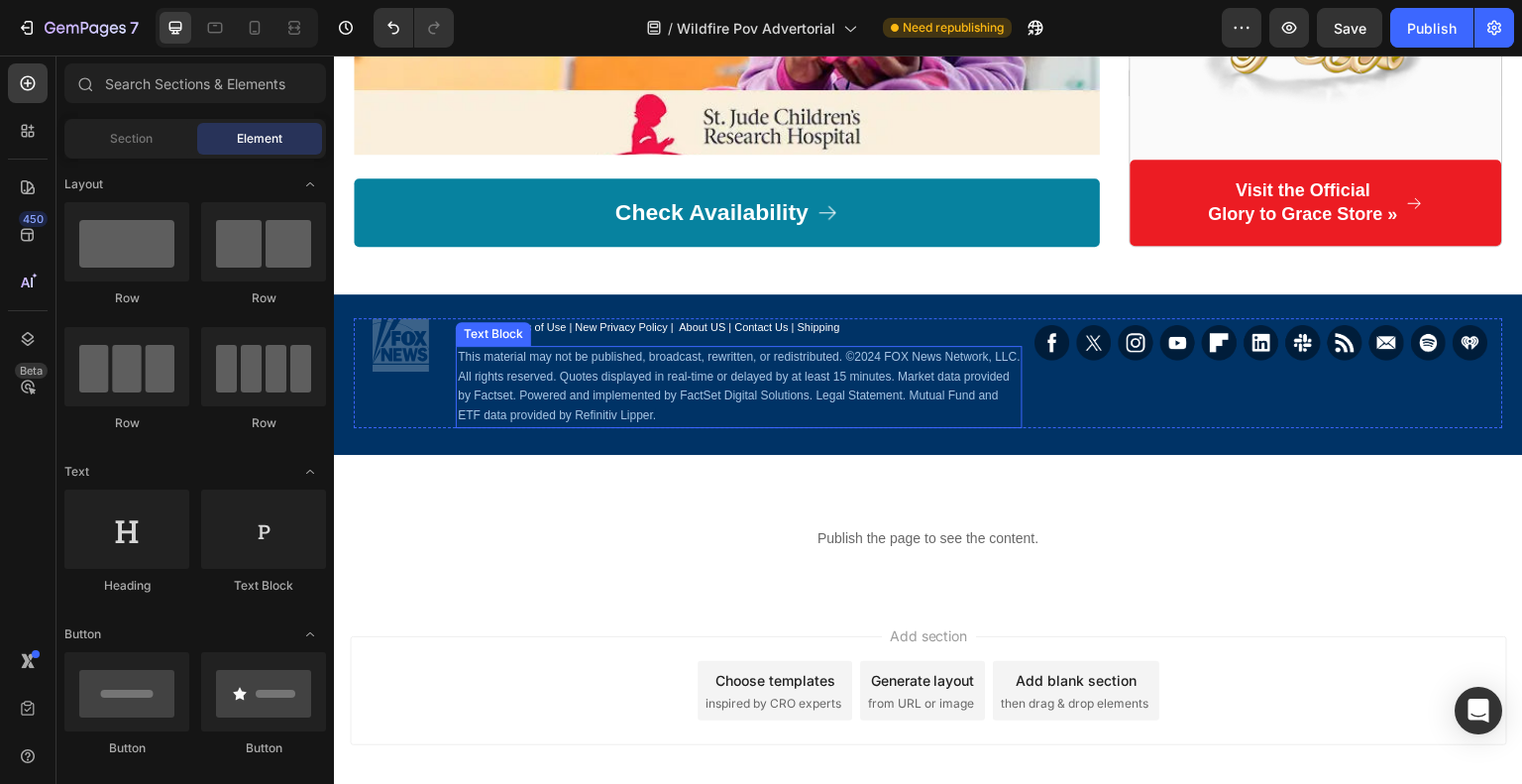
click at [837, 193] on link "Check Availability" at bounding box center [727, 212] width 746 height 69
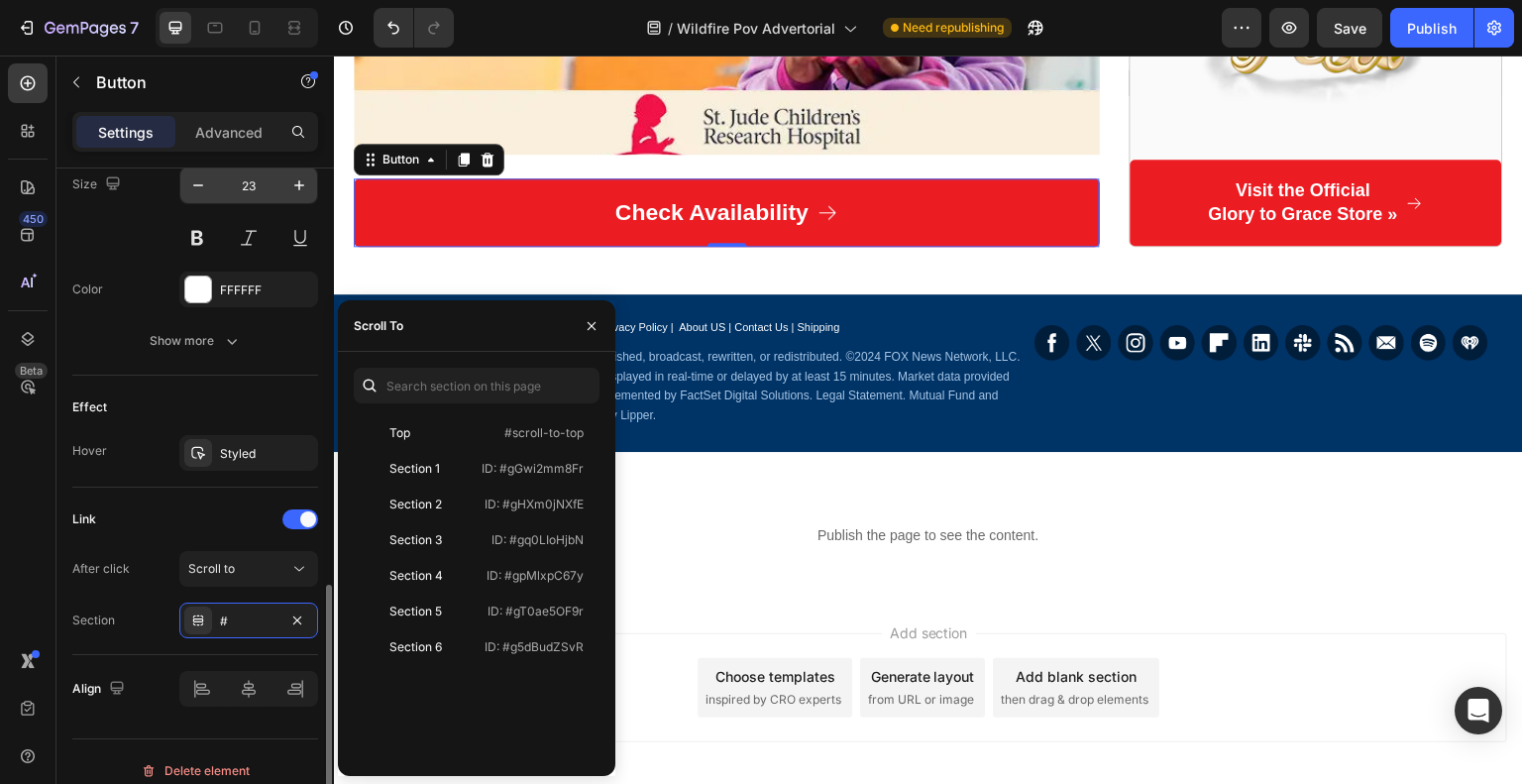
scroll to position [1005, 0]
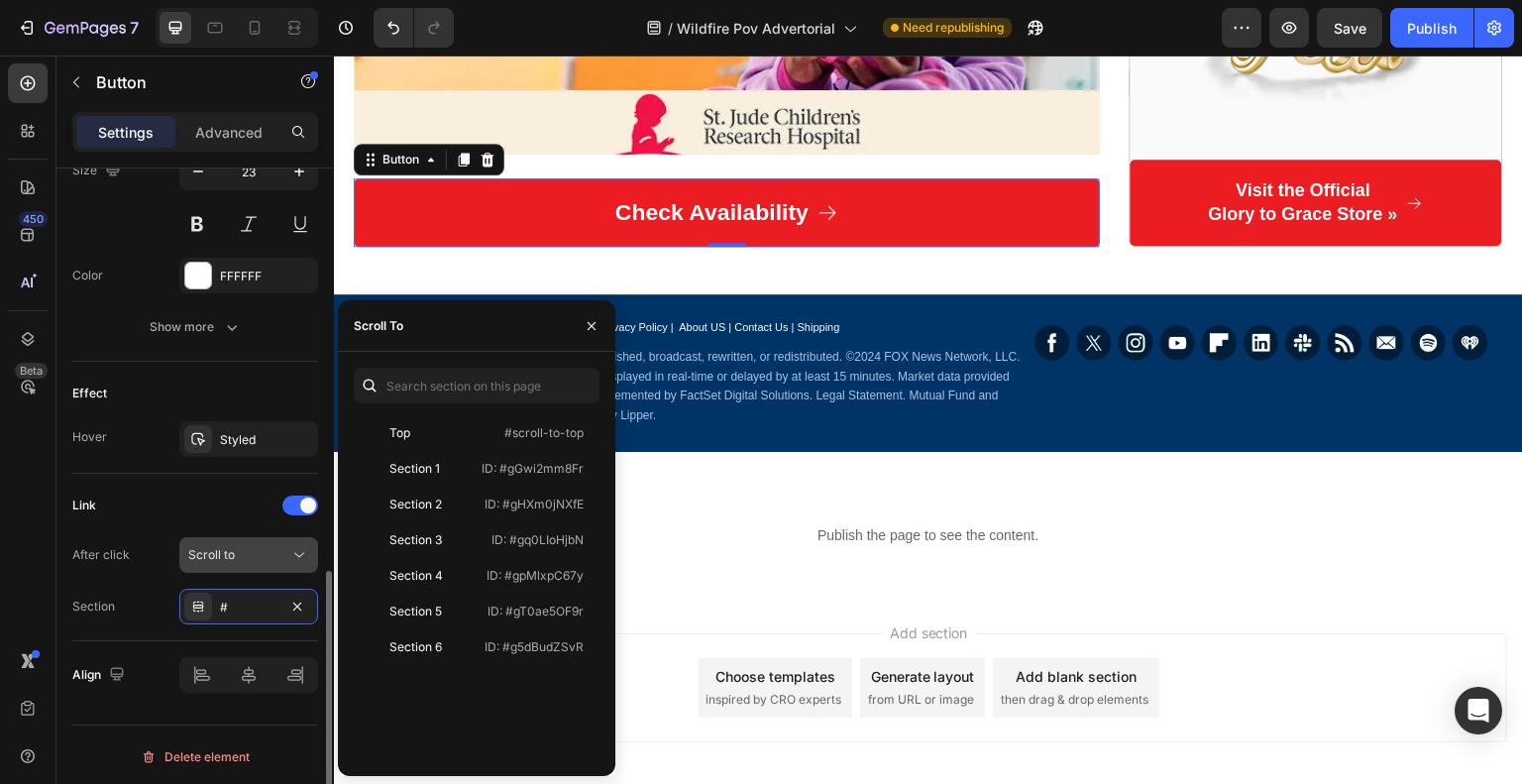
click at [230, 547] on span "Scroll to" at bounding box center [211, 554] width 47 height 15
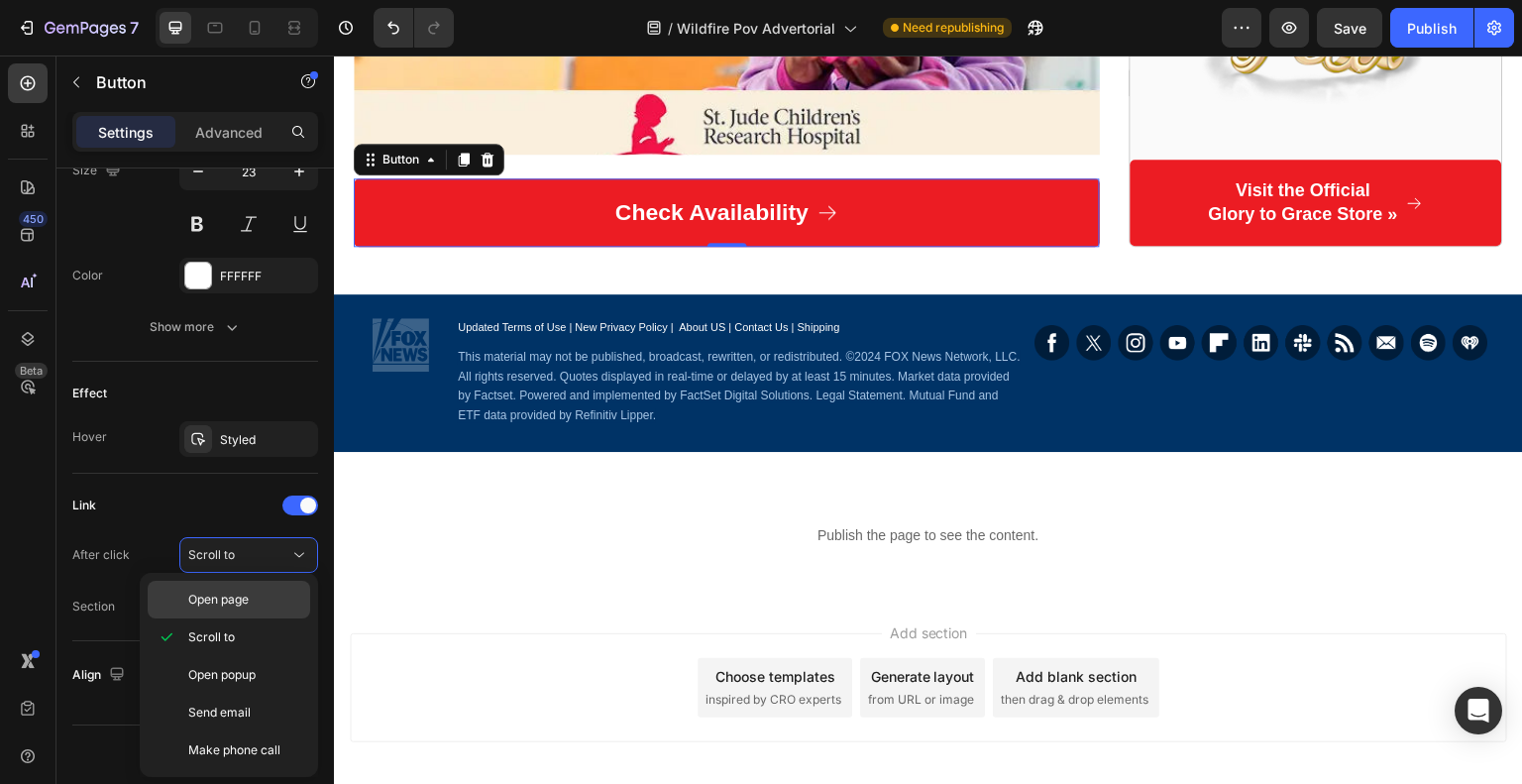
click at [259, 602] on p "Open page" at bounding box center [244, 600] width 113 height 18
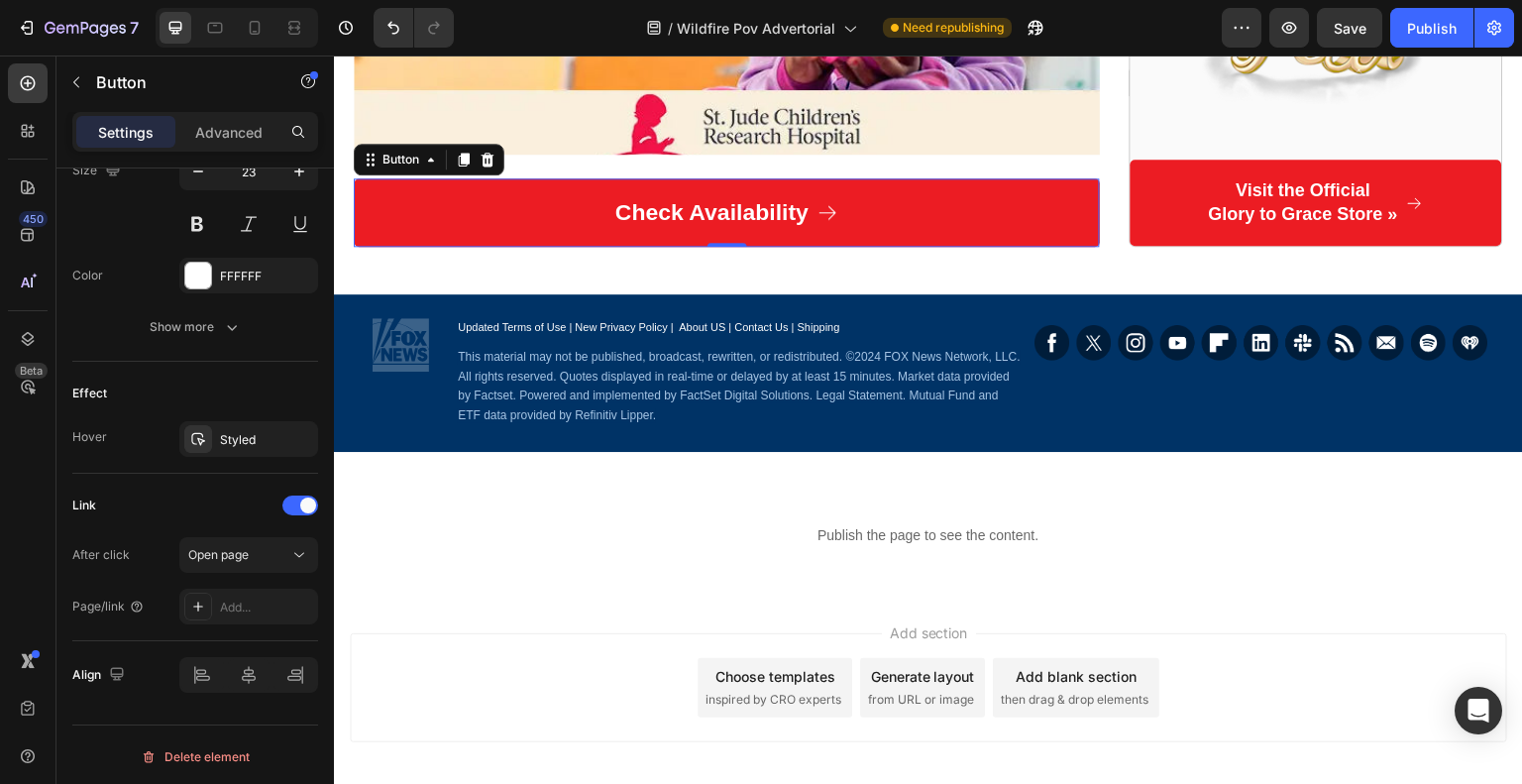
click at [259, 602] on div "Add..." at bounding box center [266, 607] width 93 height 18
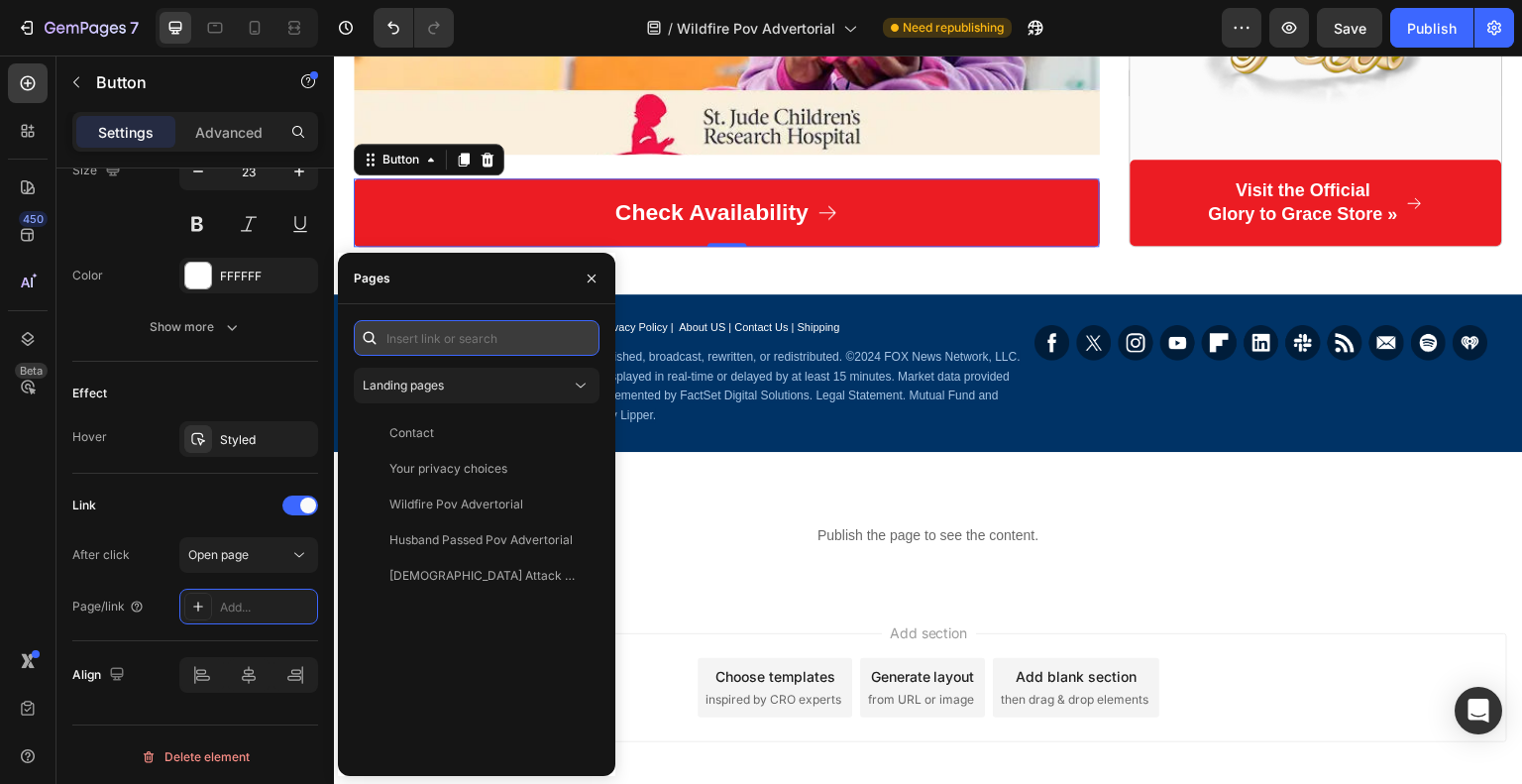
click at [481, 341] on input "text" at bounding box center [477, 338] width 246 height 36
paste input "https://glory-to-grace.com/products/faith-ring?variant=42459155890242"
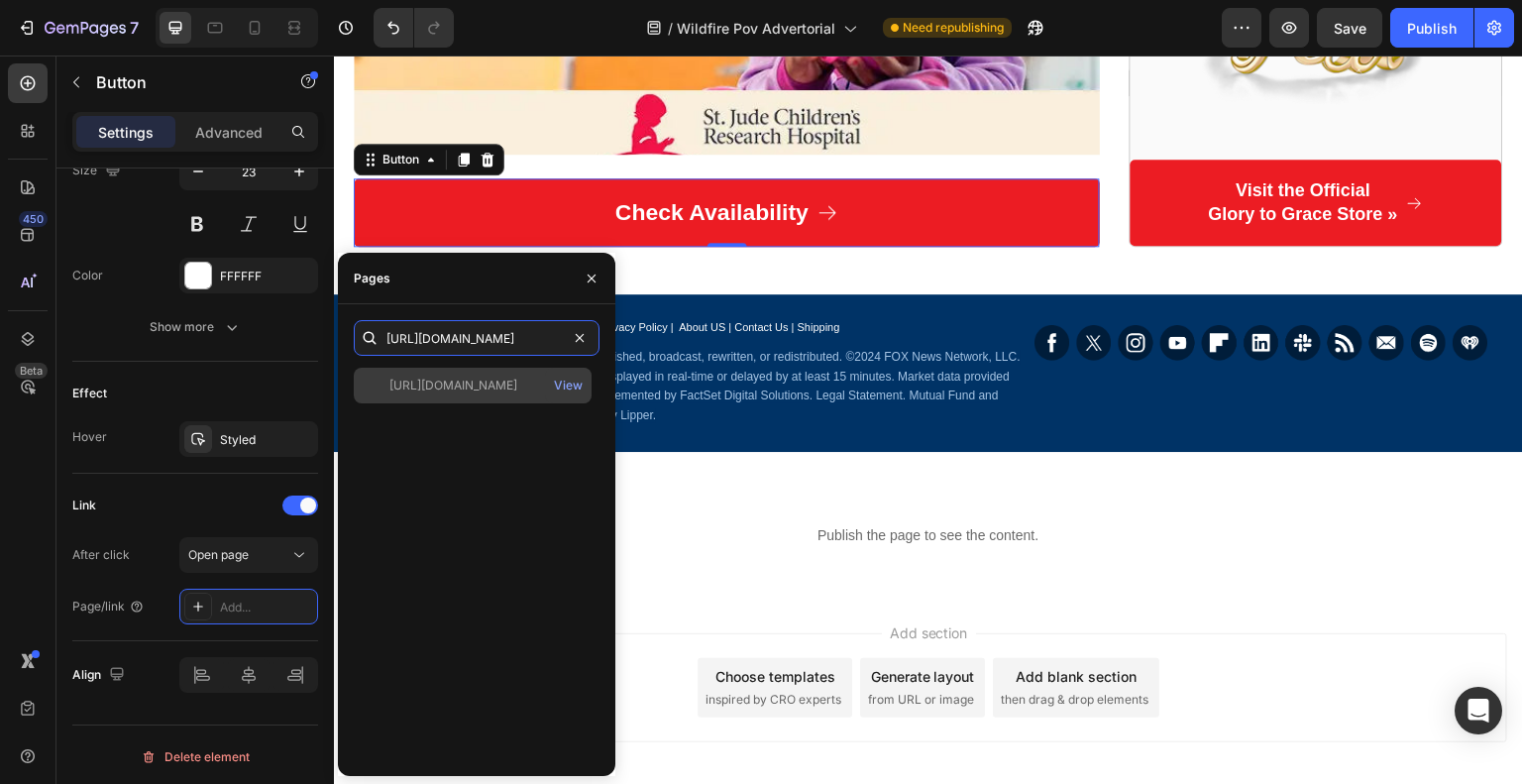
type input "https://glory-to-grace.com/products/faith-ring?variant=42459155890242"
click at [530, 370] on div "https://glory-to-grace.com/products/faith-ring?variant=42459155890242 View" at bounding box center [473, 386] width 238 height 36
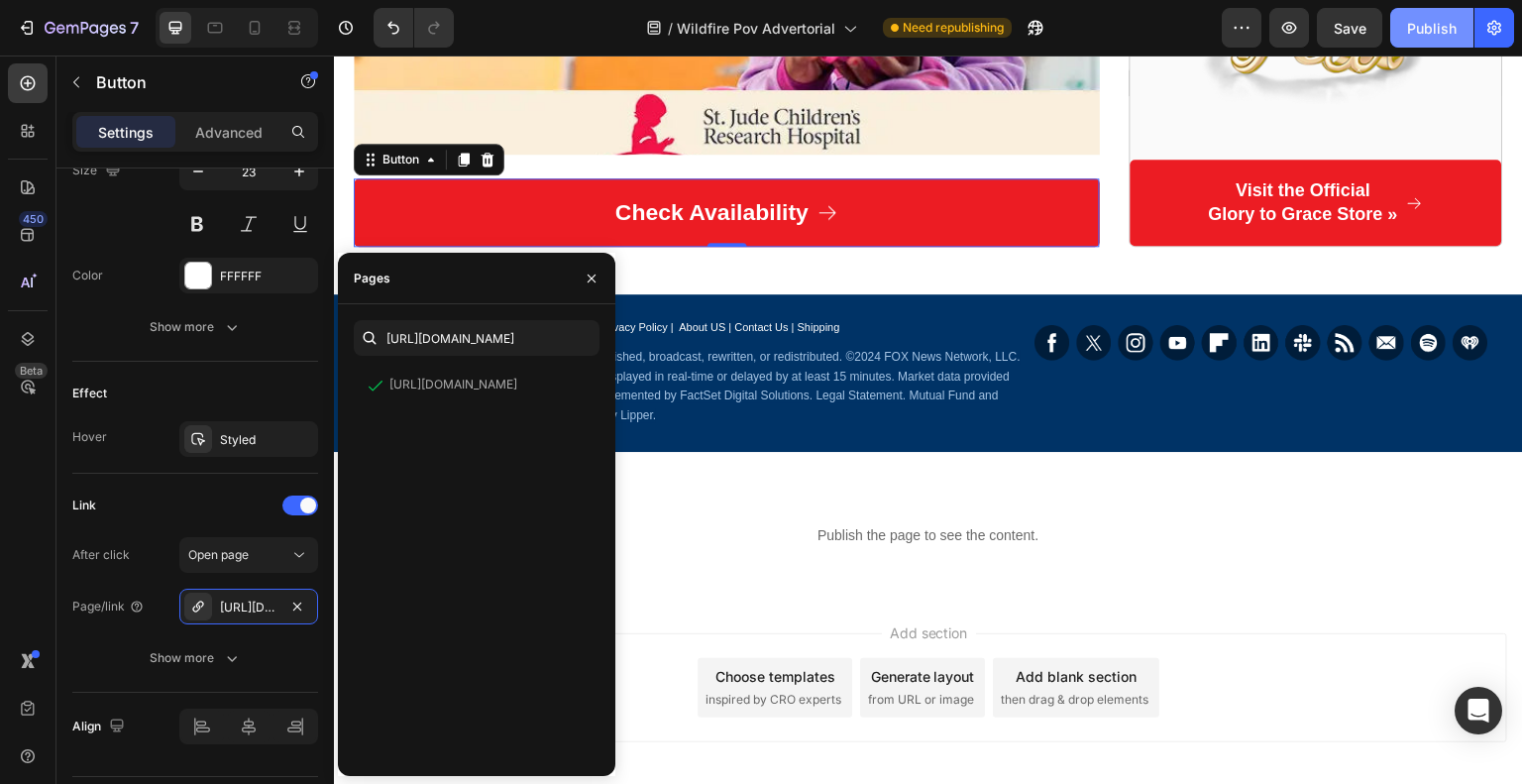
click at [1431, 23] on div "Publish" at bounding box center [1432, 28] width 50 height 21
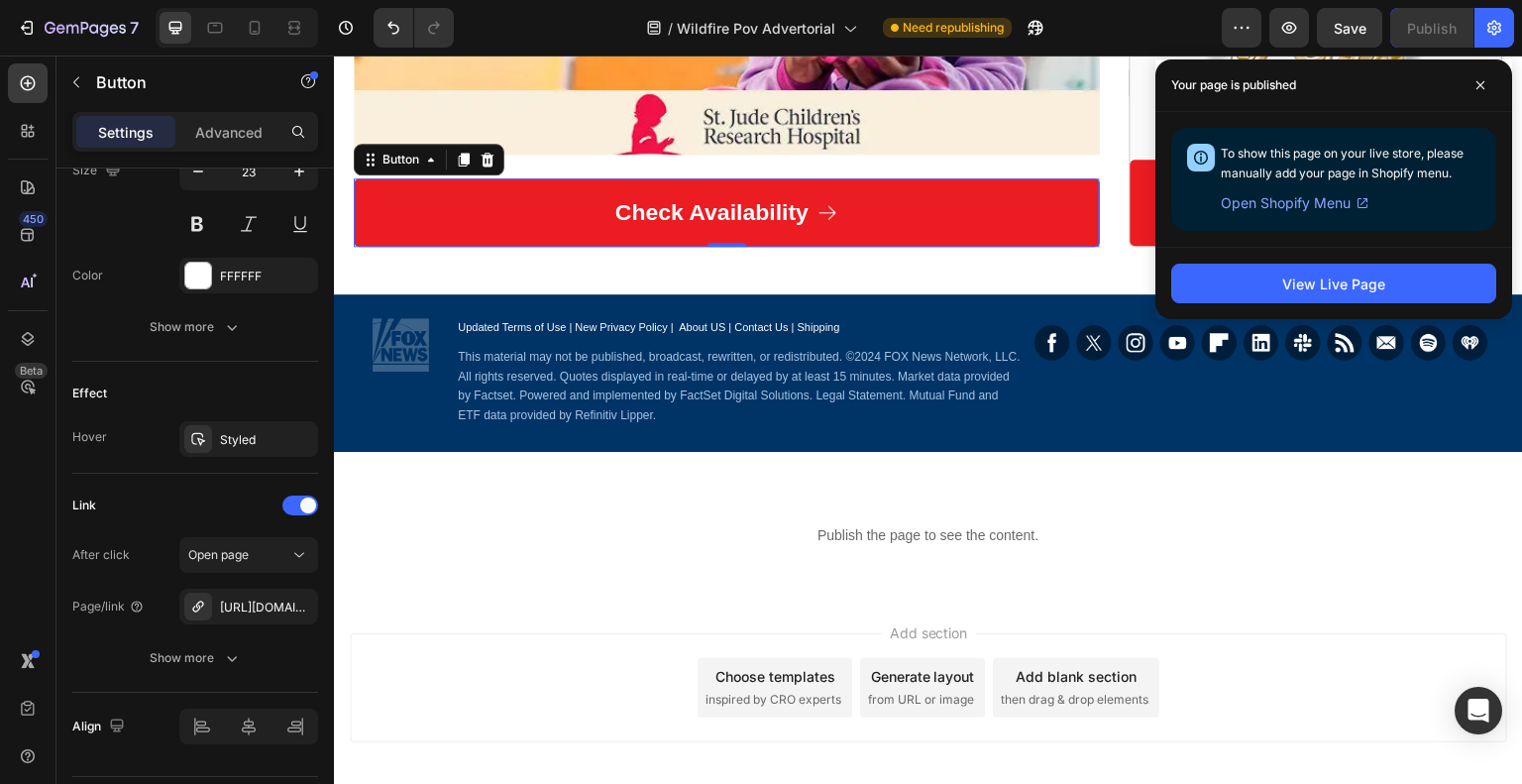
click at [1145, 8] on div "/ Wildfire Pov Advertorial Need republishing" at bounding box center [846, 28] width 752 height 40
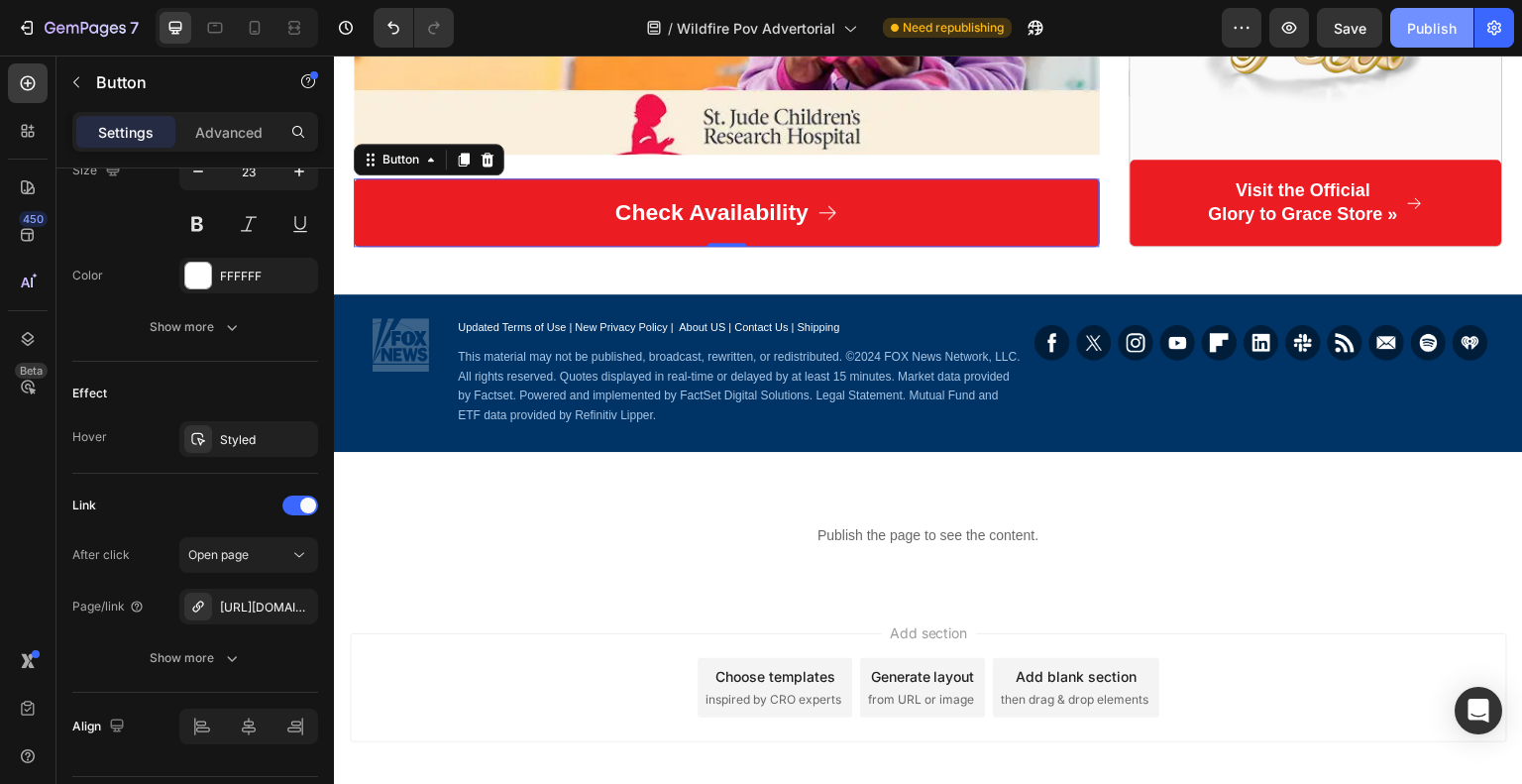
click at [1435, 30] on div "Publish" at bounding box center [1432, 28] width 50 height 21
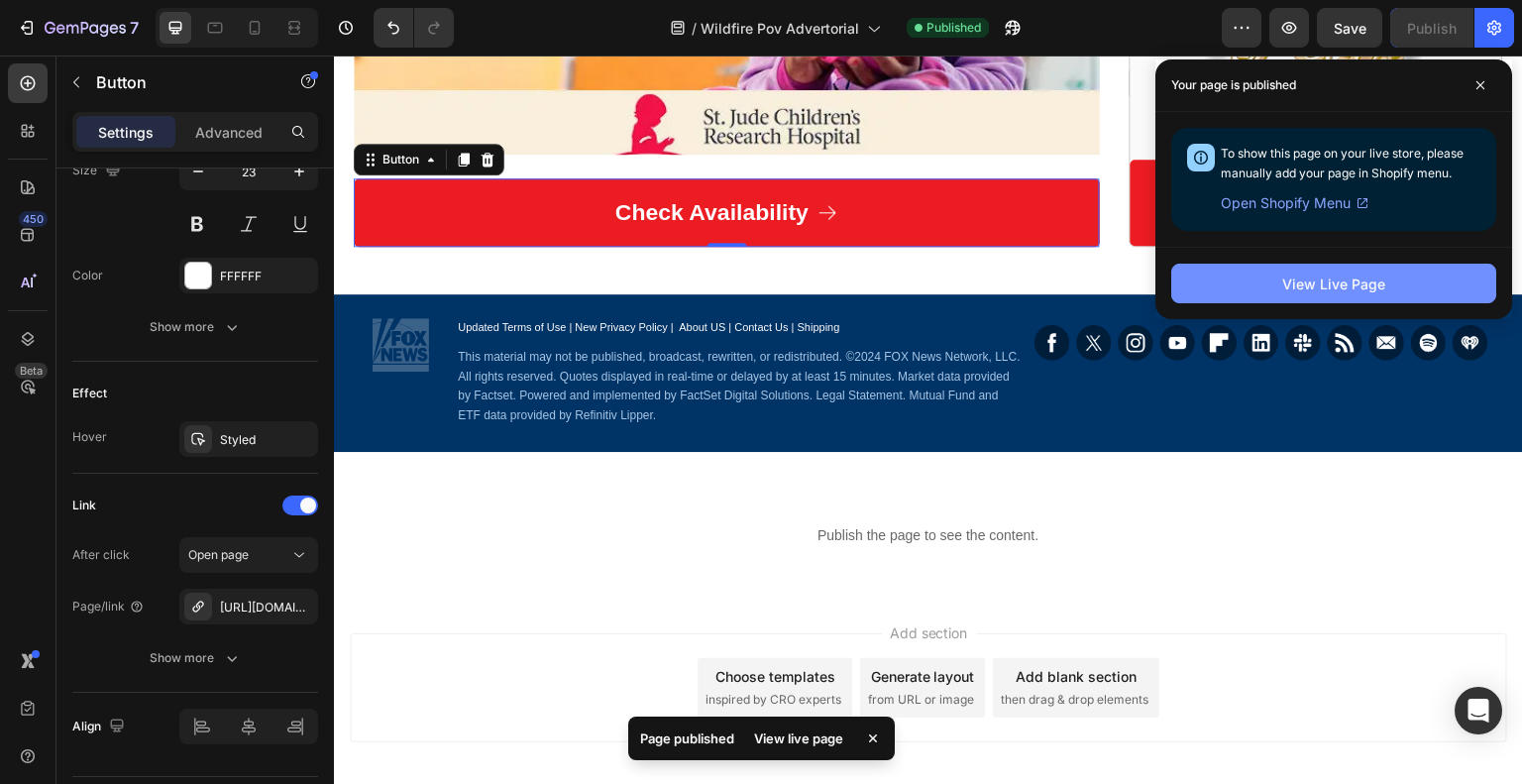
click at [1359, 277] on div "View Live Page" at bounding box center [1333, 283] width 103 height 21
